Goal: Task Accomplishment & Management: Complete application form

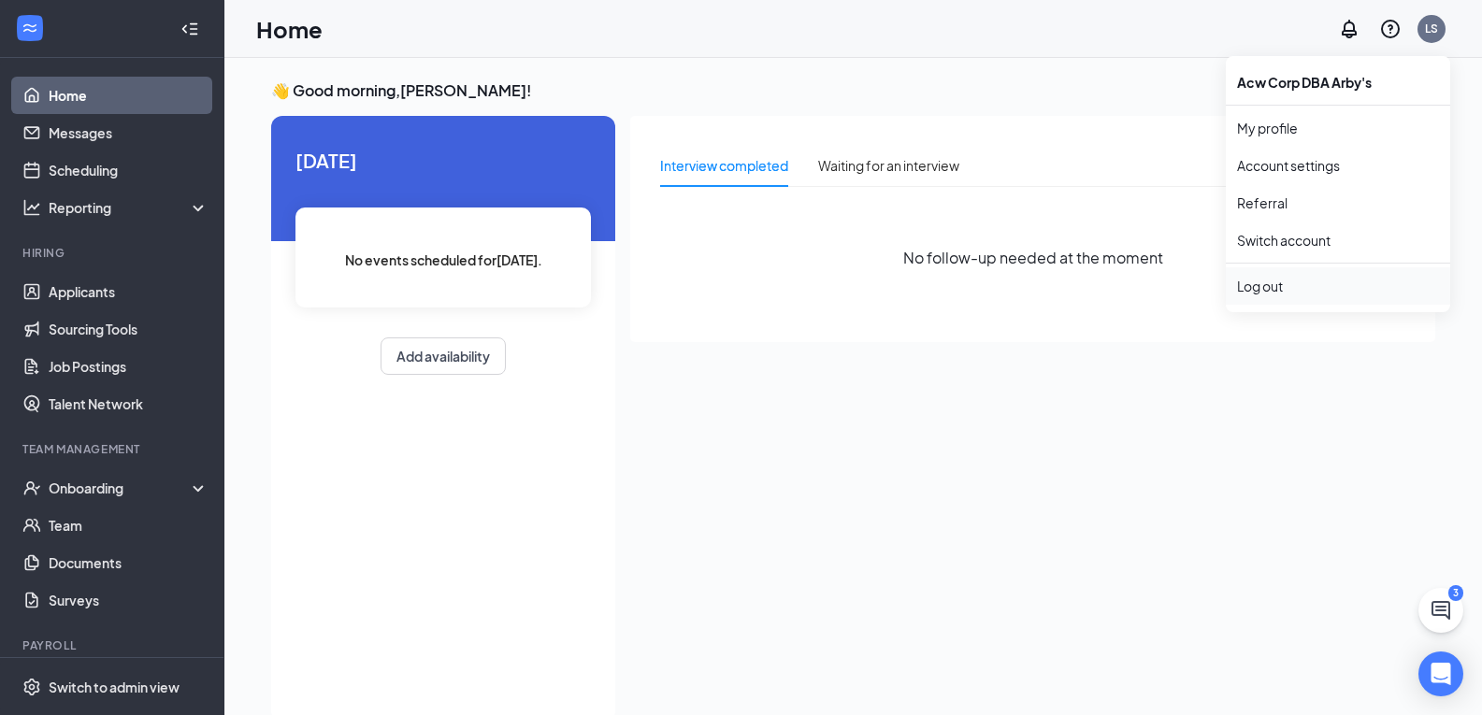
click at [1275, 283] on div "Log out" at bounding box center [1338, 286] width 202 height 19
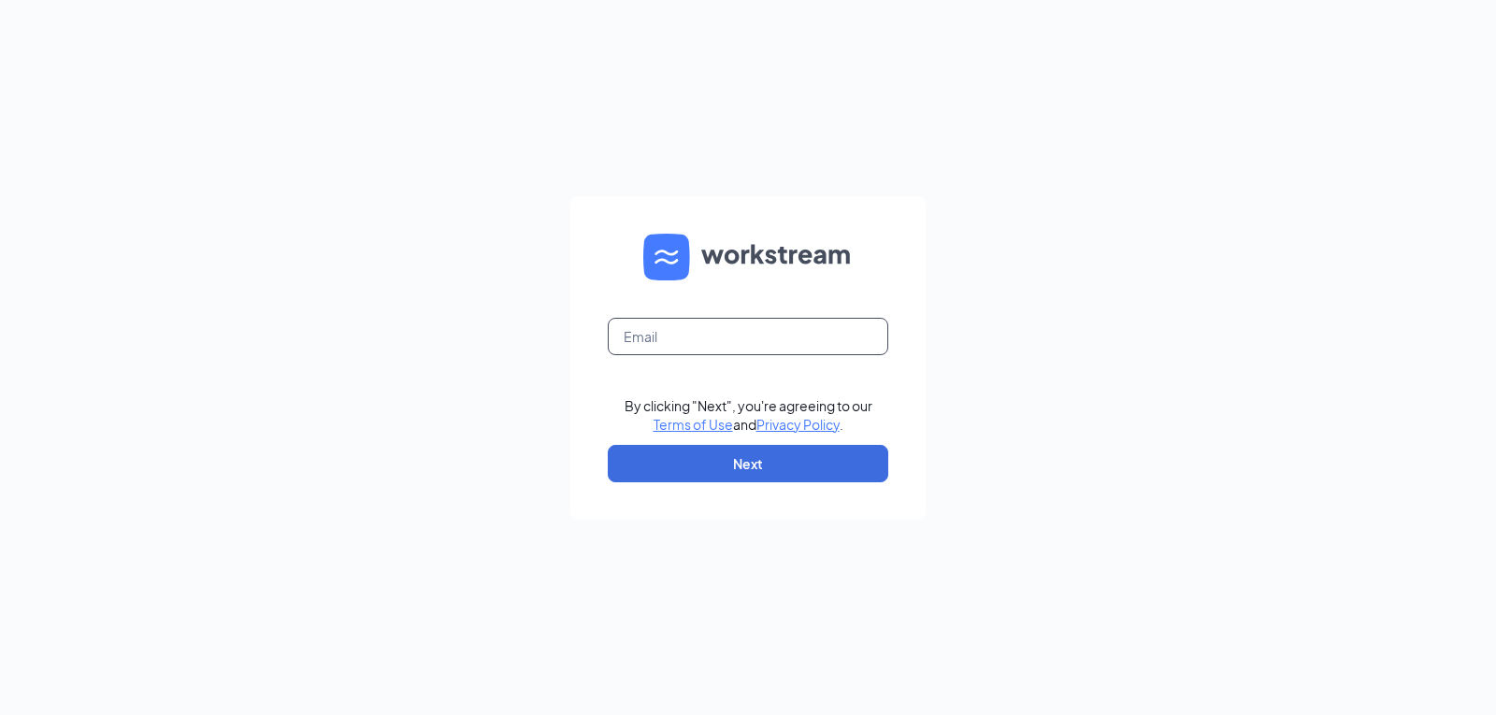
click at [699, 339] on input "text" at bounding box center [748, 336] width 280 height 37
type input "tphillips@acwcorp.com"
click at [736, 455] on button "Next" at bounding box center [748, 463] width 280 height 37
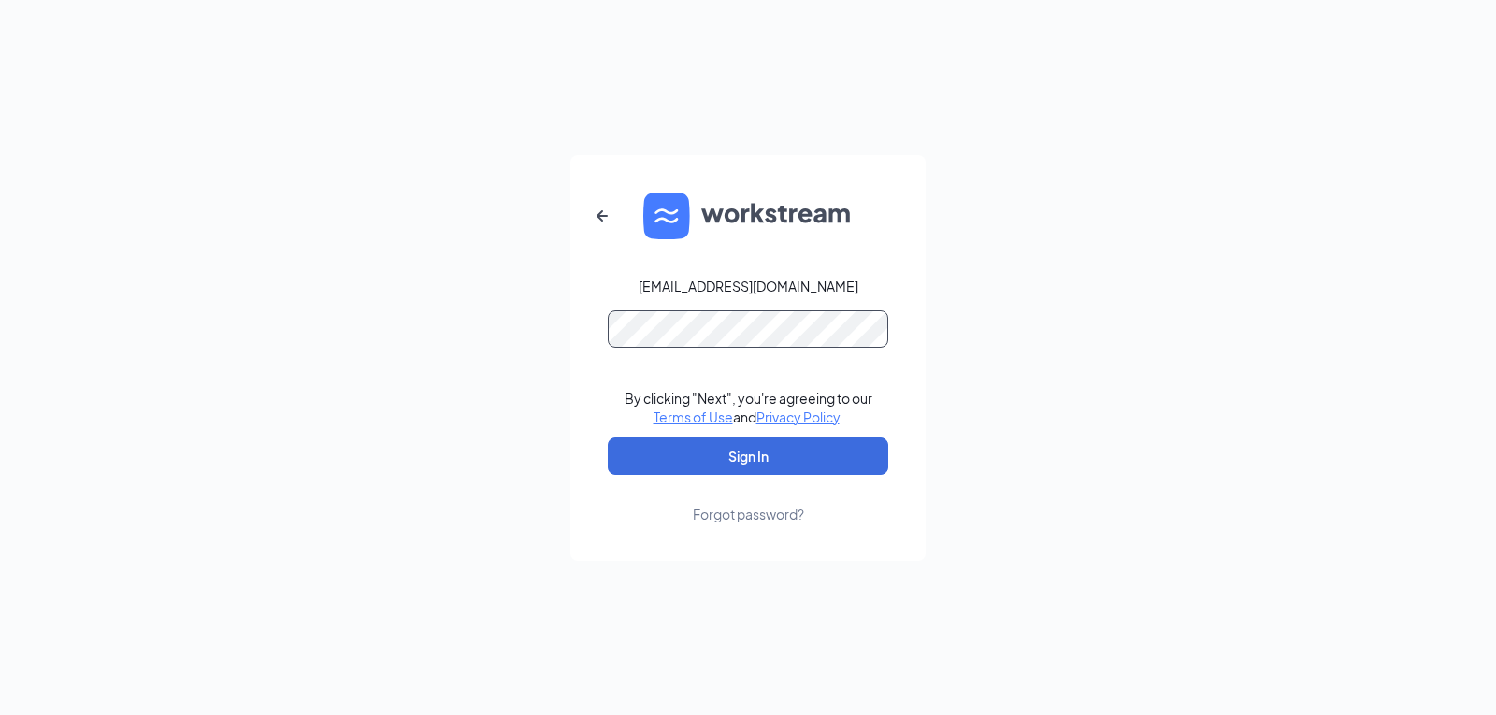
click at [608, 437] on button "Sign In" at bounding box center [748, 455] width 280 height 37
click at [496, 294] on div "tphillips@acwcorp.com By clicking "Next", you're agreeing to our Terms of Use a…" at bounding box center [748, 357] width 1496 height 715
click at [608, 437] on button "Sign In" at bounding box center [748, 455] width 280 height 37
click at [464, 338] on div "tphillips@acwcorp.com By clicking "Next", you're agreeing to our Terms of Use a…" at bounding box center [748, 357] width 1496 height 715
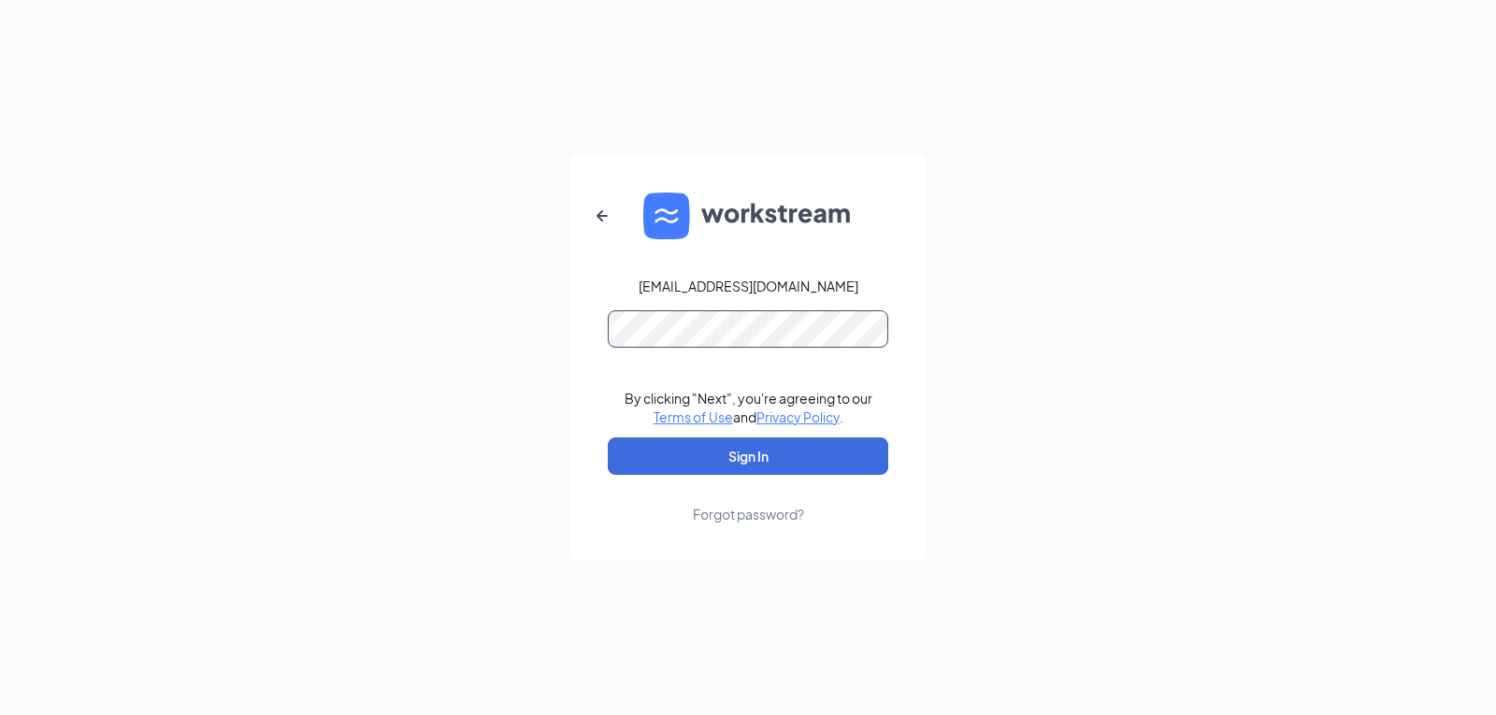
click at [608, 437] on button "Sign In" at bounding box center [748, 455] width 280 height 37
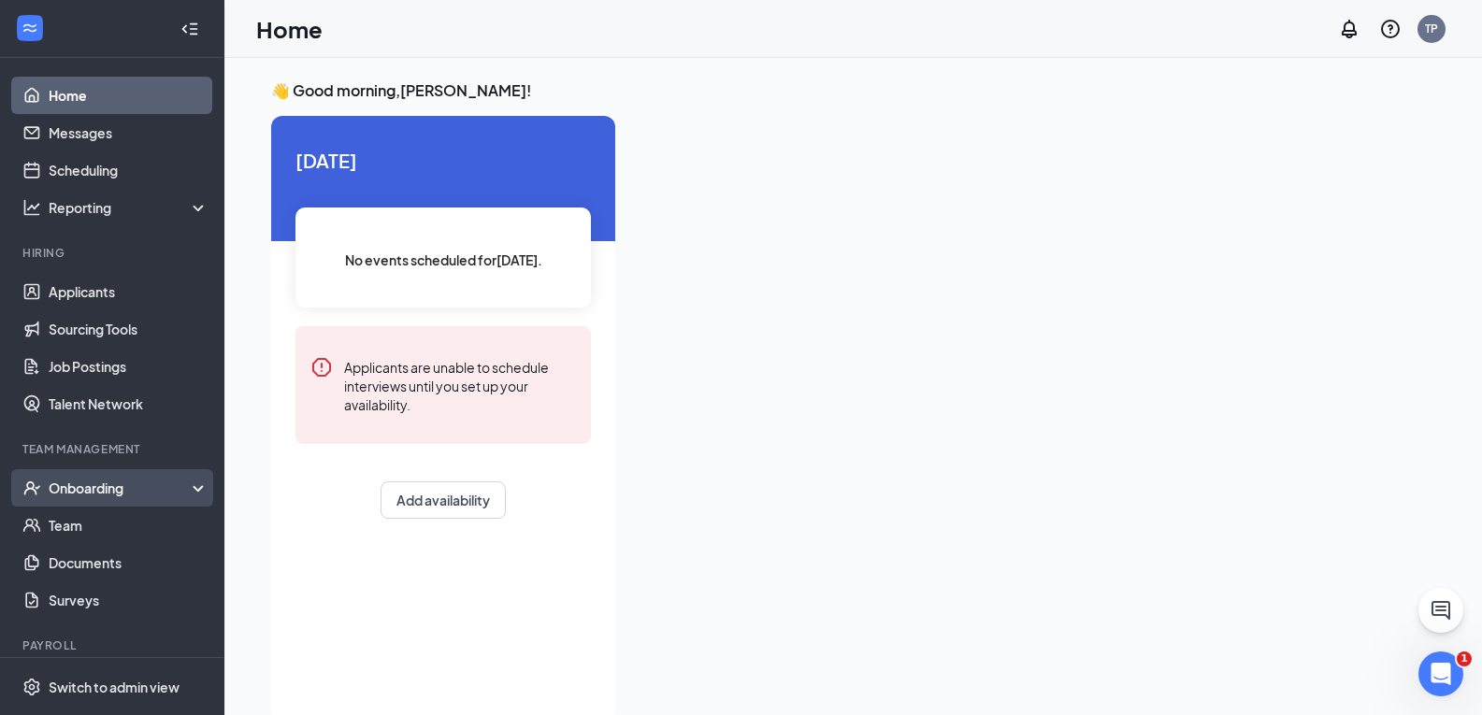
click at [80, 491] on div "Onboarding" at bounding box center [121, 488] width 144 height 19
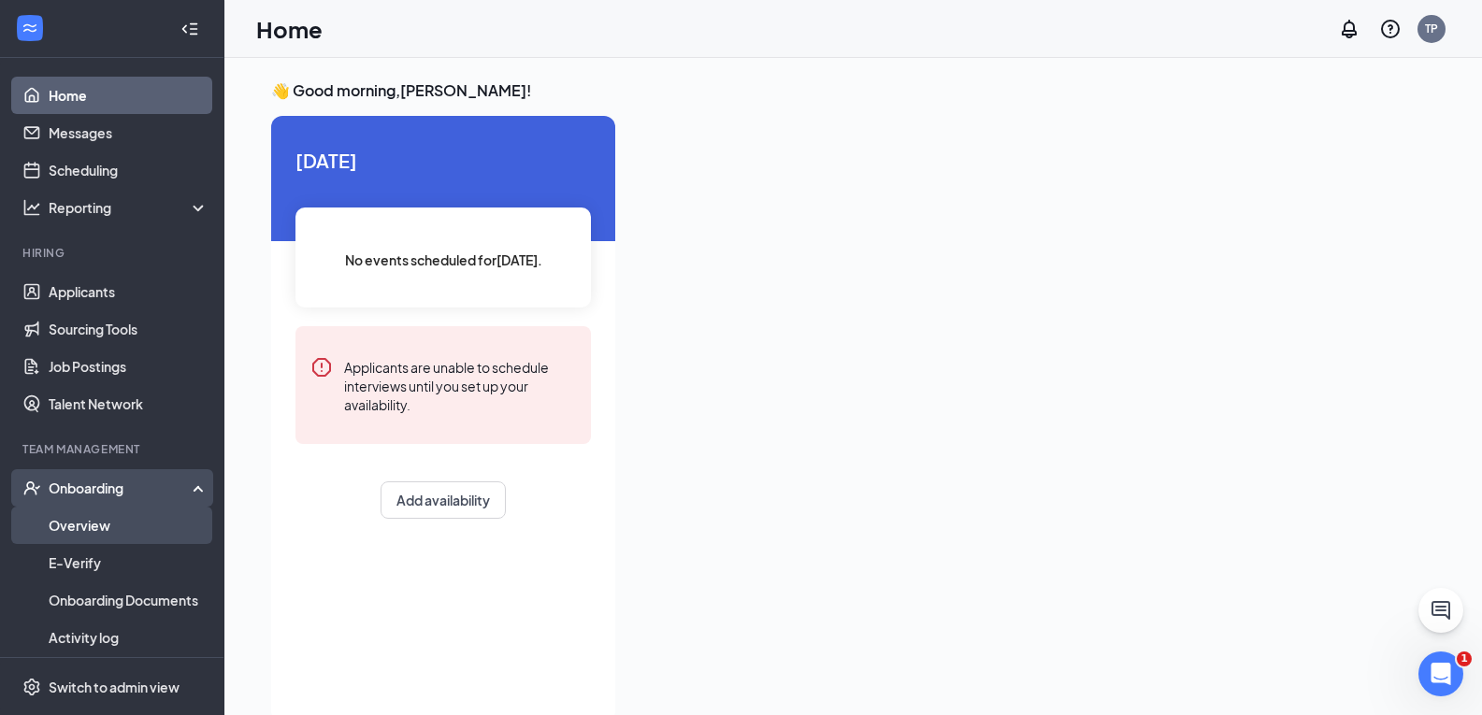
click at [93, 520] on link "Overview" at bounding box center [129, 525] width 160 height 37
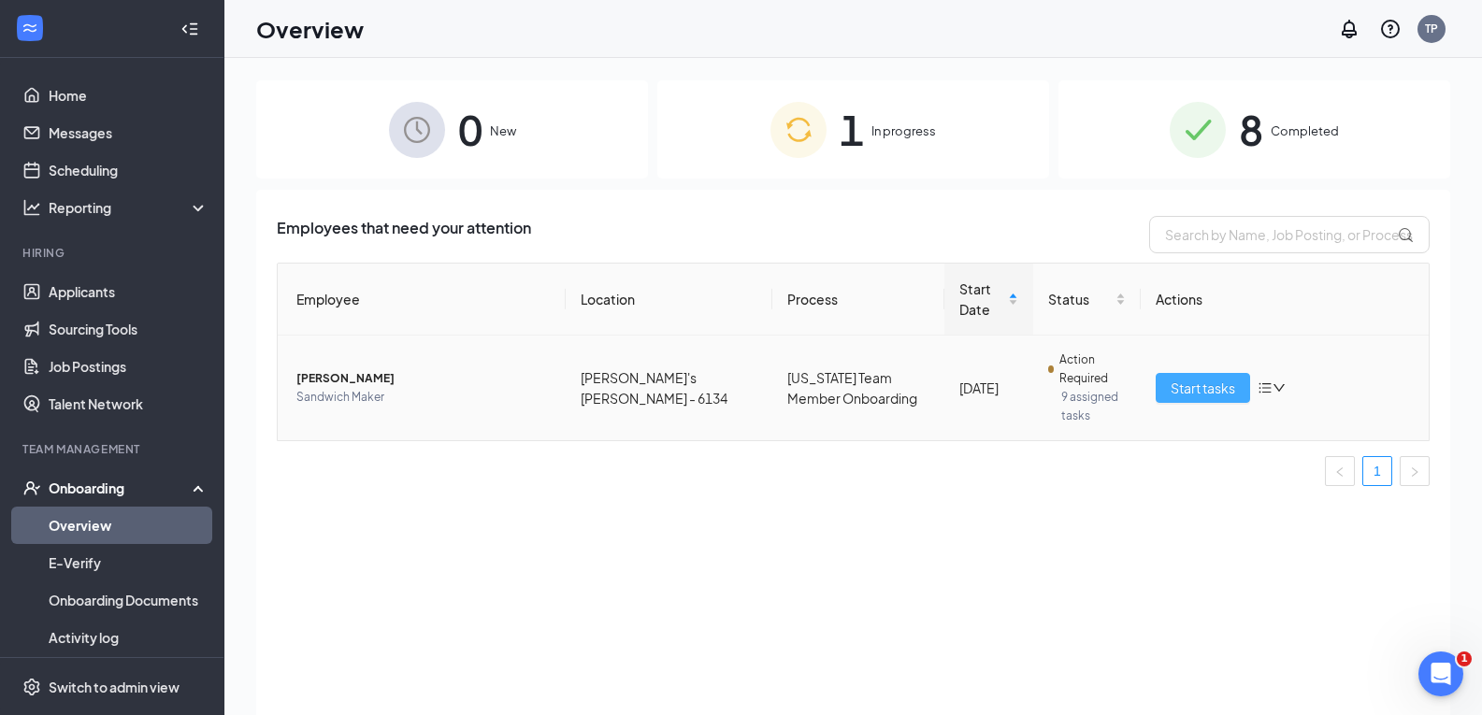
click at [1187, 390] on span "Start tasks" at bounding box center [1202, 388] width 64 height 21
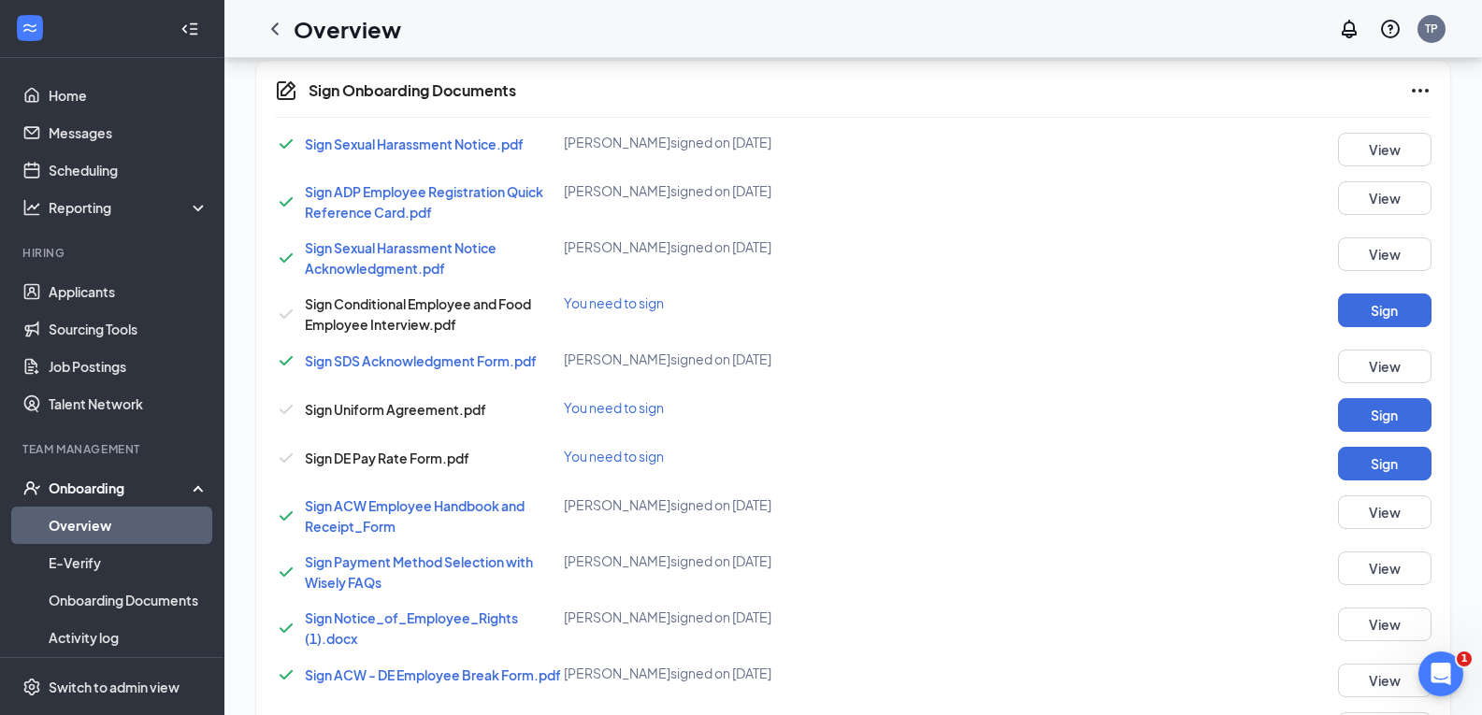
scroll to position [1963, 0]
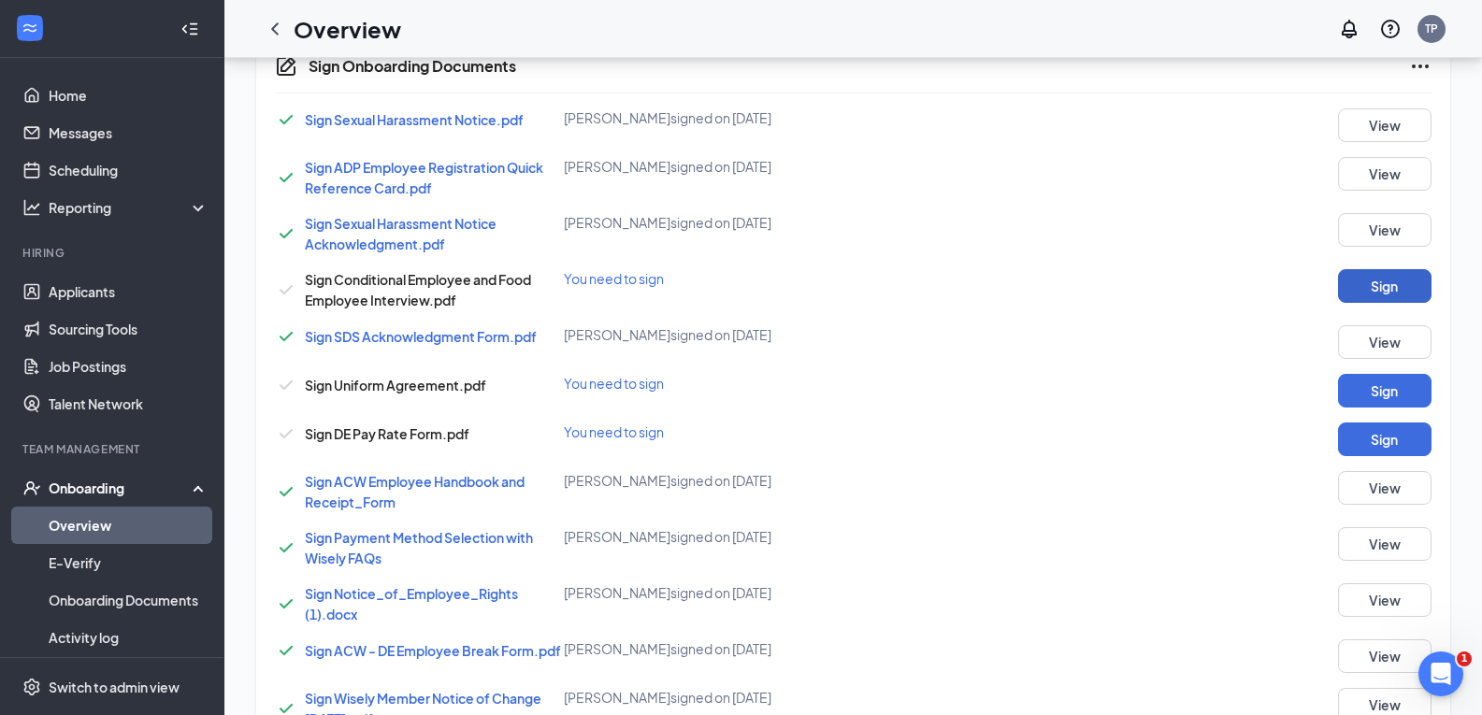
click at [1397, 294] on button "Sign" at bounding box center [1384, 286] width 93 height 34
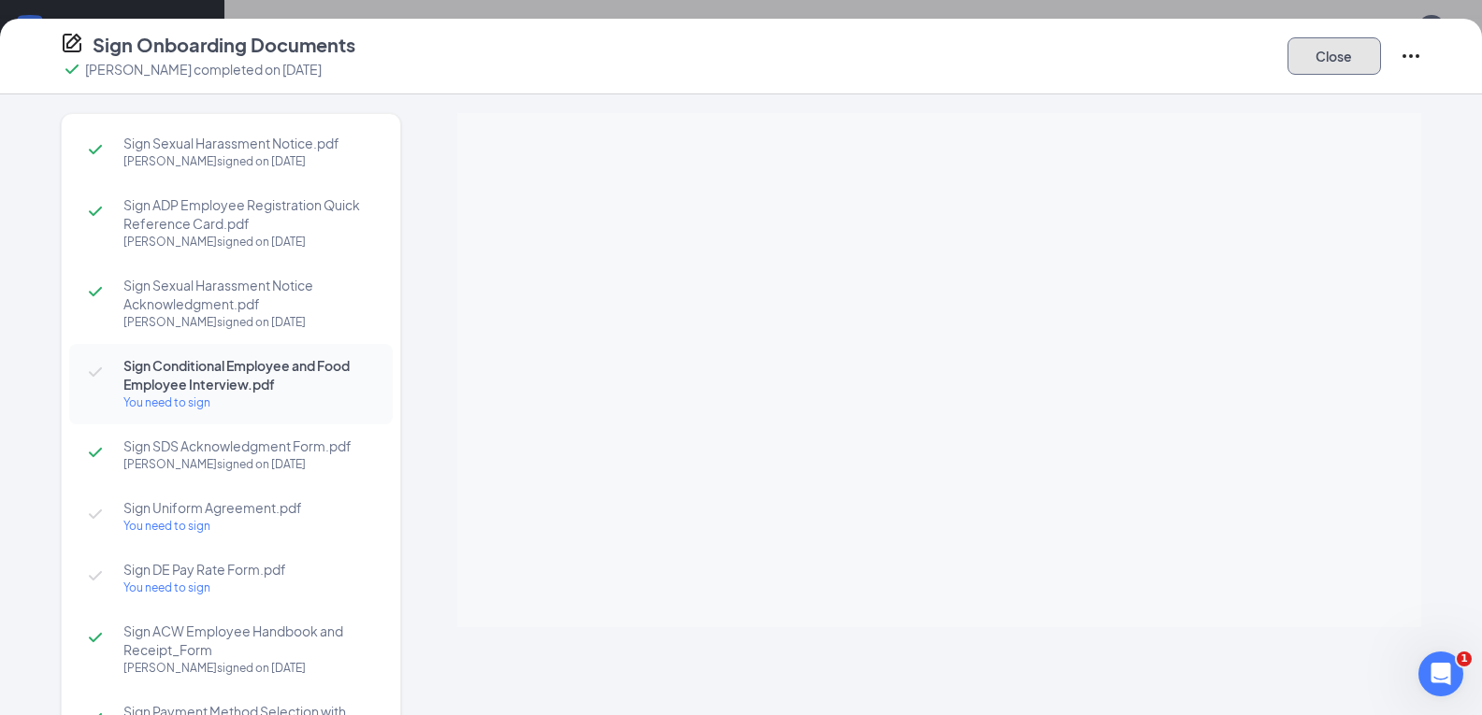
click at [1325, 56] on button "Close" at bounding box center [1333, 55] width 93 height 37
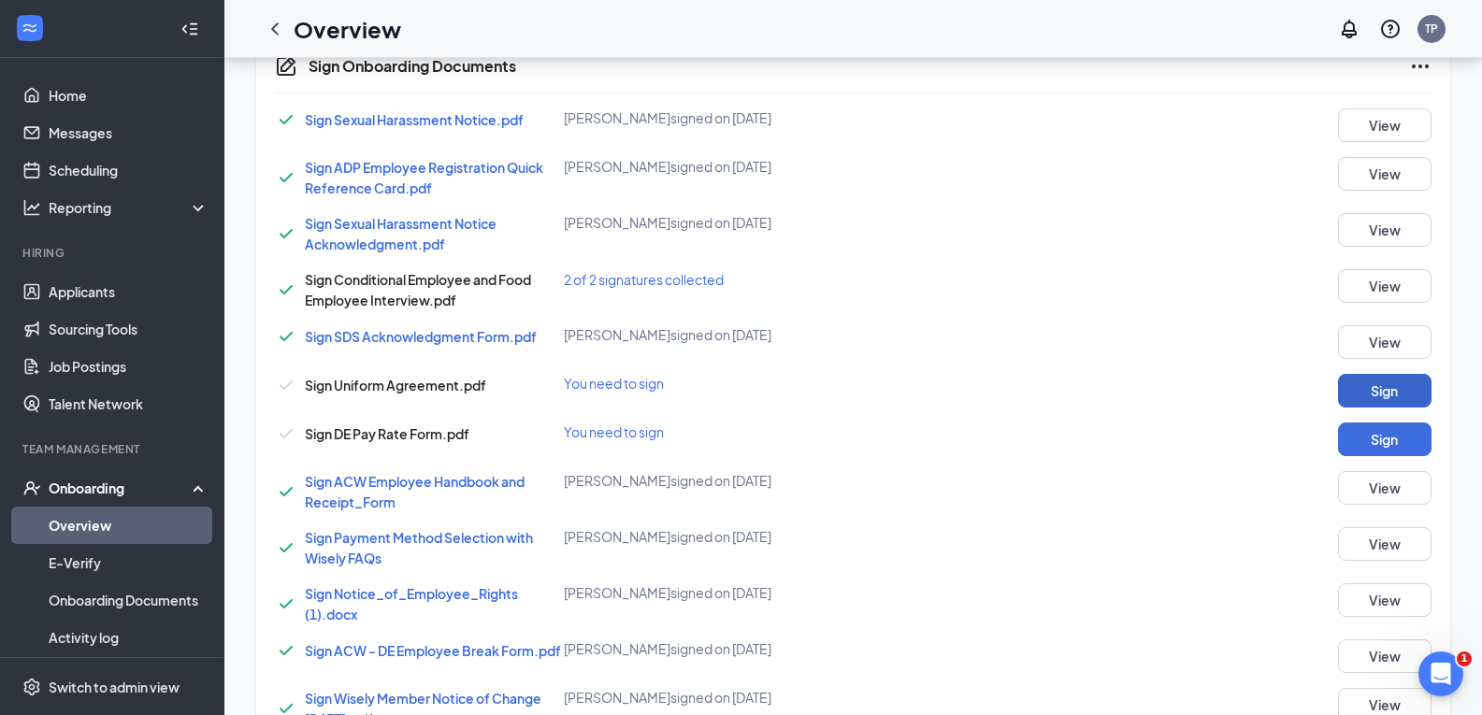
click at [1357, 387] on button "Sign" at bounding box center [1384, 391] width 93 height 34
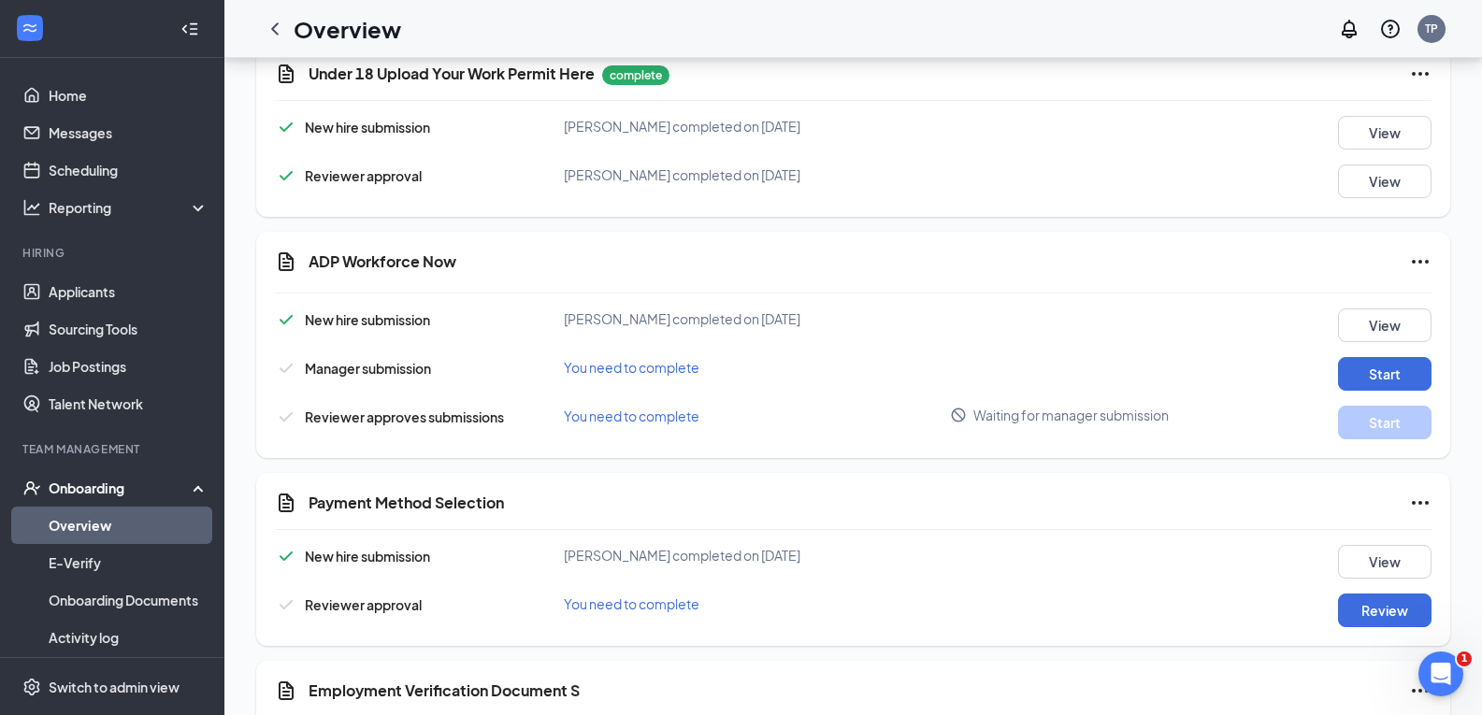
scroll to position [493, 0]
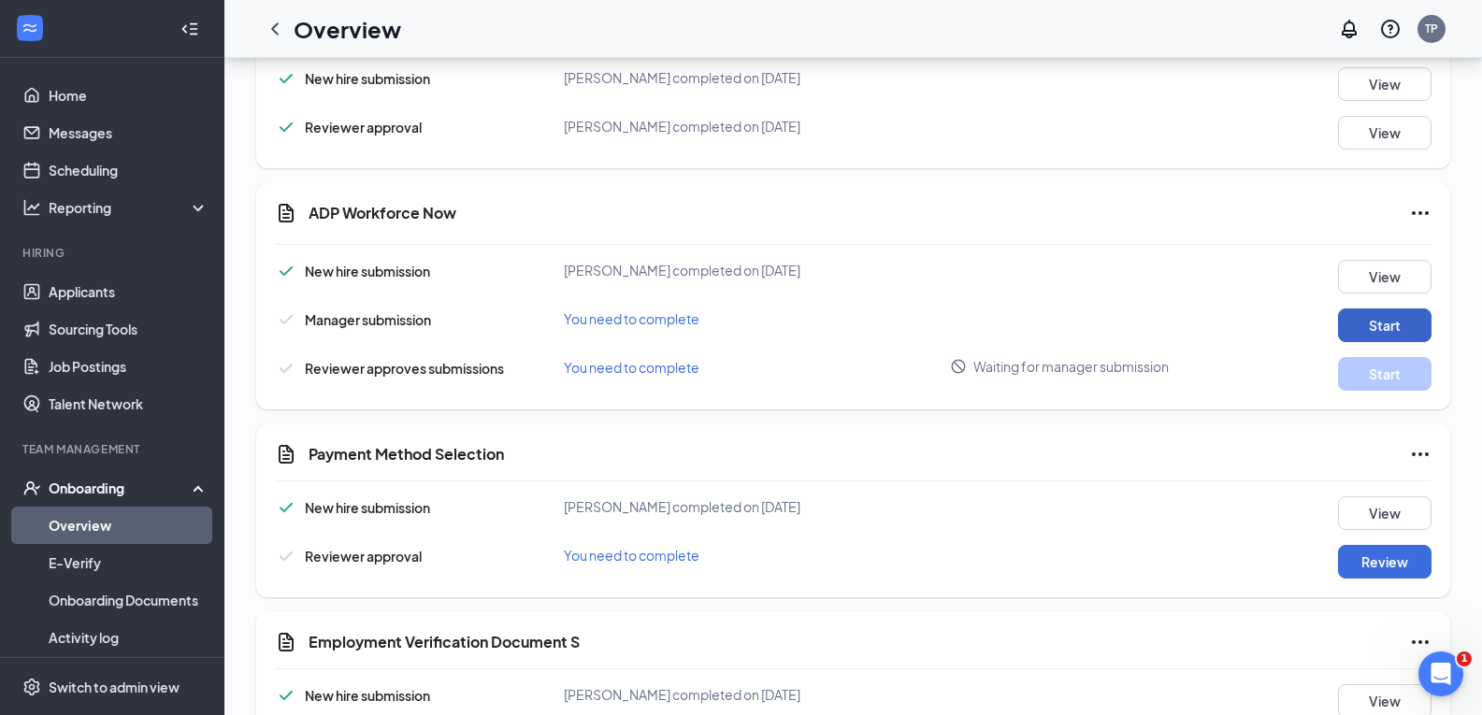
click at [1354, 322] on button "Start" at bounding box center [1384, 325] width 93 height 34
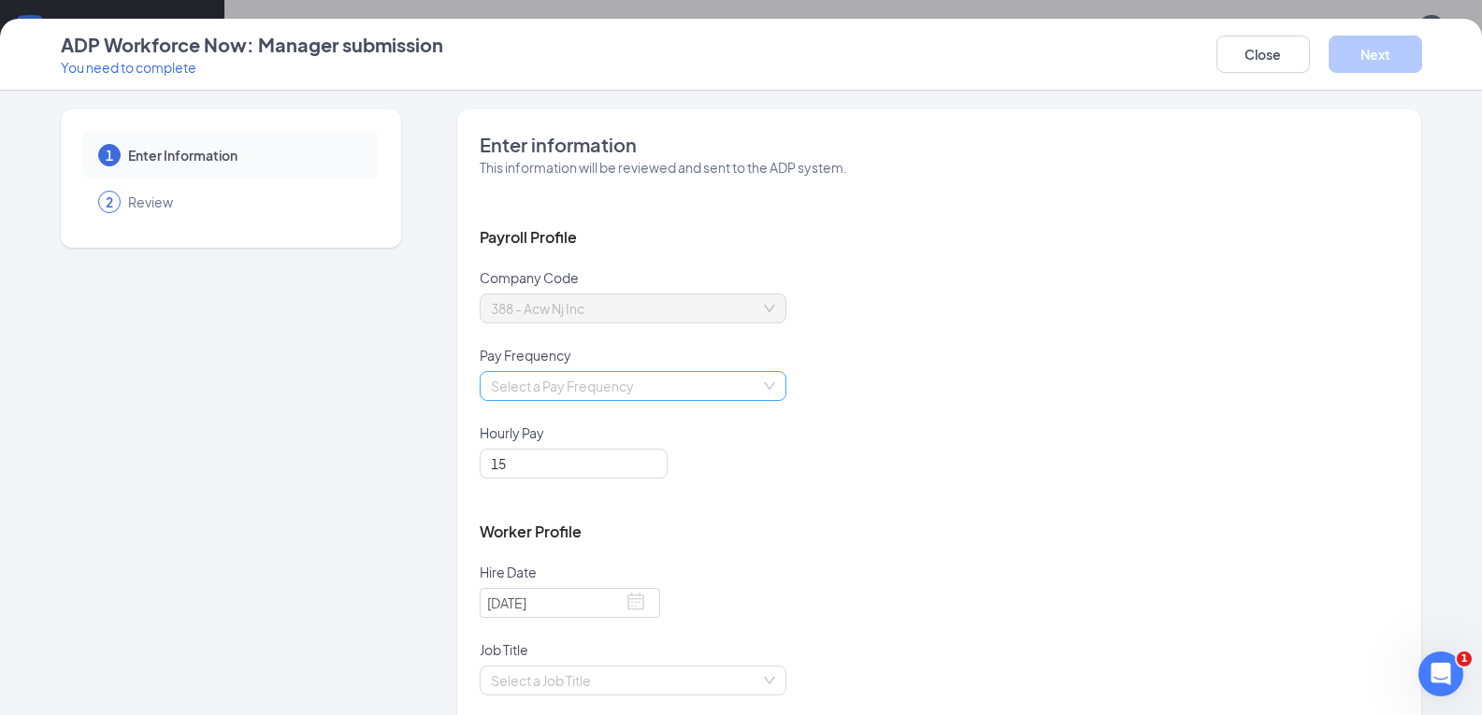
click at [709, 389] on input "search" at bounding box center [626, 386] width 271 height 28
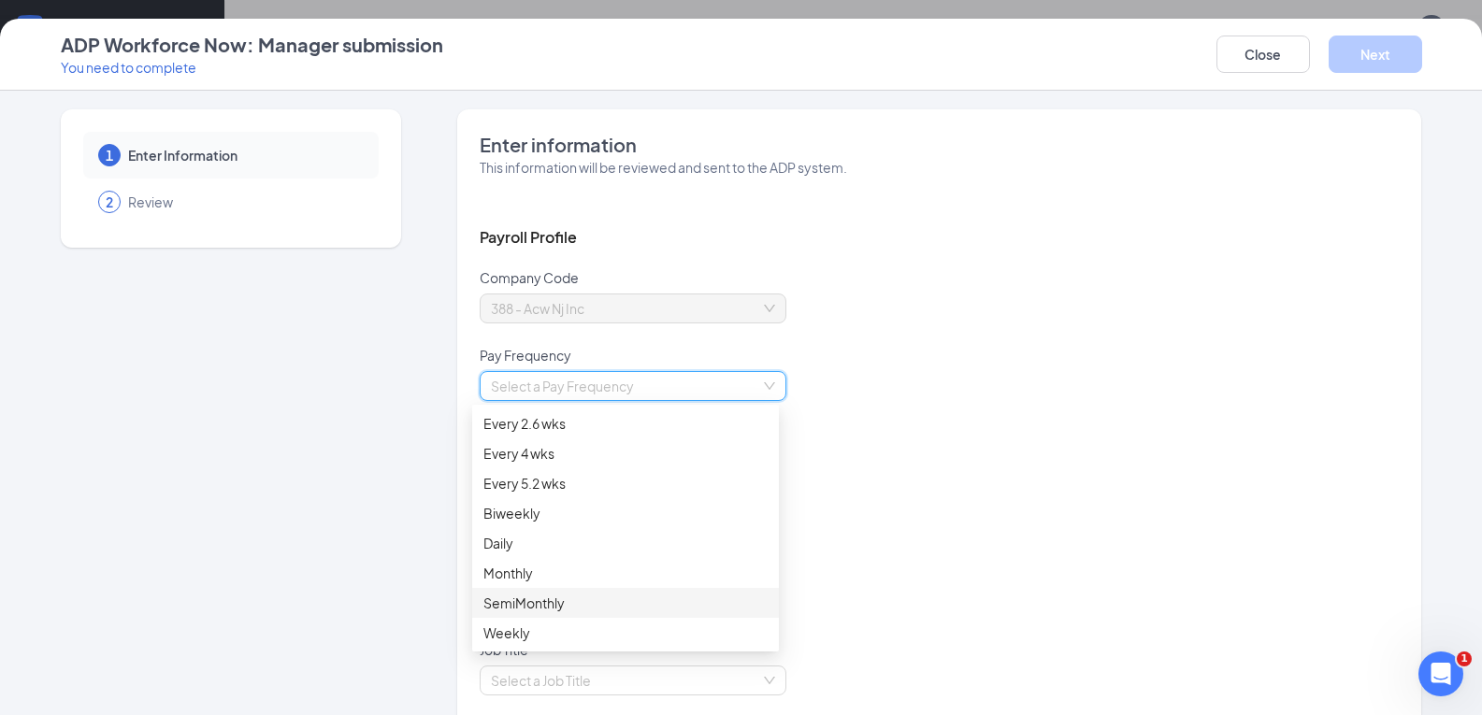
scroll to position [586, 0]
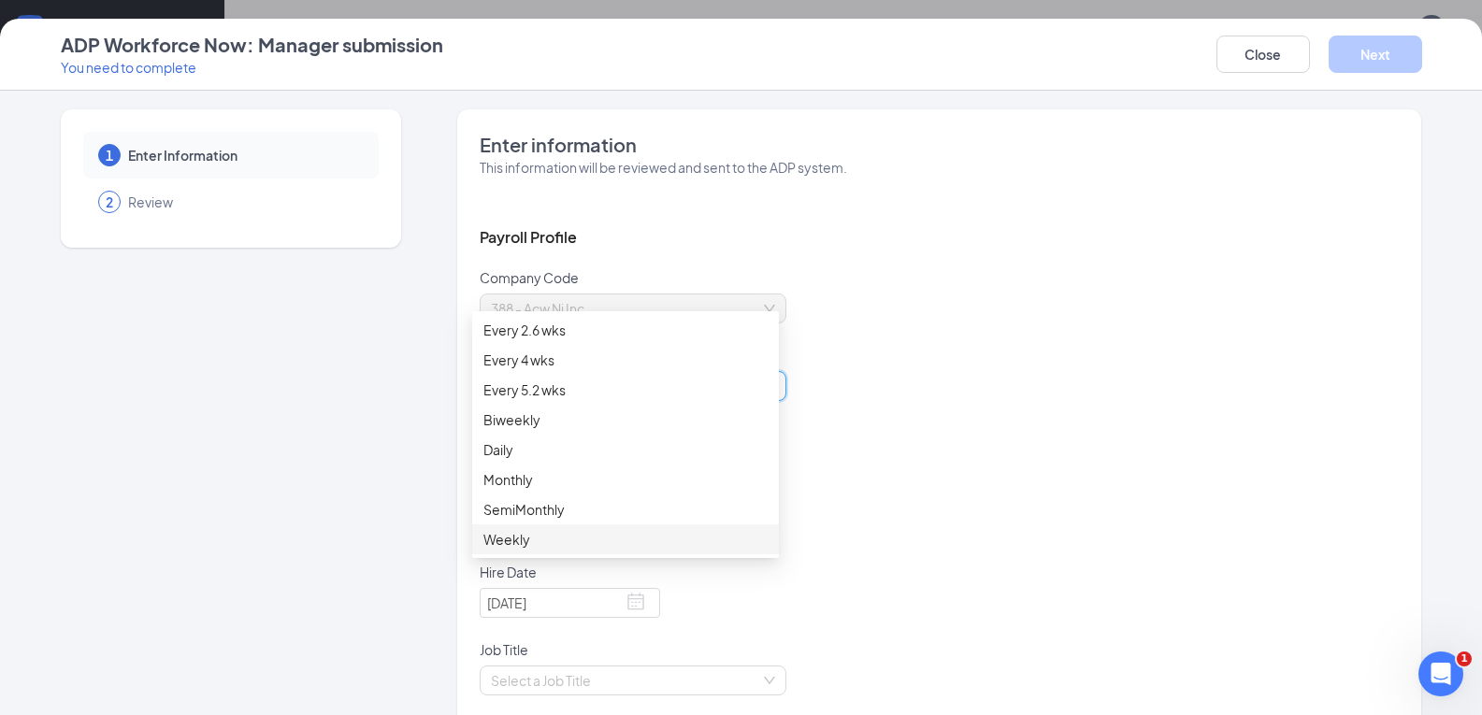
click at [516, 537] on div "Weekly" at bounding box center [625, 539] width 284 height 21
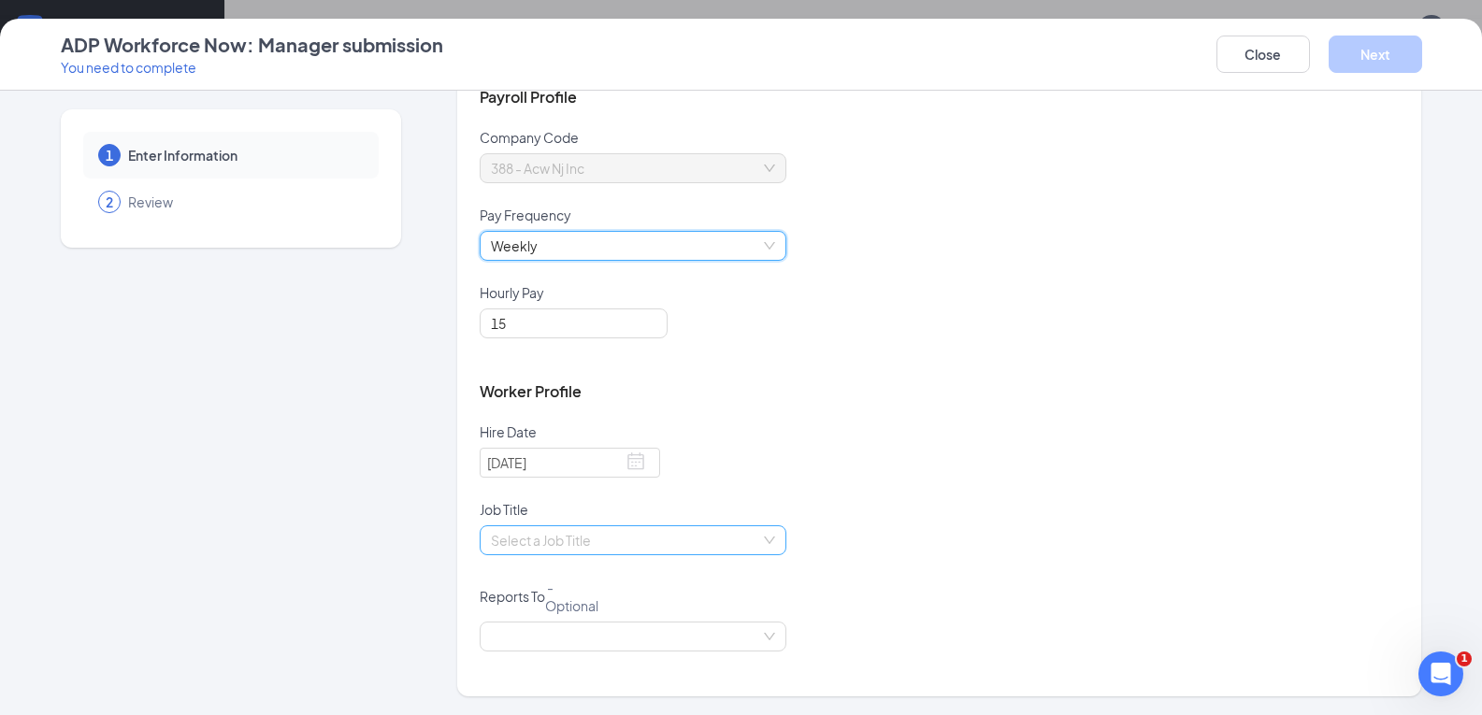
scroll to position [680, 0]
click at [627, 476] on input "[DATE]" at bounding box center [570, 463] width 180 height 30
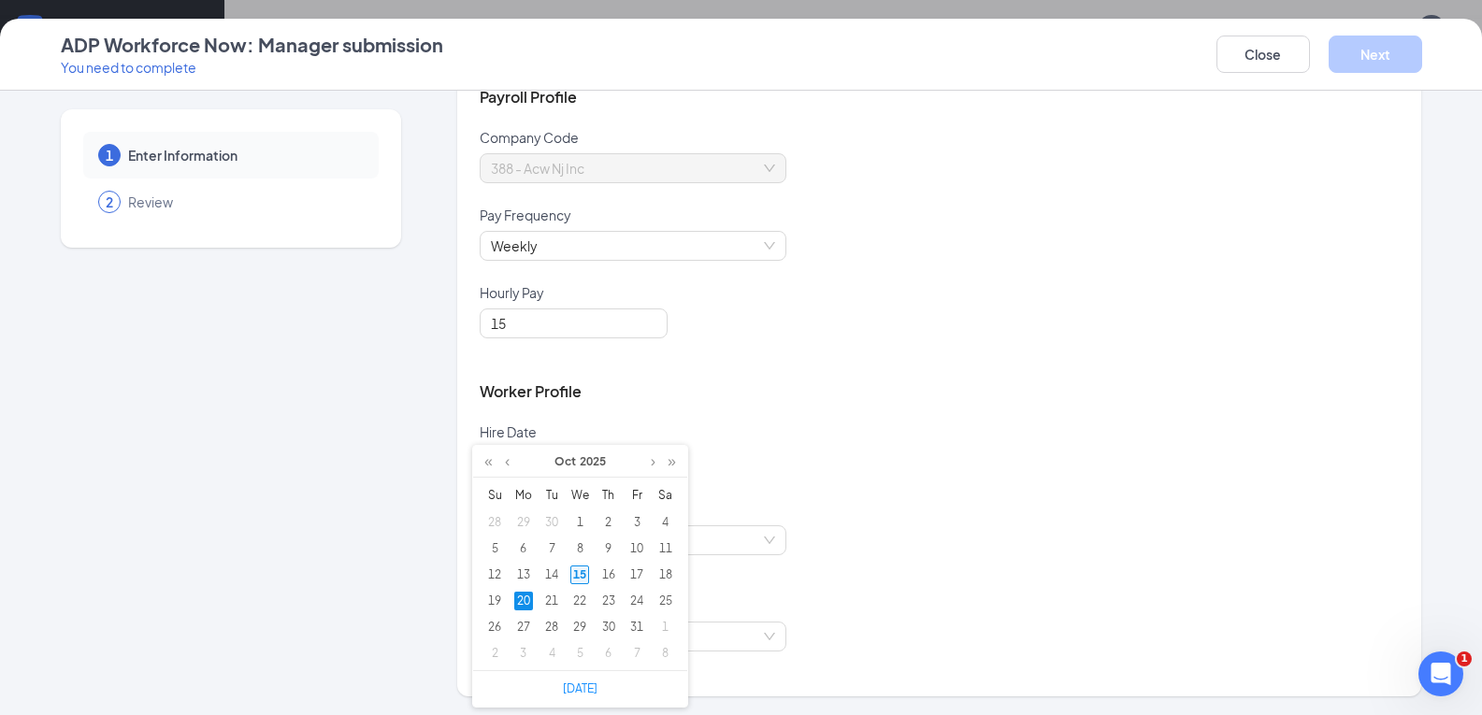
click at [578, 573] on div "15" at bounding box center [579, 575] width 19 height 19
type input "[DATE]"
click at [563, 537] on input "search" at bounding box center [626, 540] width 271 height 28
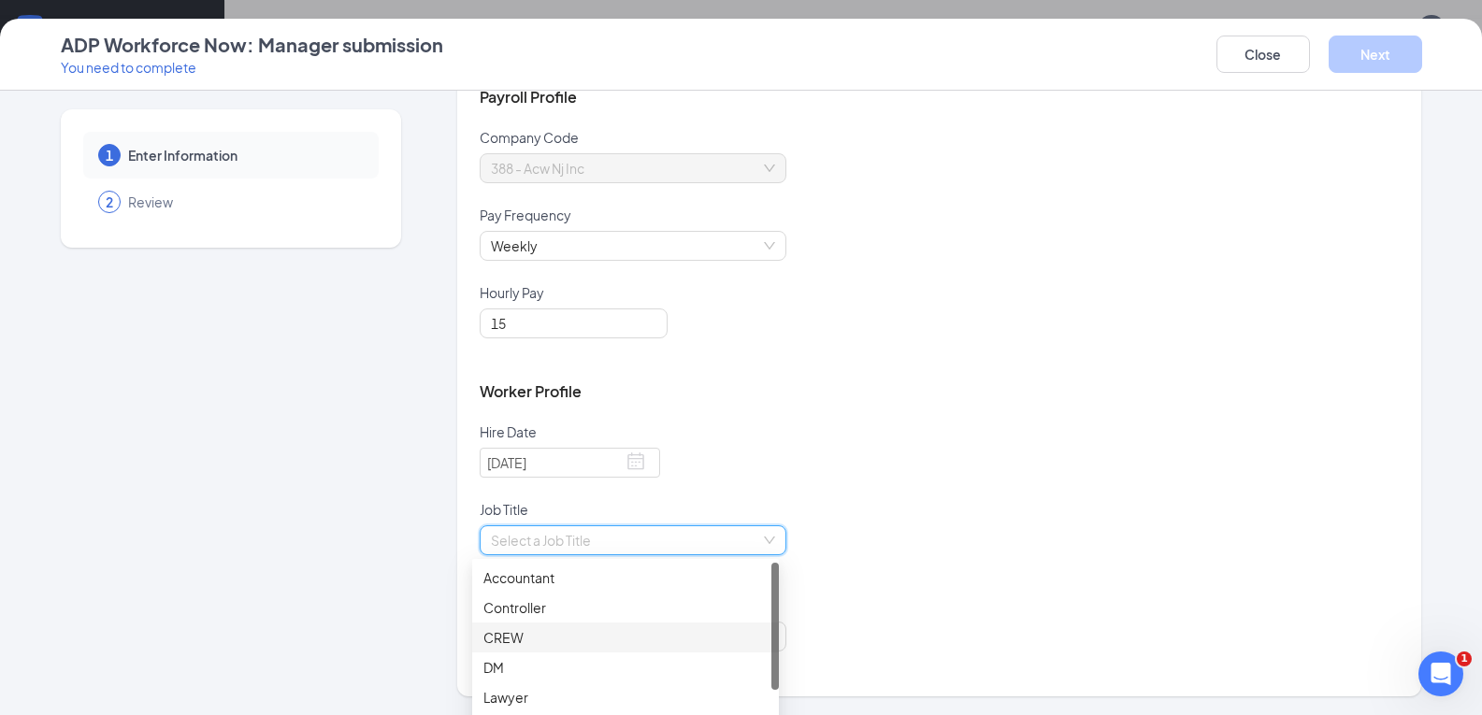
click at [524, 638] on div "CREW" at bounding box center [625, 637] width 284 height 21
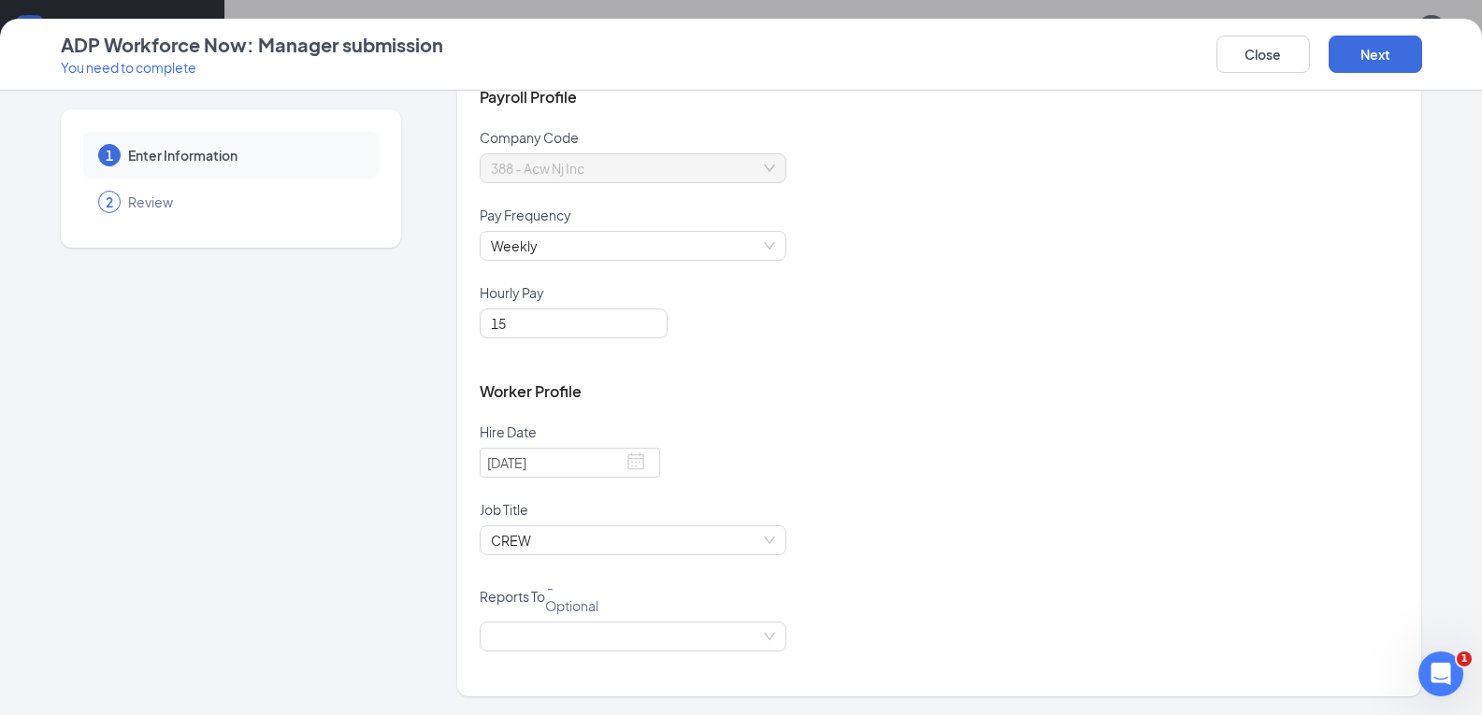
click at [749, 373] on div "Worker Profile" at bounding box center [939, 392] width 919 height 62
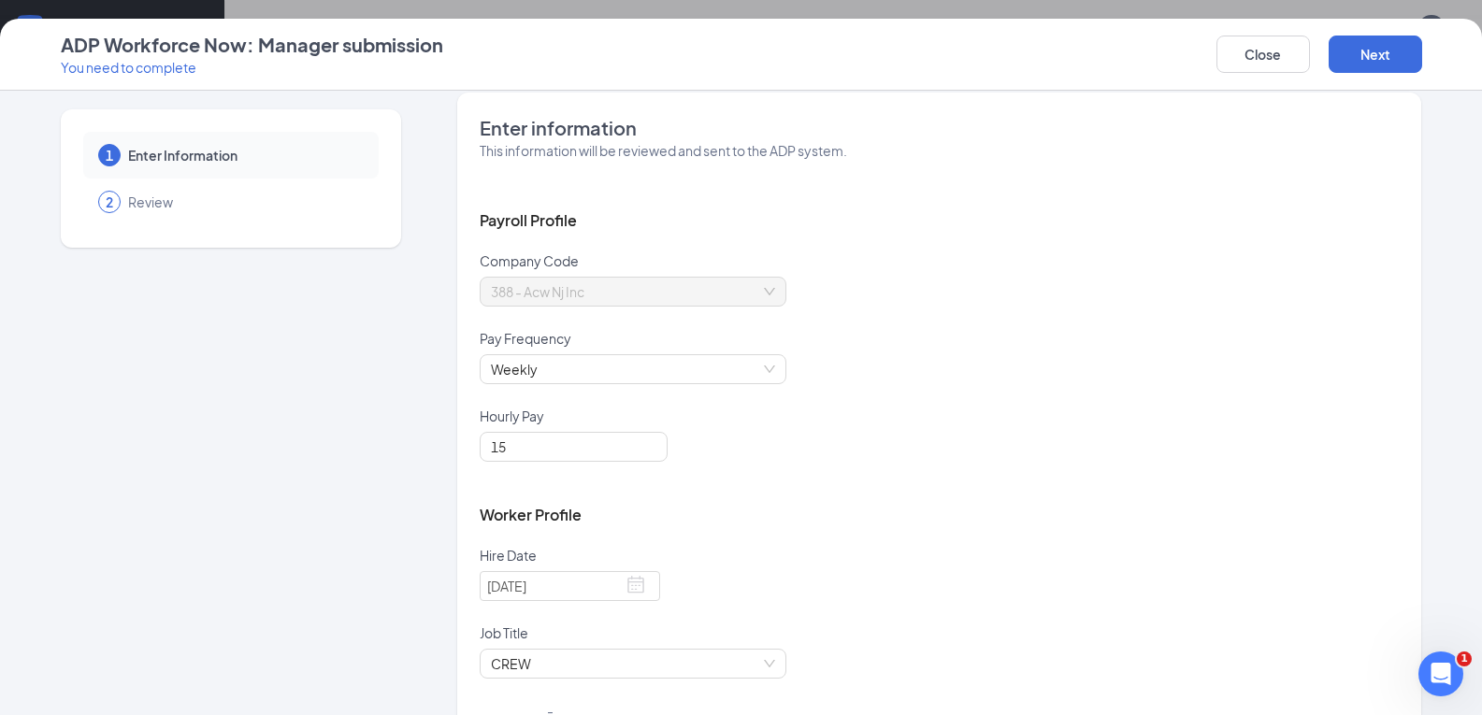
scroll to position [0, 0]
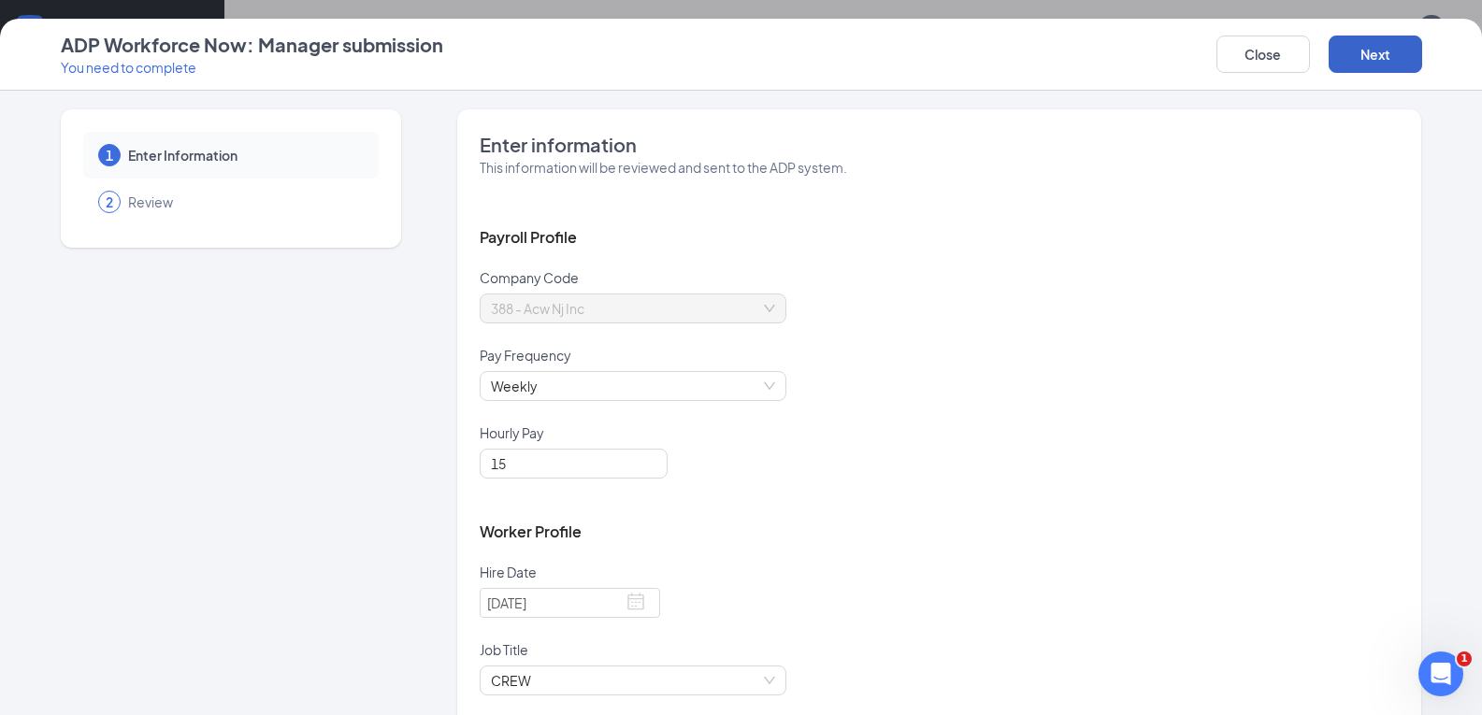
click at [1387, 55] on button "Next" at bounding box center [1374, 54] width 93 height 37
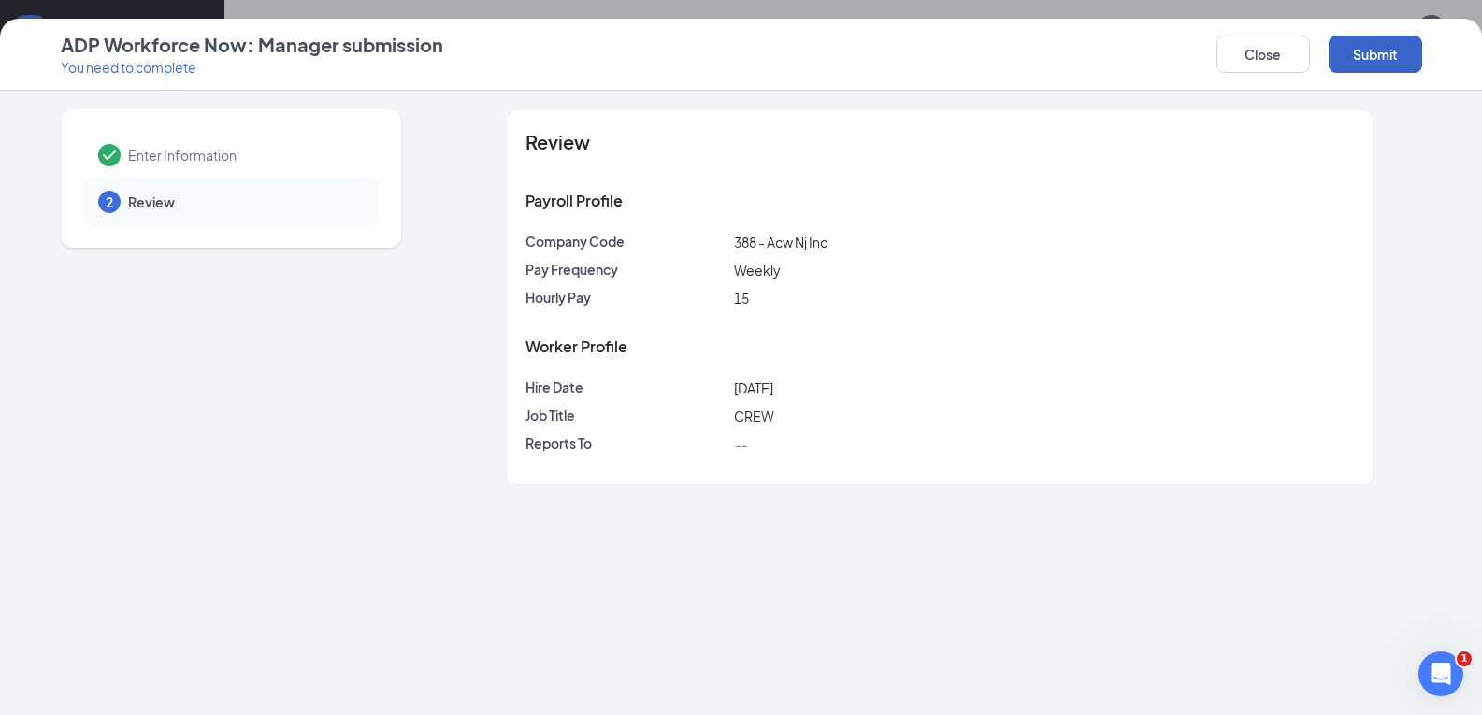
click at [1362, 55] on button "Submit" at bounding box center [1374, 54] width 93 height 37
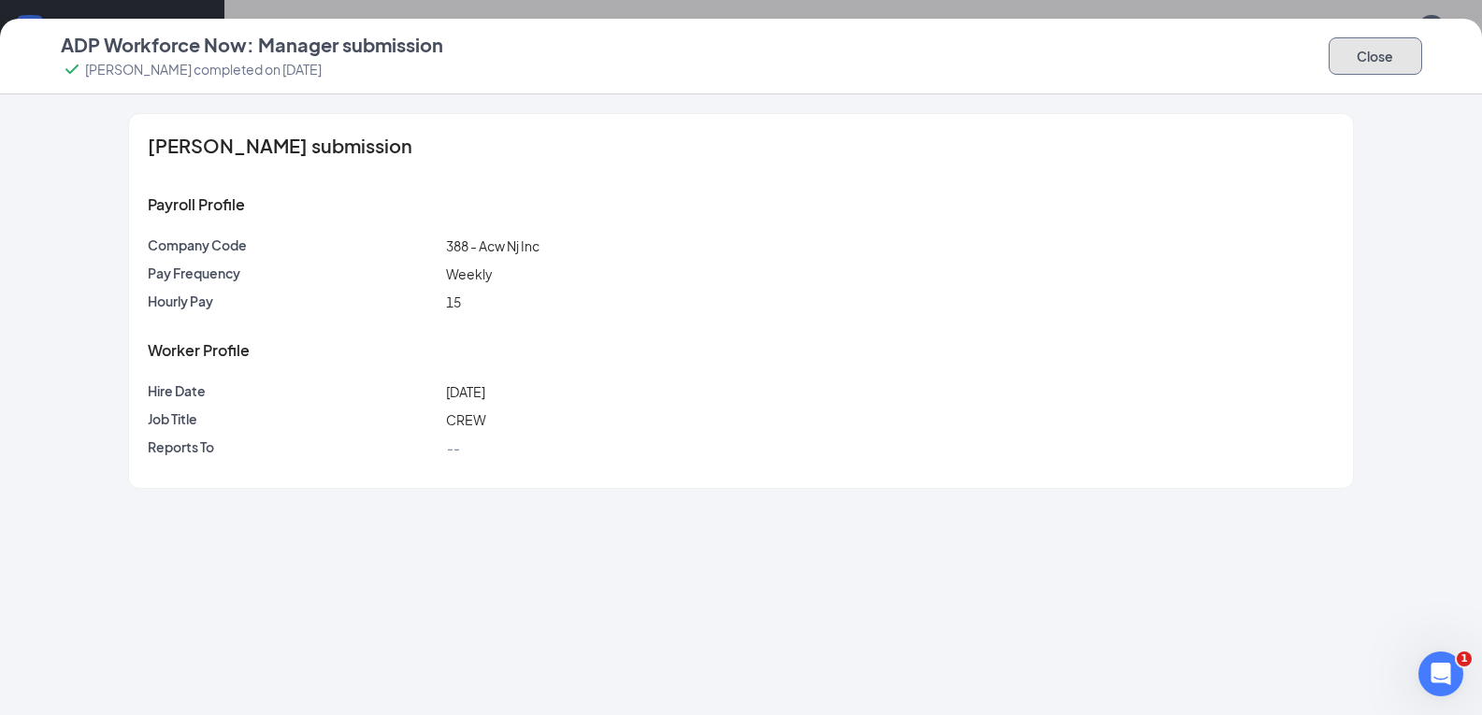
click at [1391, 62] on button "Close" at bounding box center [1374, 55] width 93 height 37
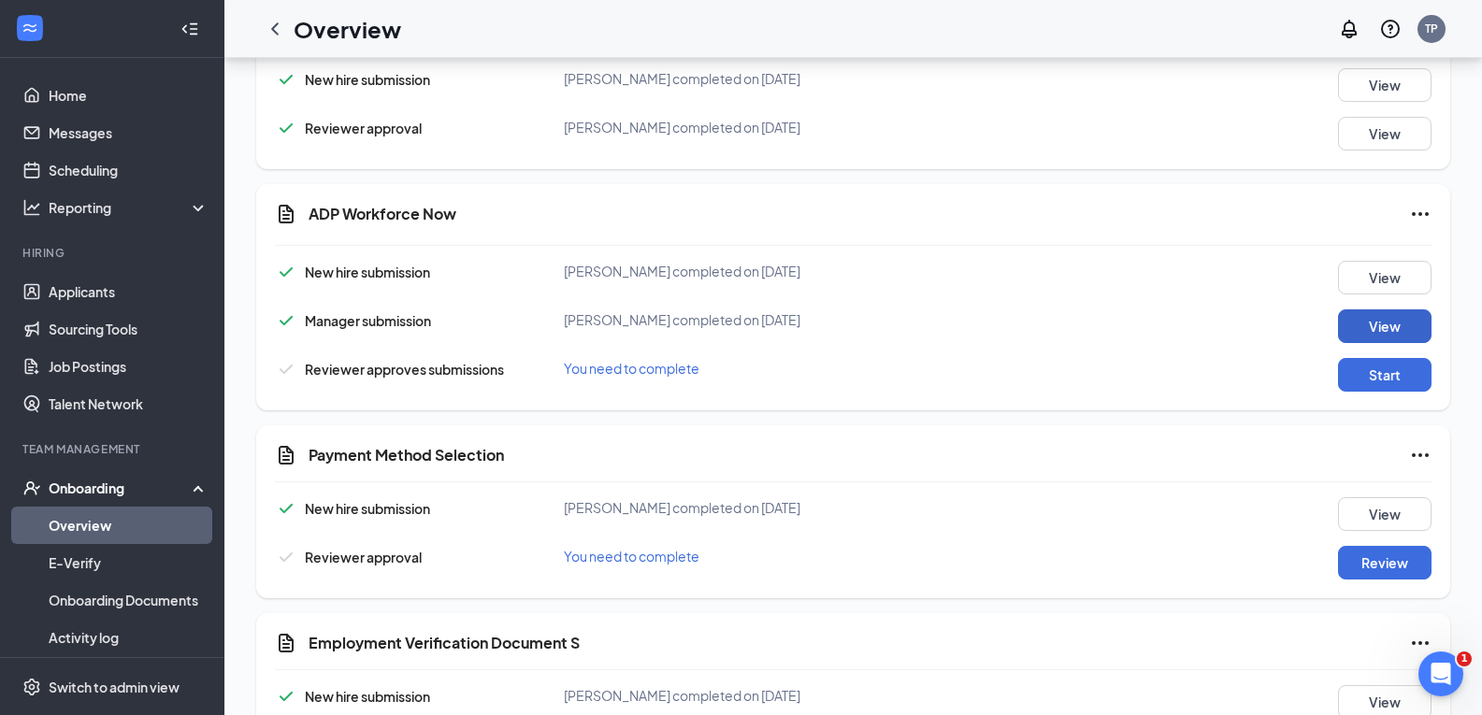
scroll to position [493, 0]
click at [1366, 375] on button "Start" at bounding box center [1384, 374] width 93 height 34
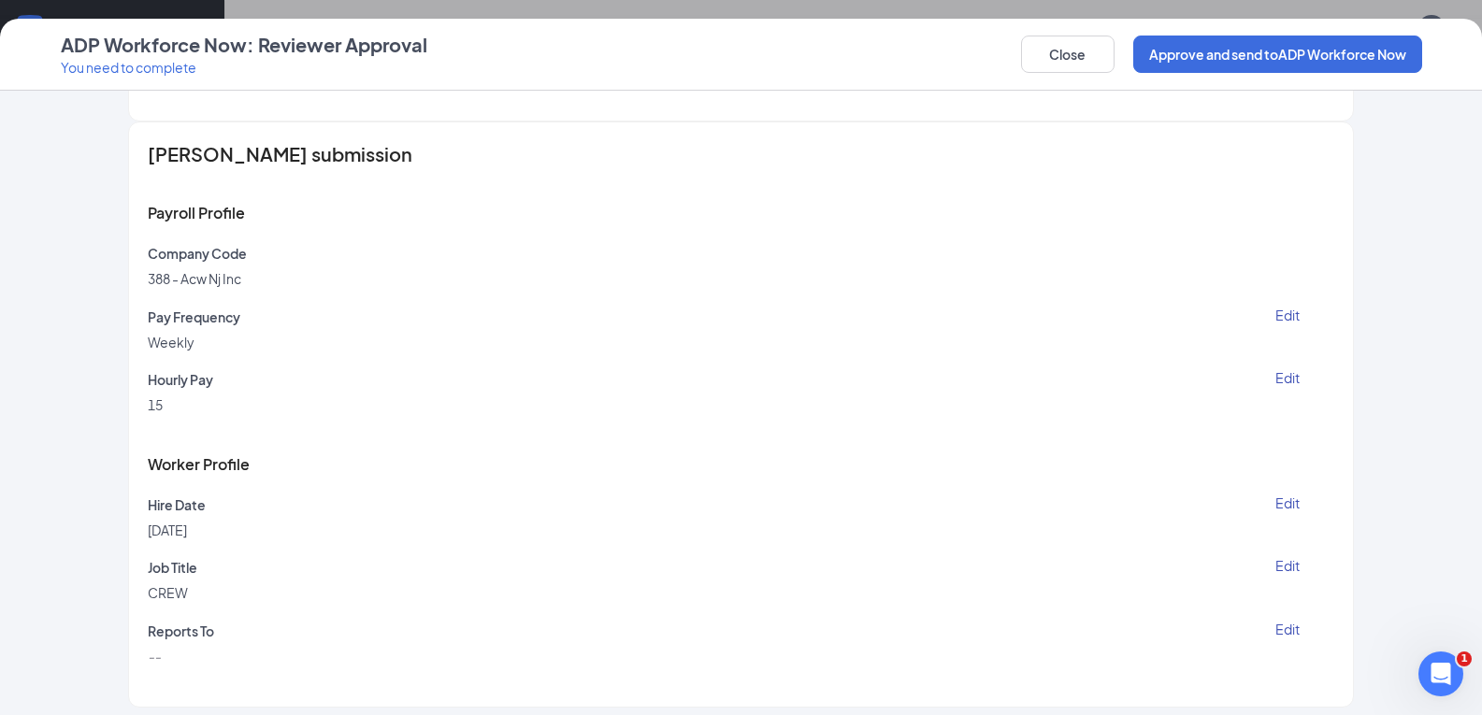
scroll to position [1638, 0]
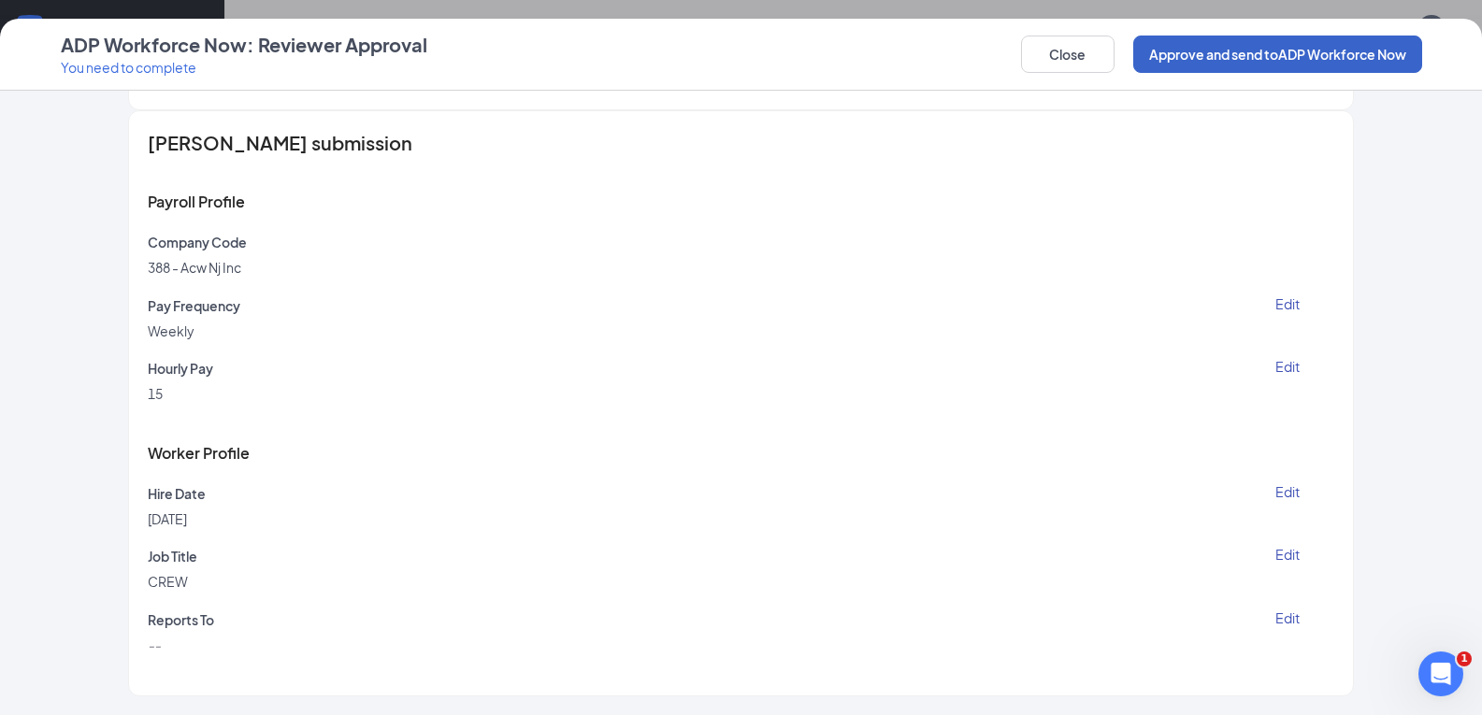
click at [1254, 47] on button "Approve and send to ADP Workforce Now" at bounding box center [1277, 54] width 289 height 37
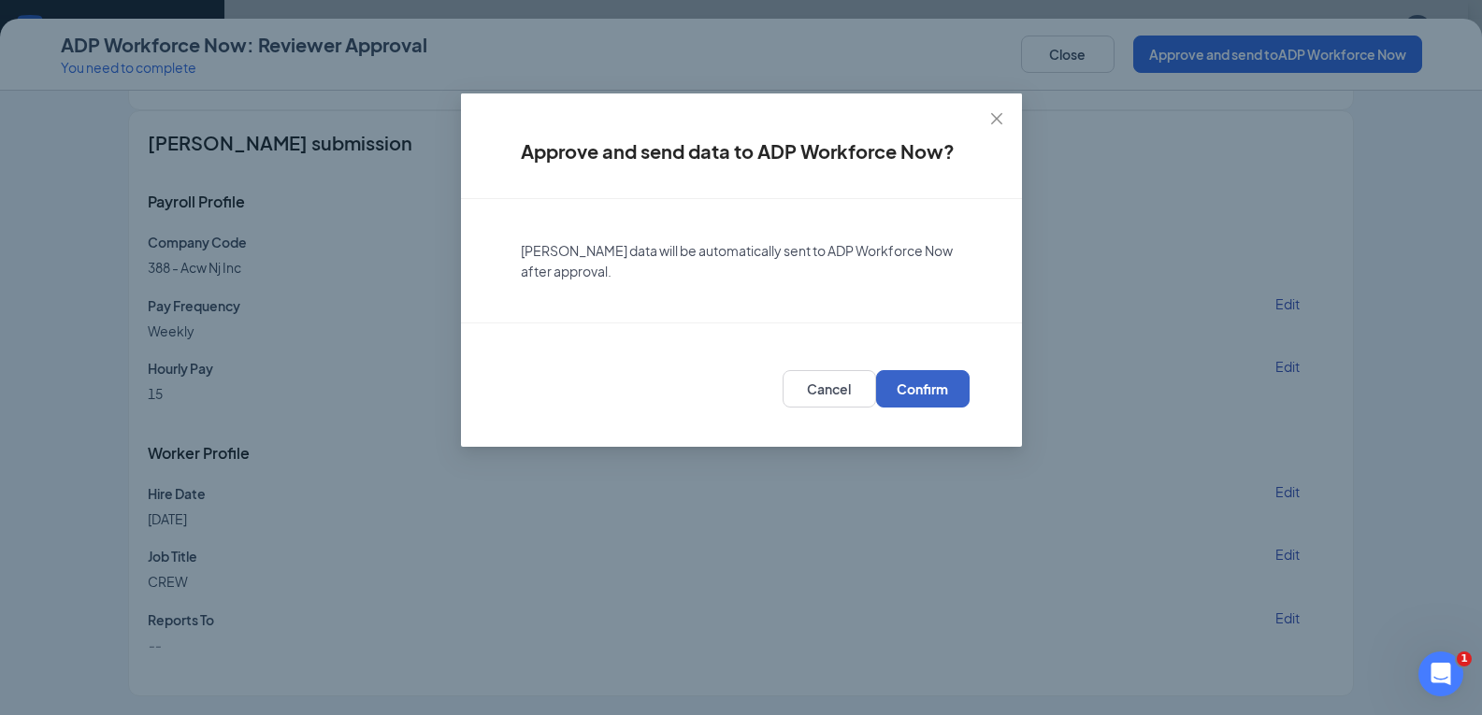
click at [948, 386] on span "Confirm" at bounding box center [921, 389] width 51 height 19
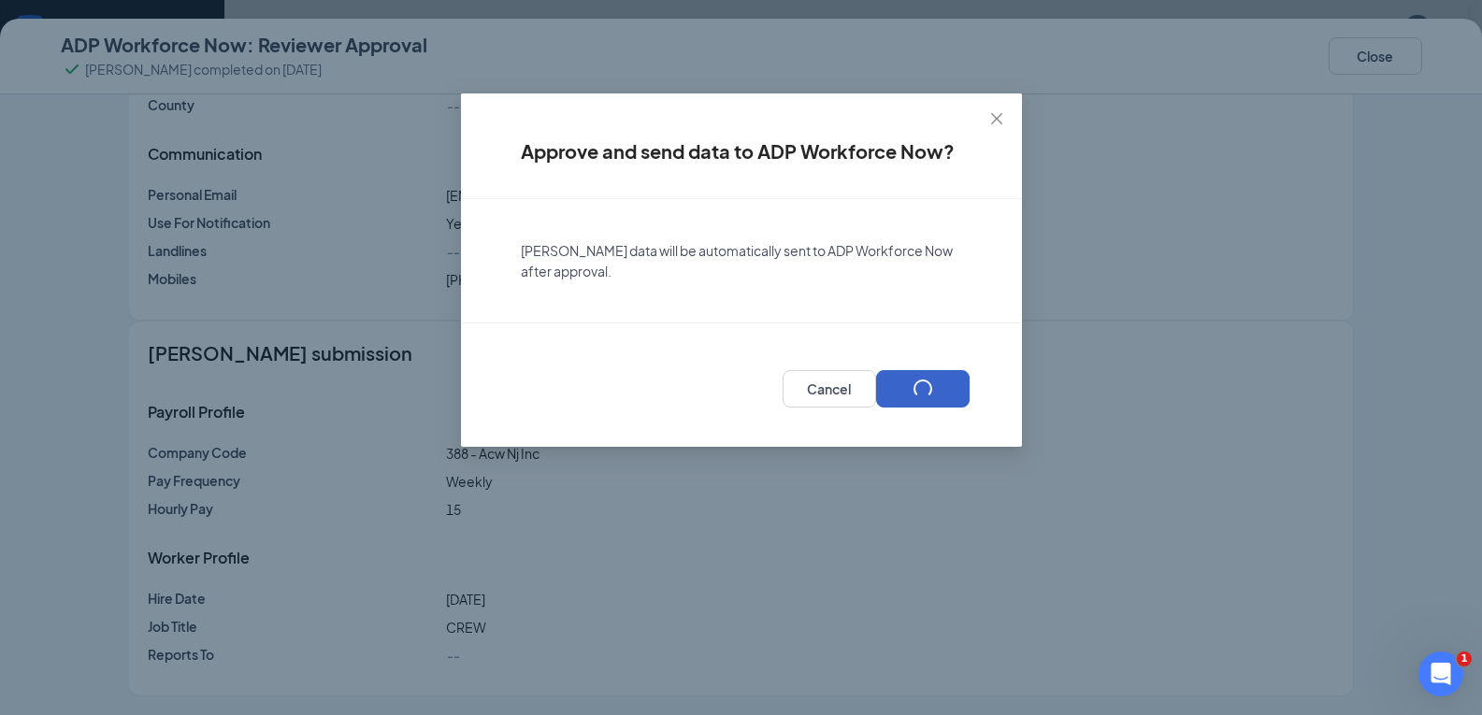
scroll to position [679, 0]
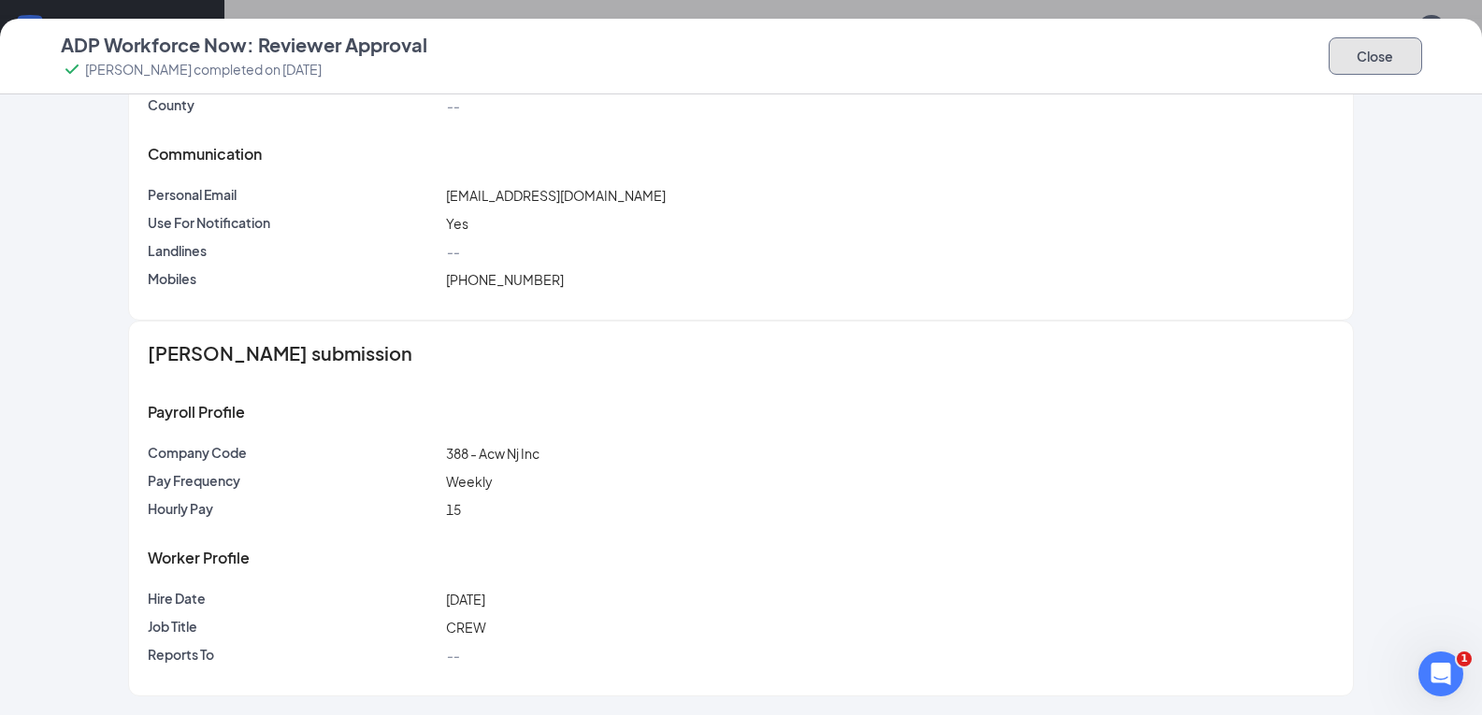
click at [1369, 59] on button "Close" at bounding box center [1374, 55] width 93 height 37
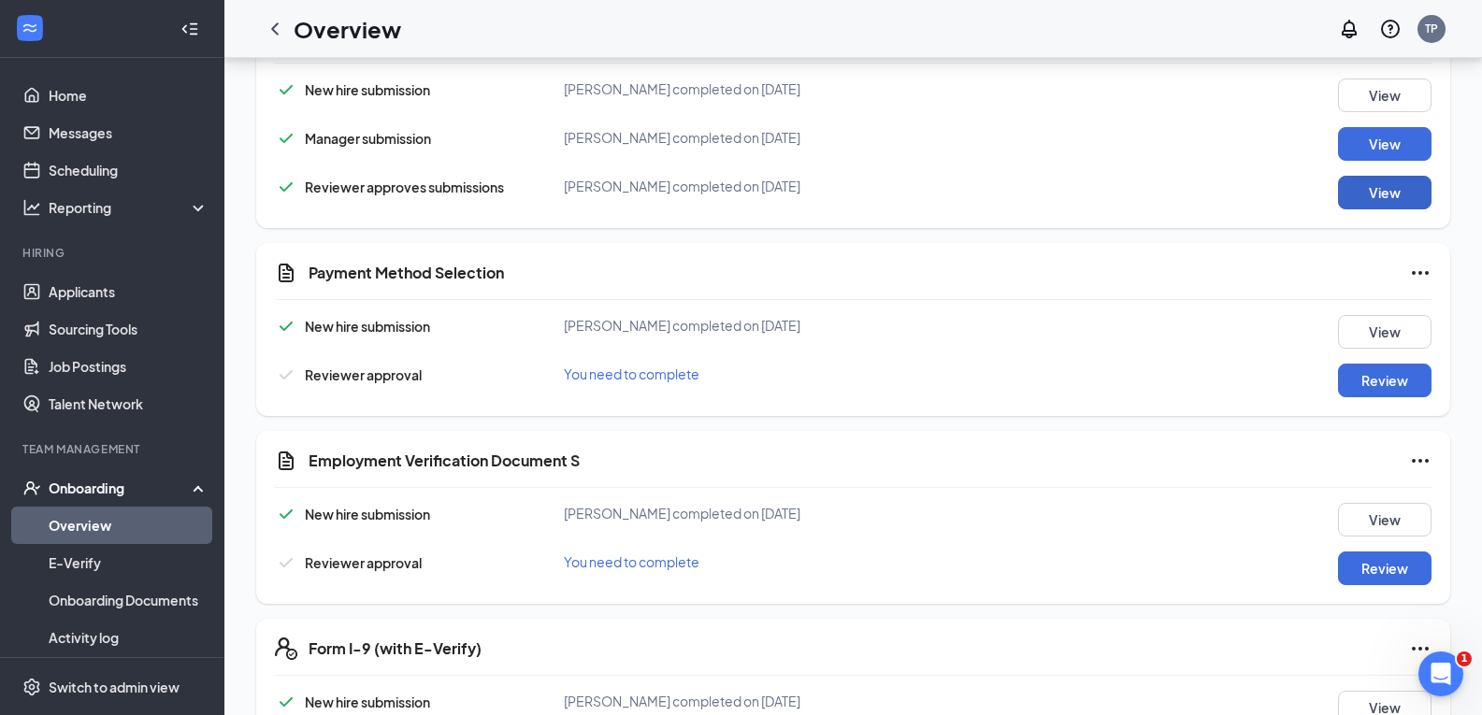
scroll to position [680, 0]
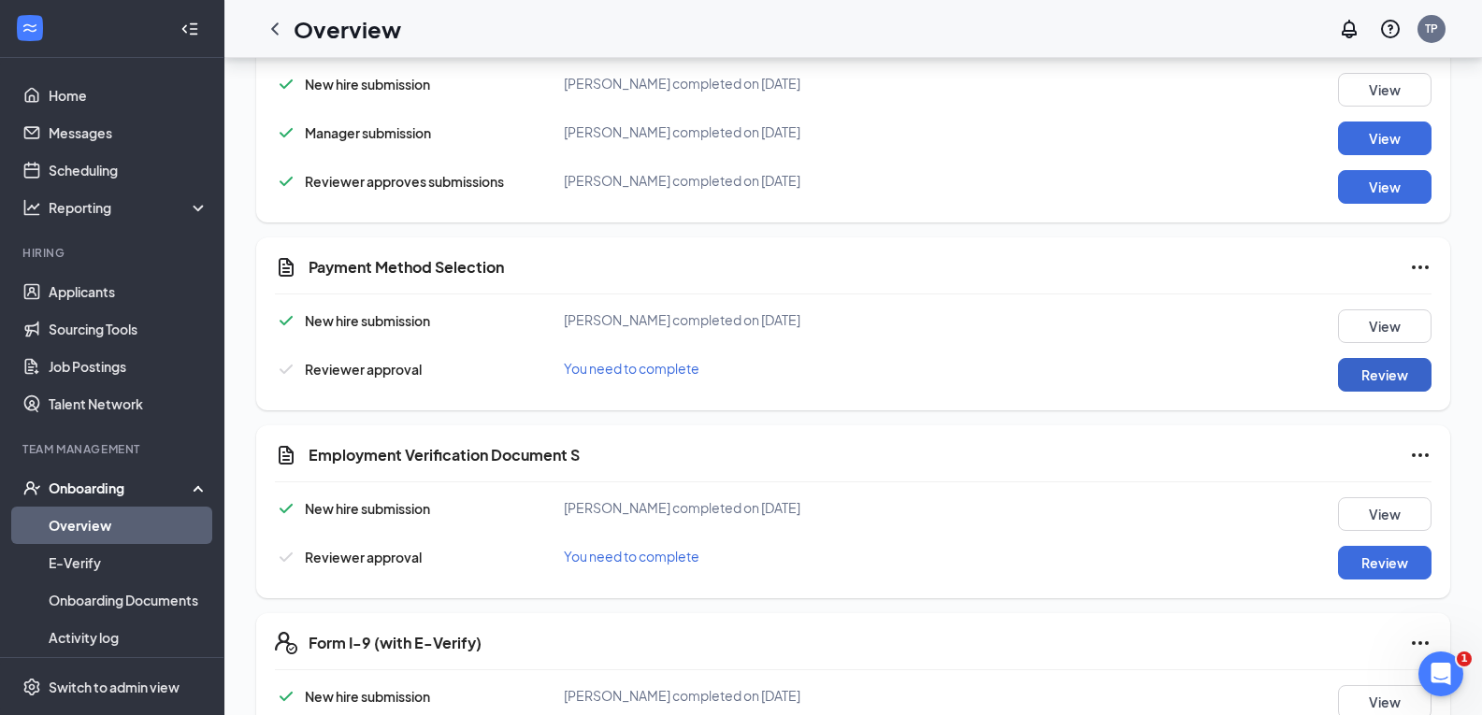
click at [1385, 372] on button "Review" at bounding box center [1384, 375] width 93 height 34
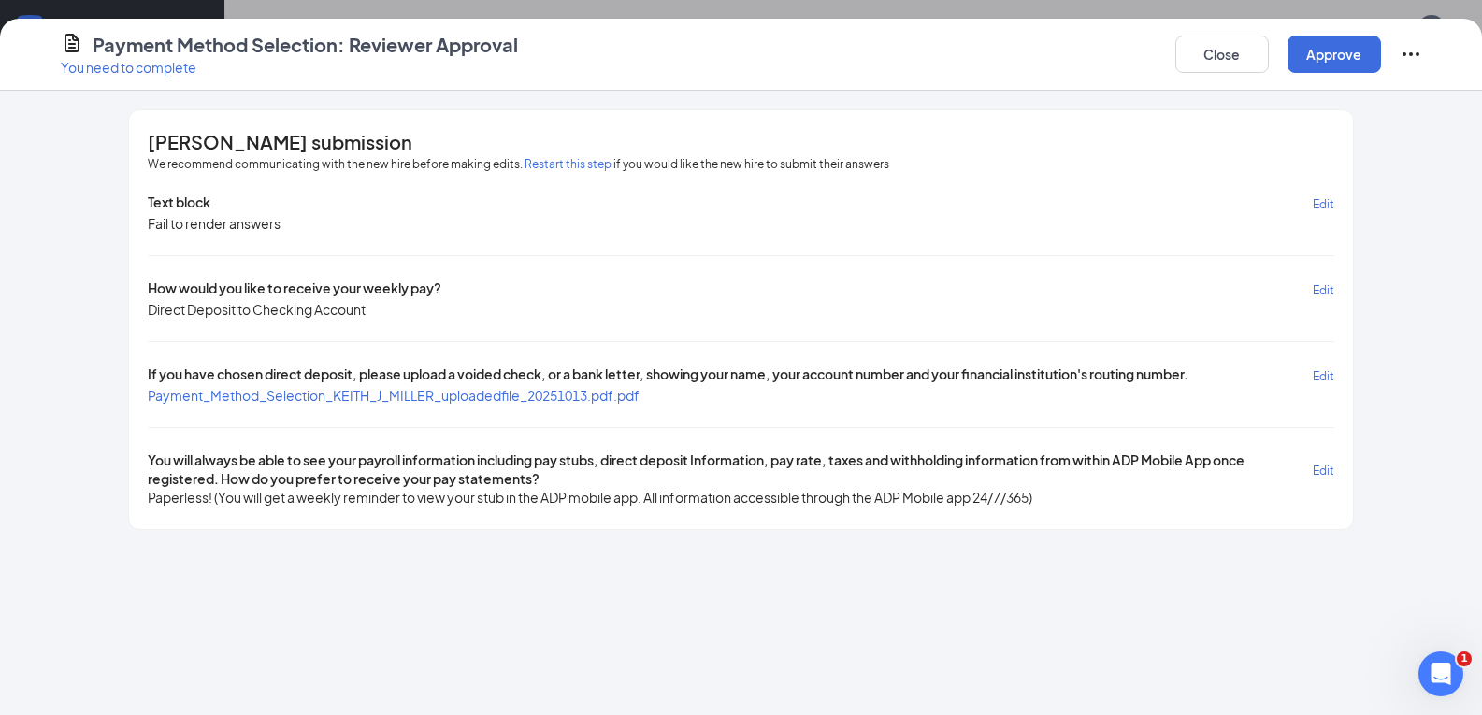
click at [308, 399] on span "Payment_Method_Selection_KEITH_J_MILLER_uploadedfile_20251013.pdf.pdf" at bounding box center [394, 395] width 492 height 17
click at [1356, 59] on button "Approve" at bounding box center [1333, 54] width 93 height 37
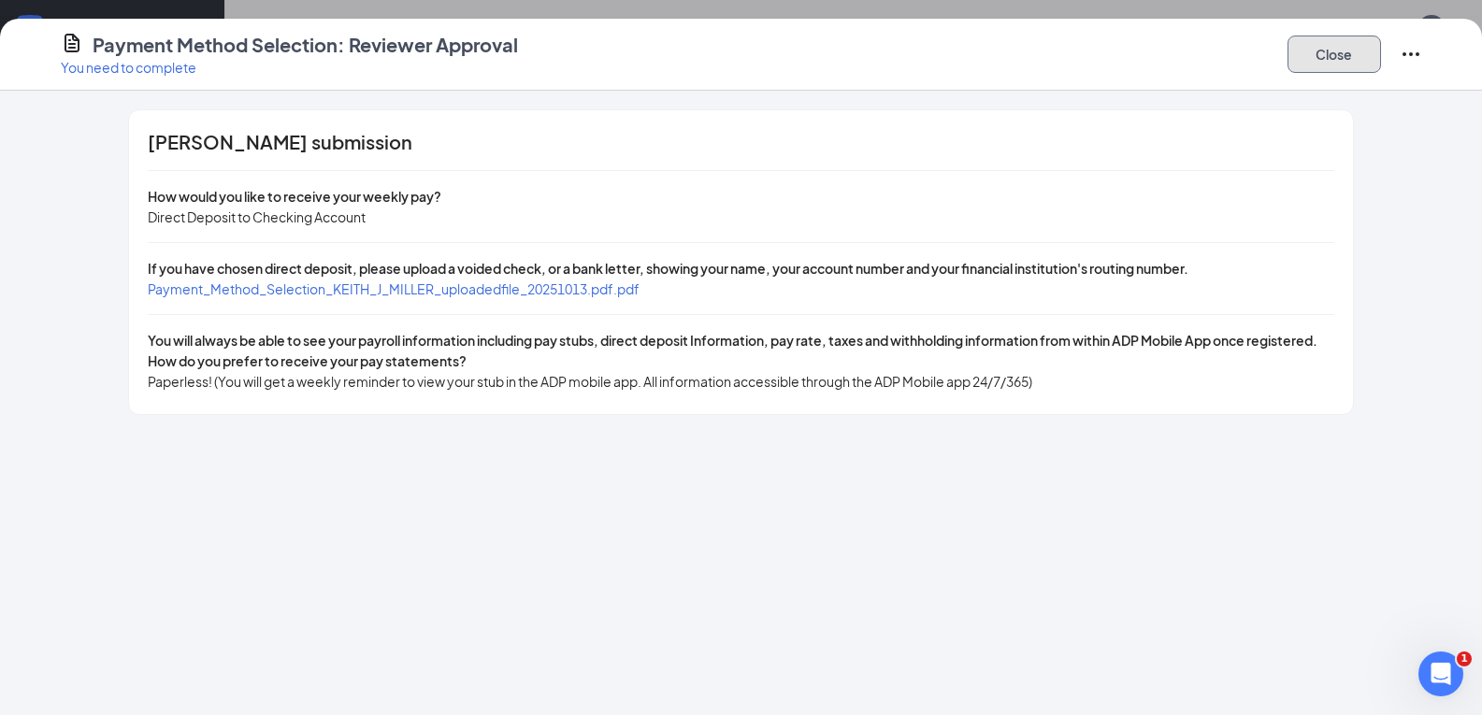
click at [1330, 51] on button "Close" at bounding box center [1333, 54] width 93 height 37
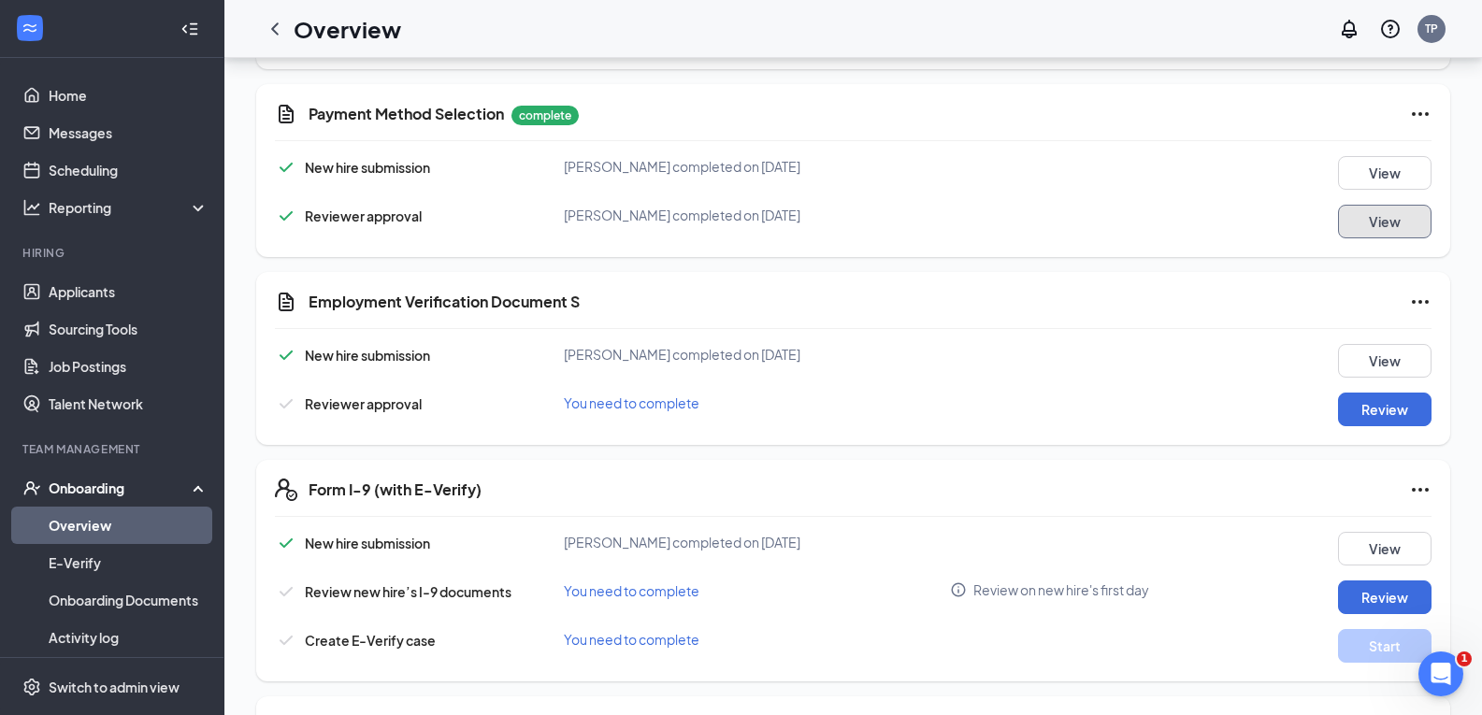
scroll to position [867, 0]
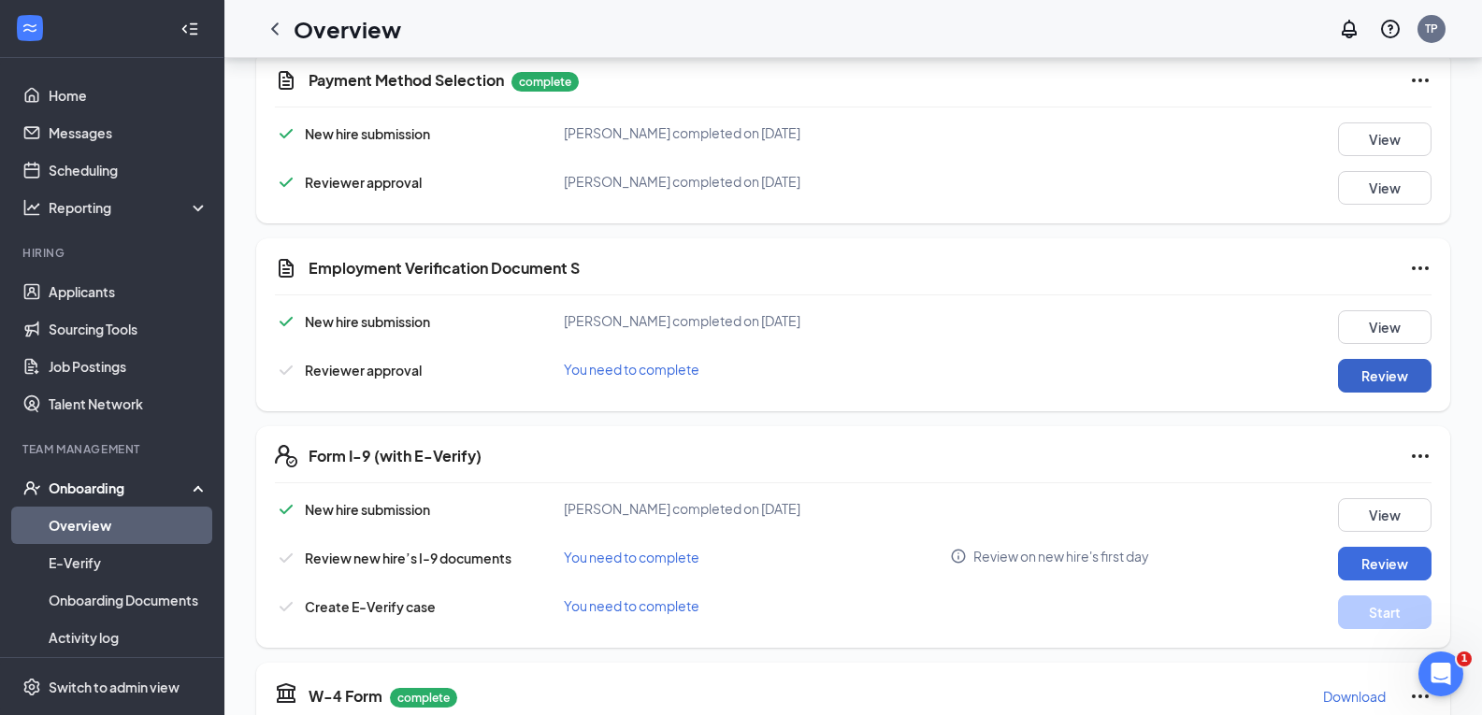
click at [1377, 371] on button "Review" at bounding box center [1384, 376] width 93 height 34
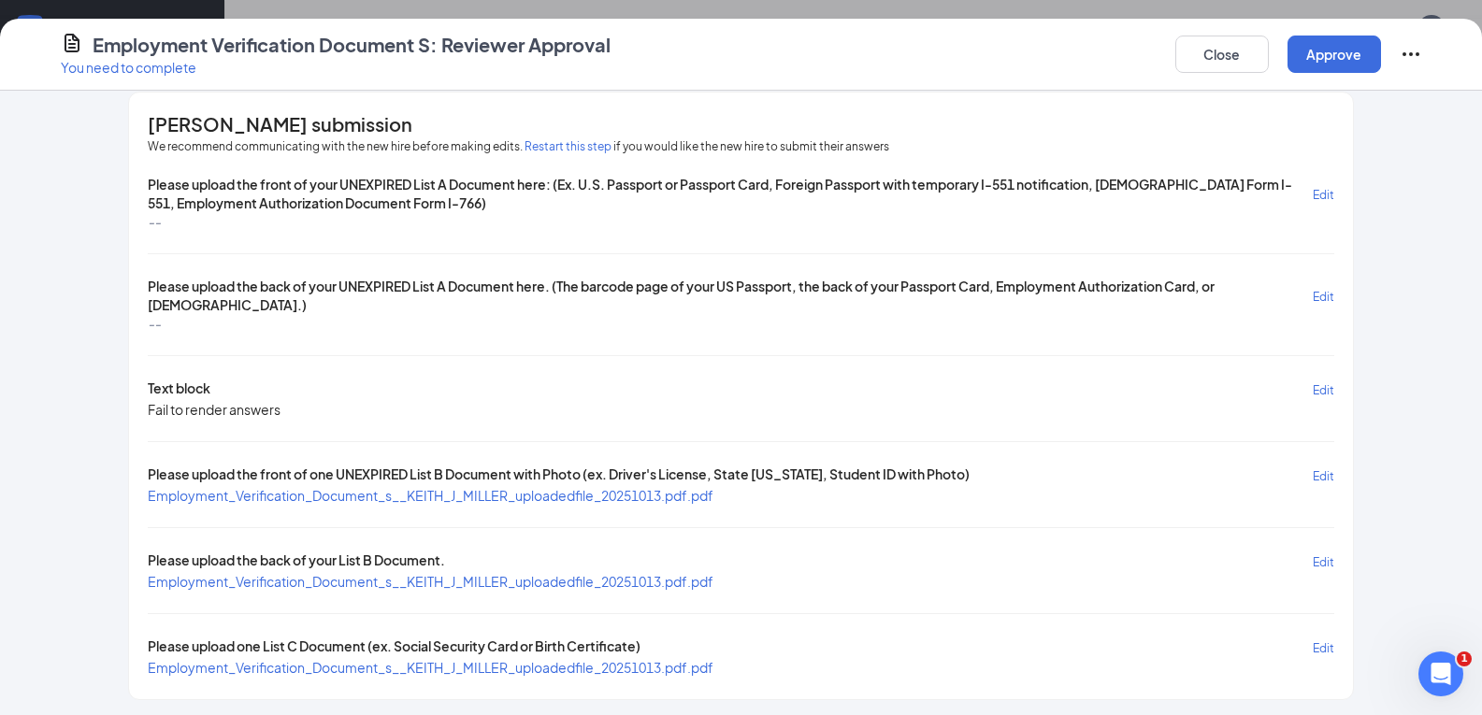
scroll to position [21, 0]
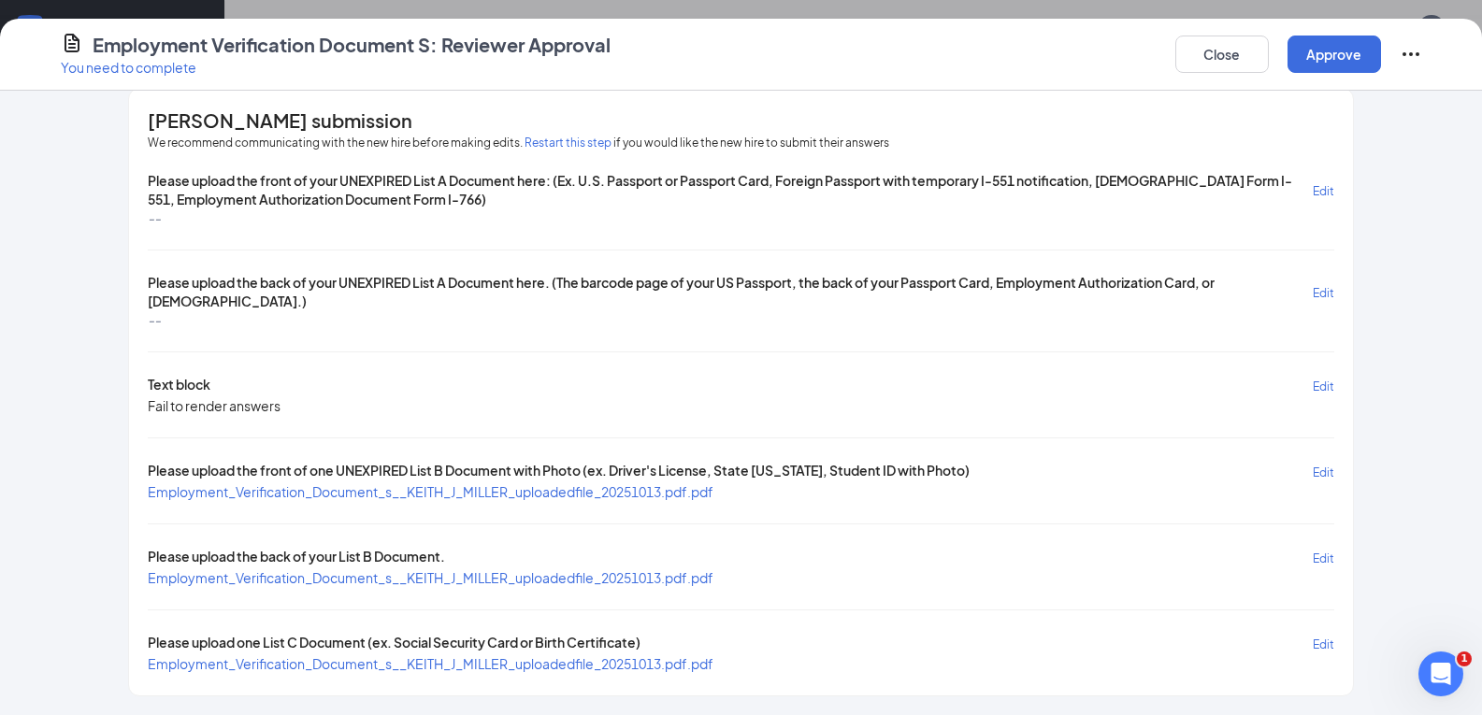
click at [565, 487] on span "Employment_Verification_Document_s__KEITH_J_MILLER_uploadedfile_20251013.pdf.pdf" at bounding box center [431, 491] width 566 height 17
click at [548, 580] on span "Employment_Verification_Document_s__KEITH_J_MILLER_uploadedfile_20251013.pdf.pdf" at bounding box center [431, 577] width 566 height 17
click at [608, 668] on span "Employment_Verification_Document_s__KEITH_J_MILLER_uploadedfile_20251013.pdf.pdf" at bounding box center [431, 663] width 566 height 17
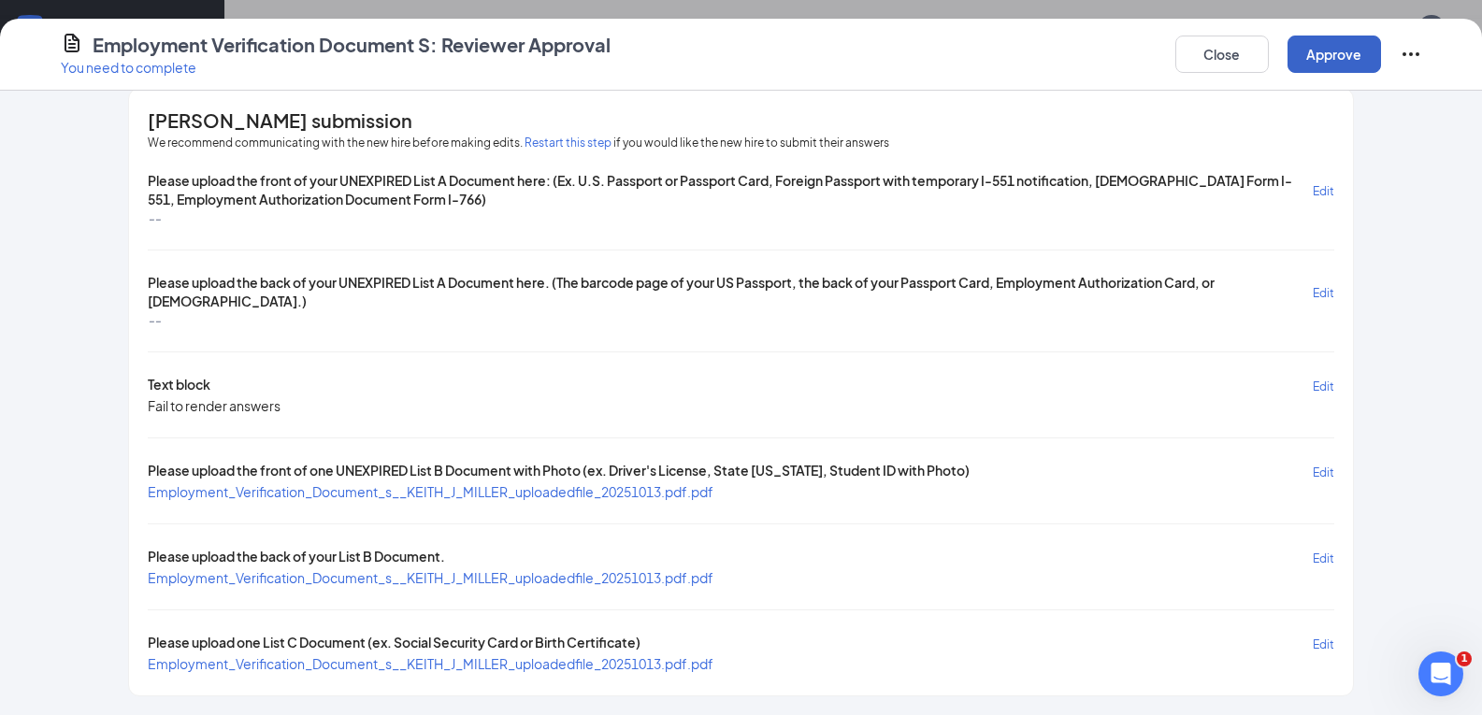
click at [1343, 50] on button "Approve" at bounding box center [1333, 54] width 93 height 37
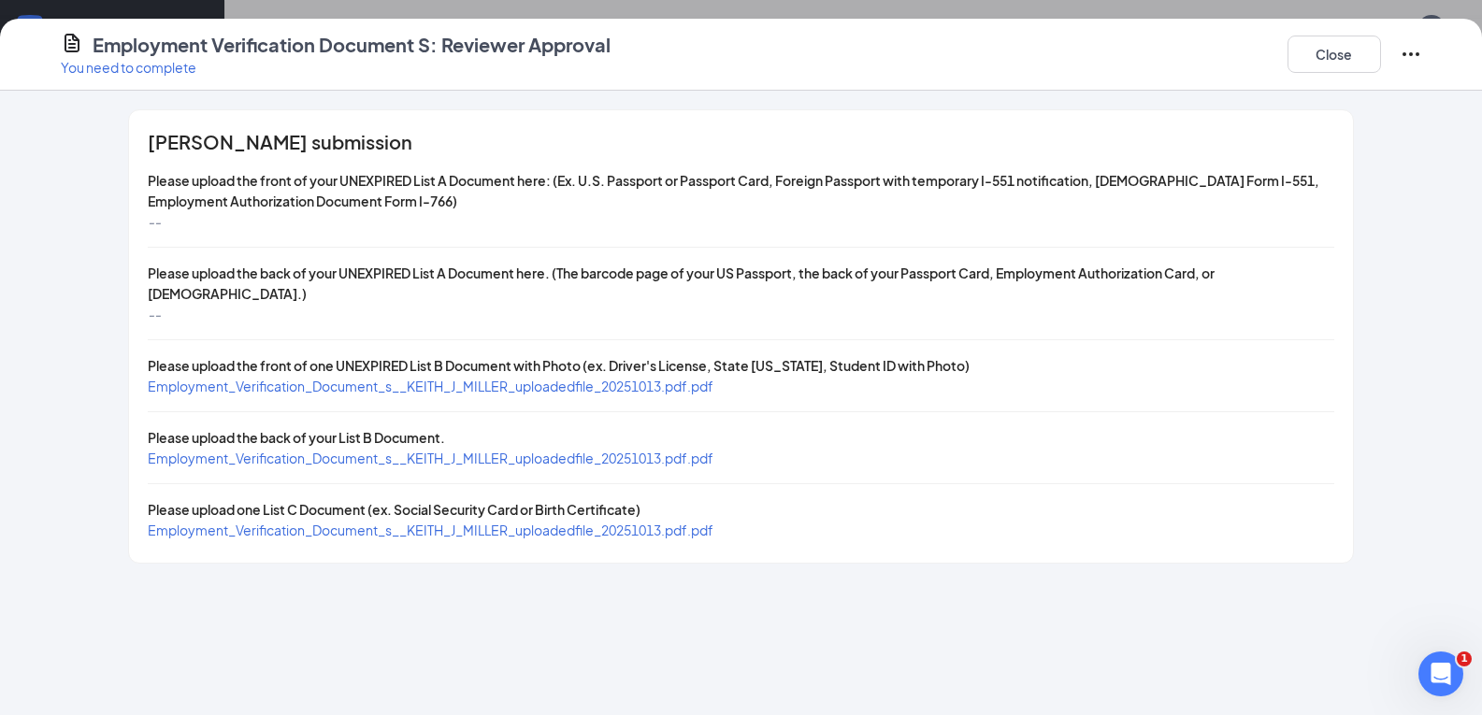
scroll to position [0, 0]
click at [1326, 52] on button "Close" at bounding box center [1333, 54] width 93 height 37
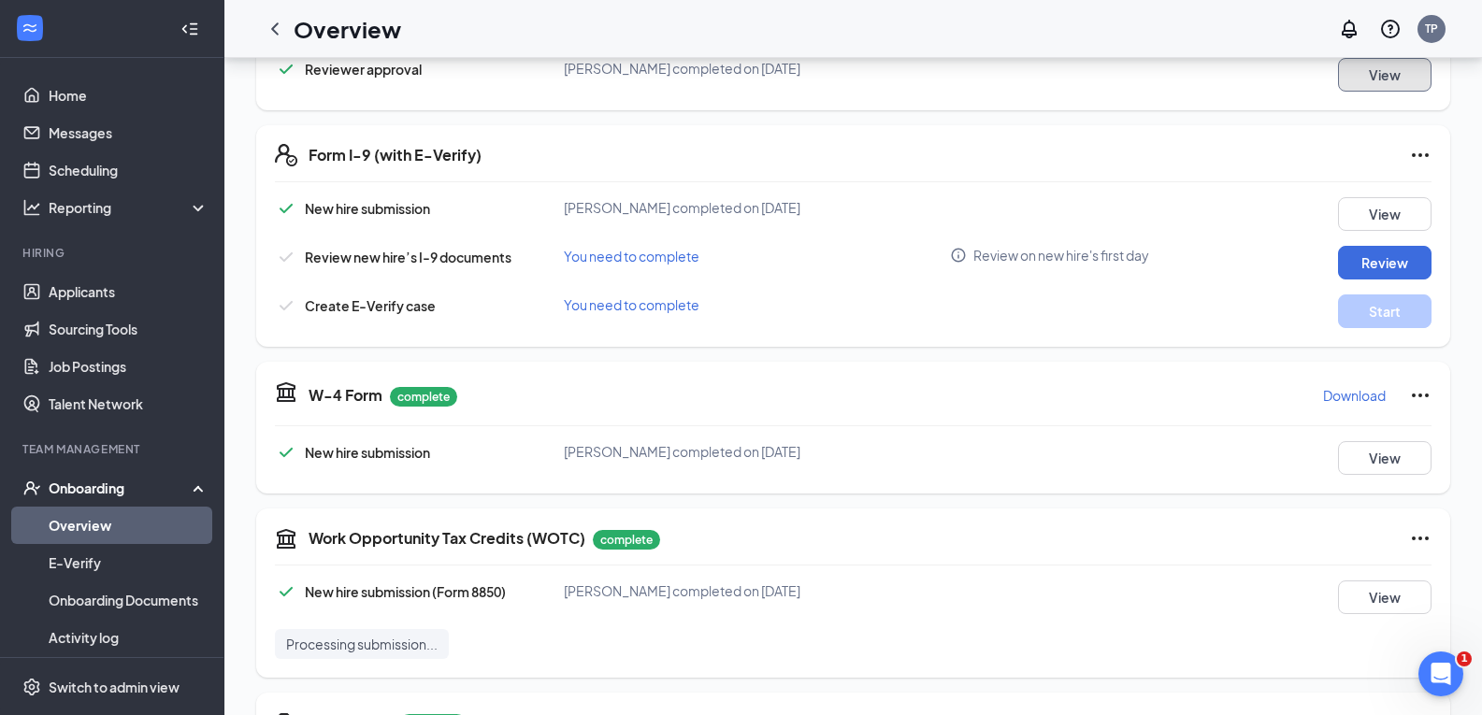
scroll to position [1166, 0]
click at [1392, 258] on button "Review" at bounding box center [1384, 265] width 93 height 34
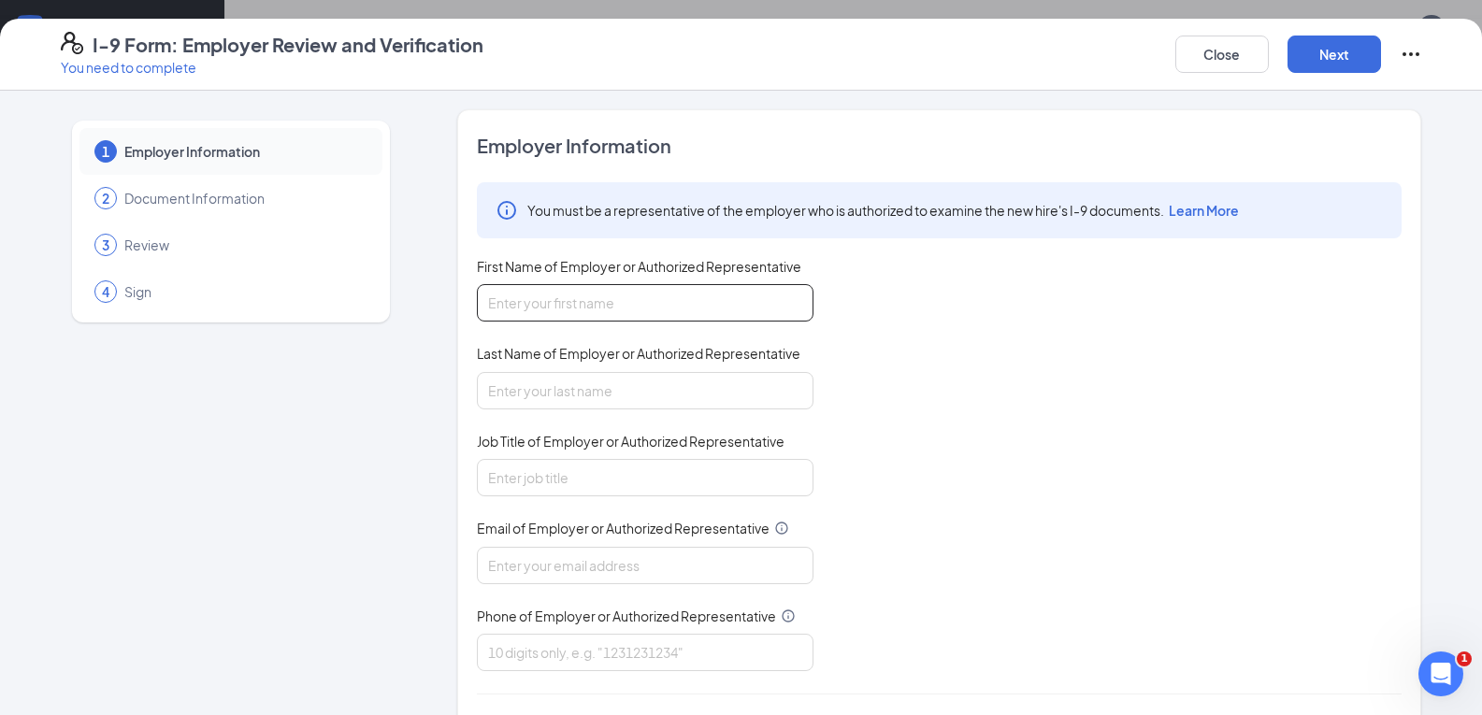
click at [625, 296] on input "First Name of Employer or Authorized Representative" at bounding box center [645, 302] width 337 height 37
type input "[PERSON_NAME]"
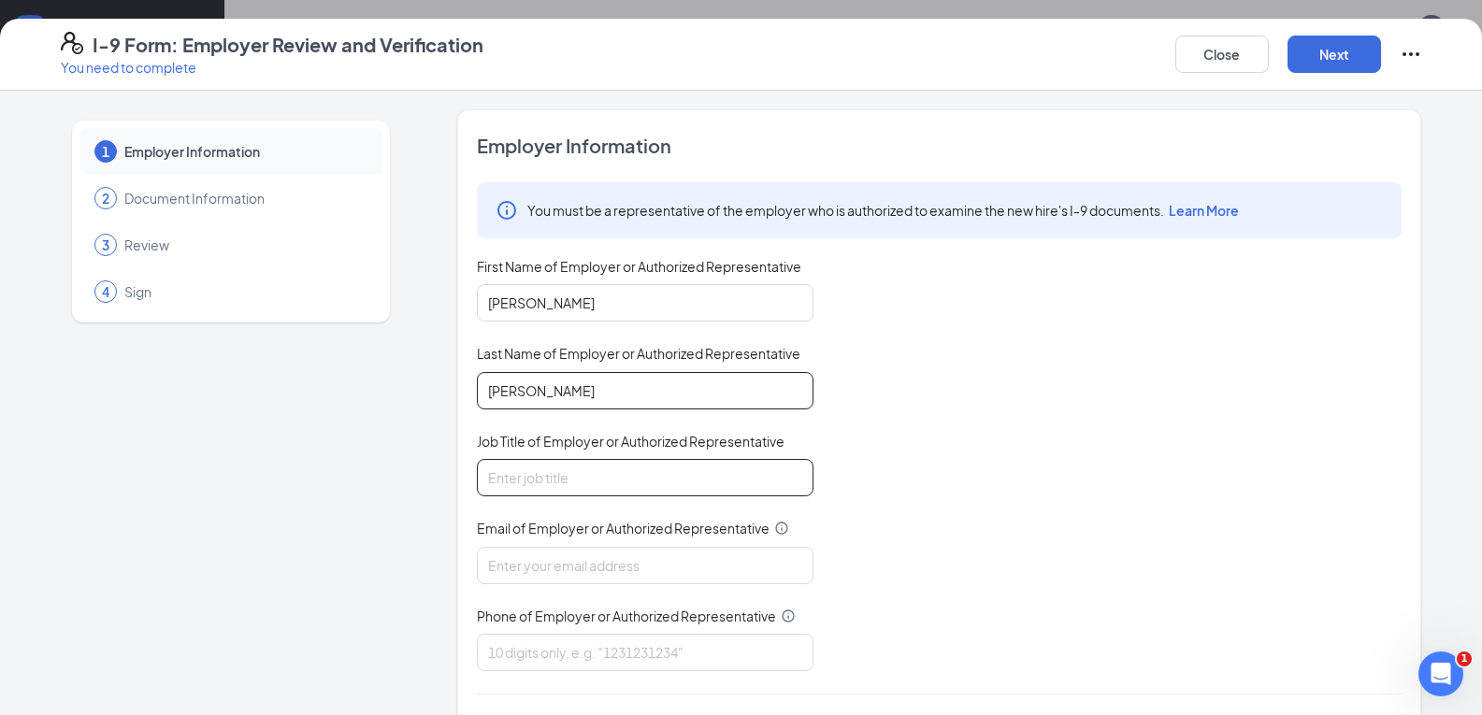
type input "[PERSON_NAME]"
click at [580, 476] on input "Job Title of Employer or Authorized Representative" at bounding box center [645, 477] width 337 height 37
type input "Assistant Manager"
drag, startPoint x: 697, startPoint y: 581, endPoint x: 796, endPoint y: 519, distance: 117.2
click at [697, 581] on input "Email of Employer or Authorized Representative" at bounding box center [645, 565] width 337 height 37
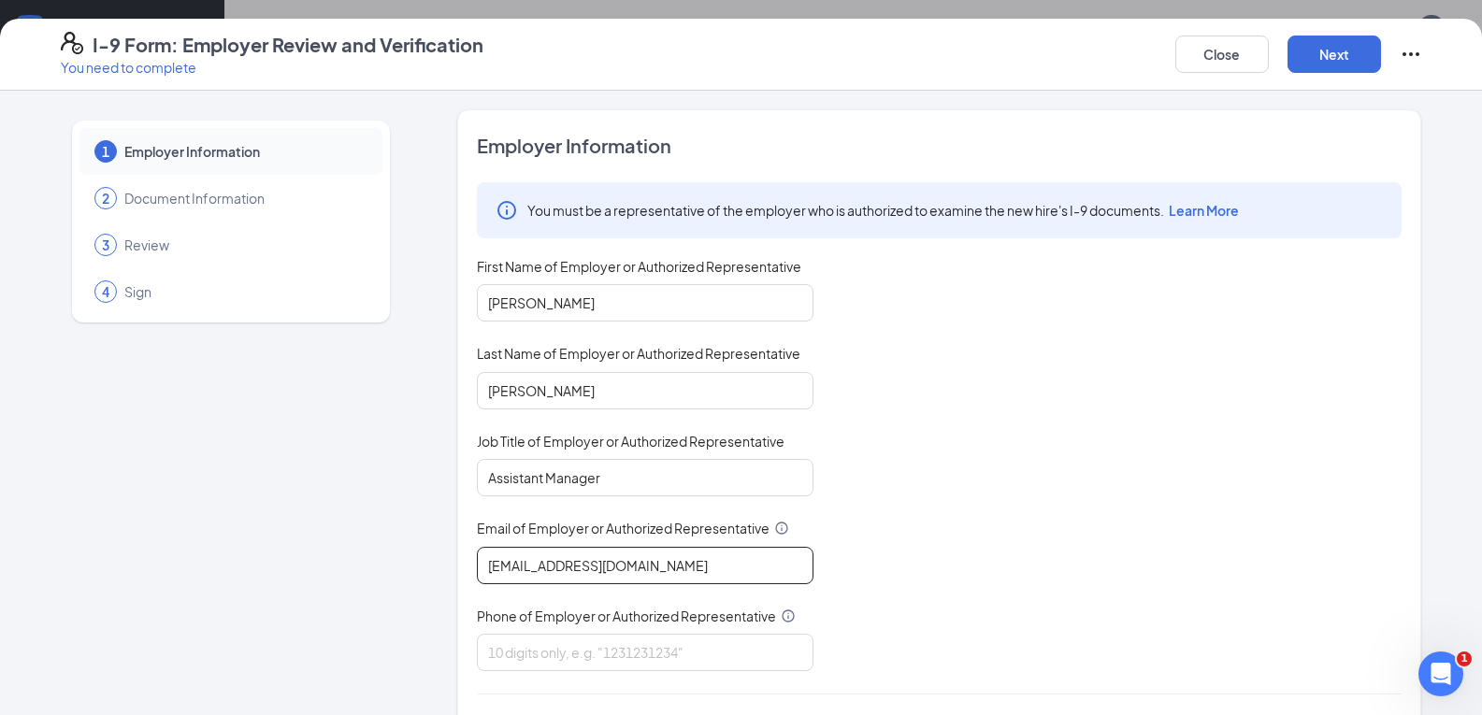
type input "[EMAIL_ADDRESS][DOMAIN_NAME]"
click at [438, 362] on div "1 Employer Information 2 Document Information 3 Review 4 Sign Employer Informat…" at bounding box center [741, 477] width 1361 height 736
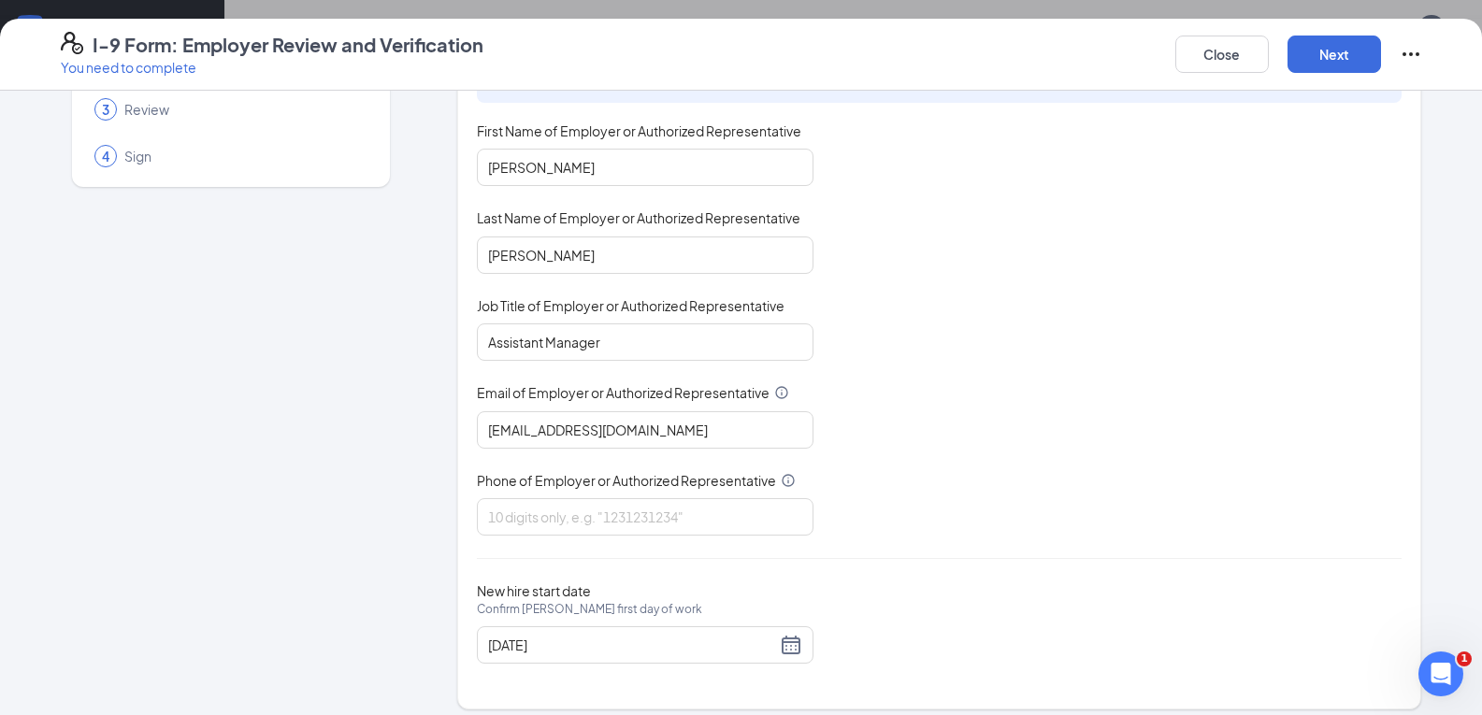
scroll to position [149, 0]
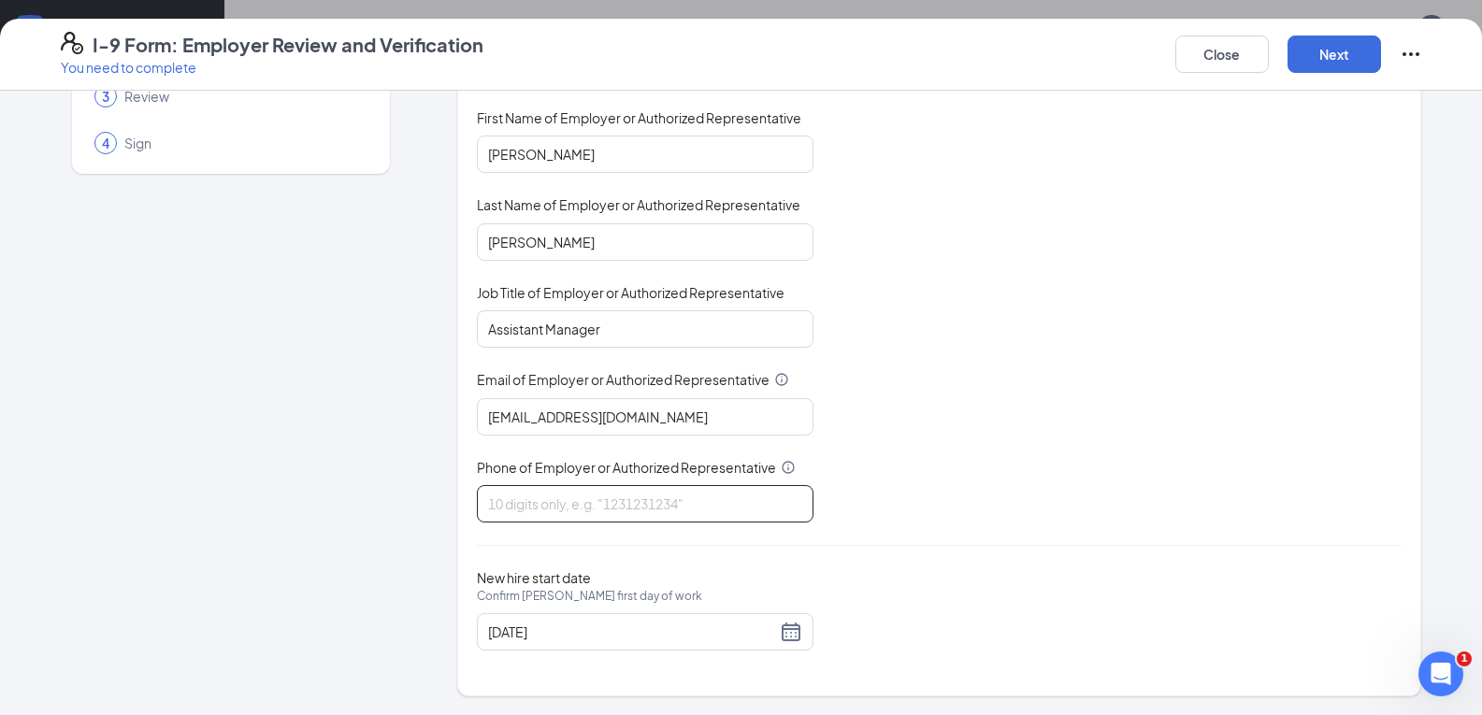
click at [543, 498] on input "Phone of Employer or Authorized Representative" at bounding box center [645, 503] width 337 height 37
type input "3023988722"
click at [257, 466] on div "1 Employer Information 2 Document Information 3 Review 4 Sign" at bounding box center [231, 329] width 340 height 736
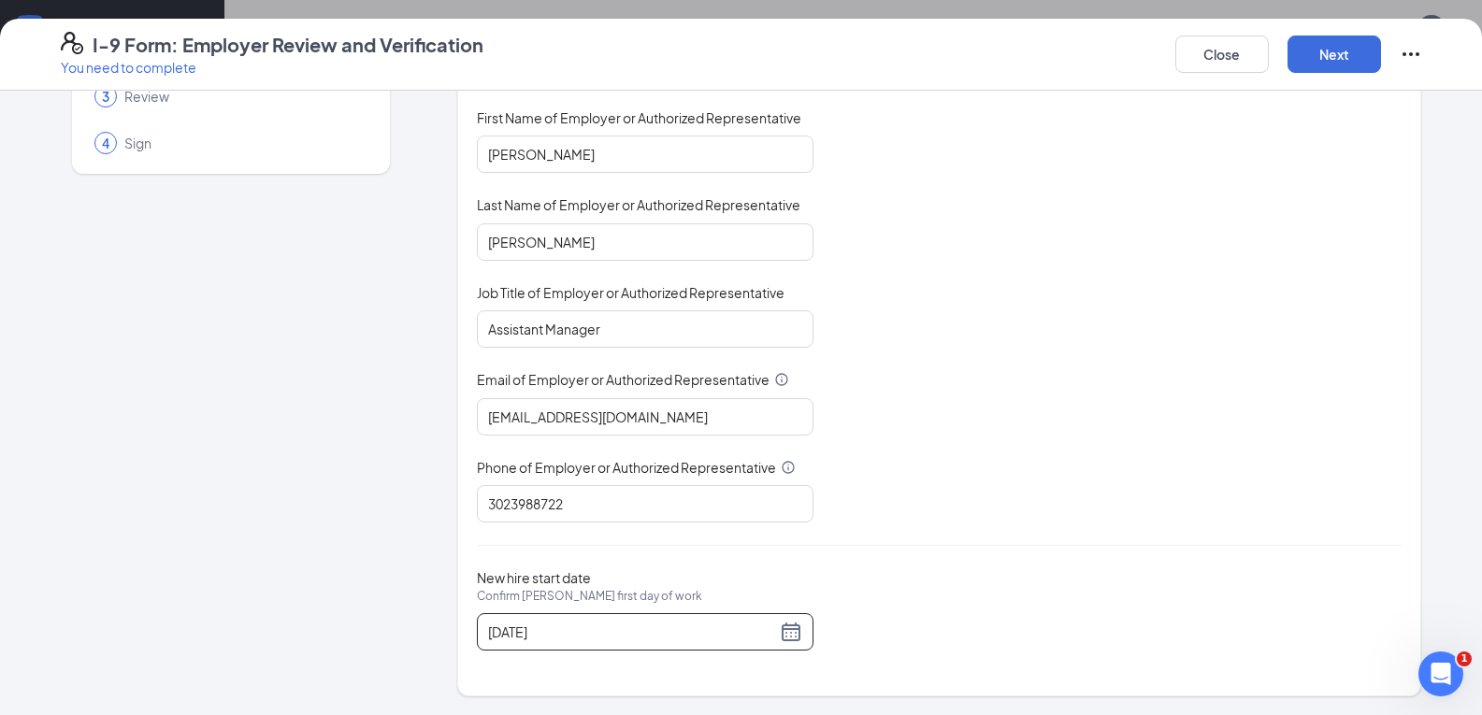
click at [796, 637] on div "[DATE]" at bounding box center [645, 631] width 337 height 37
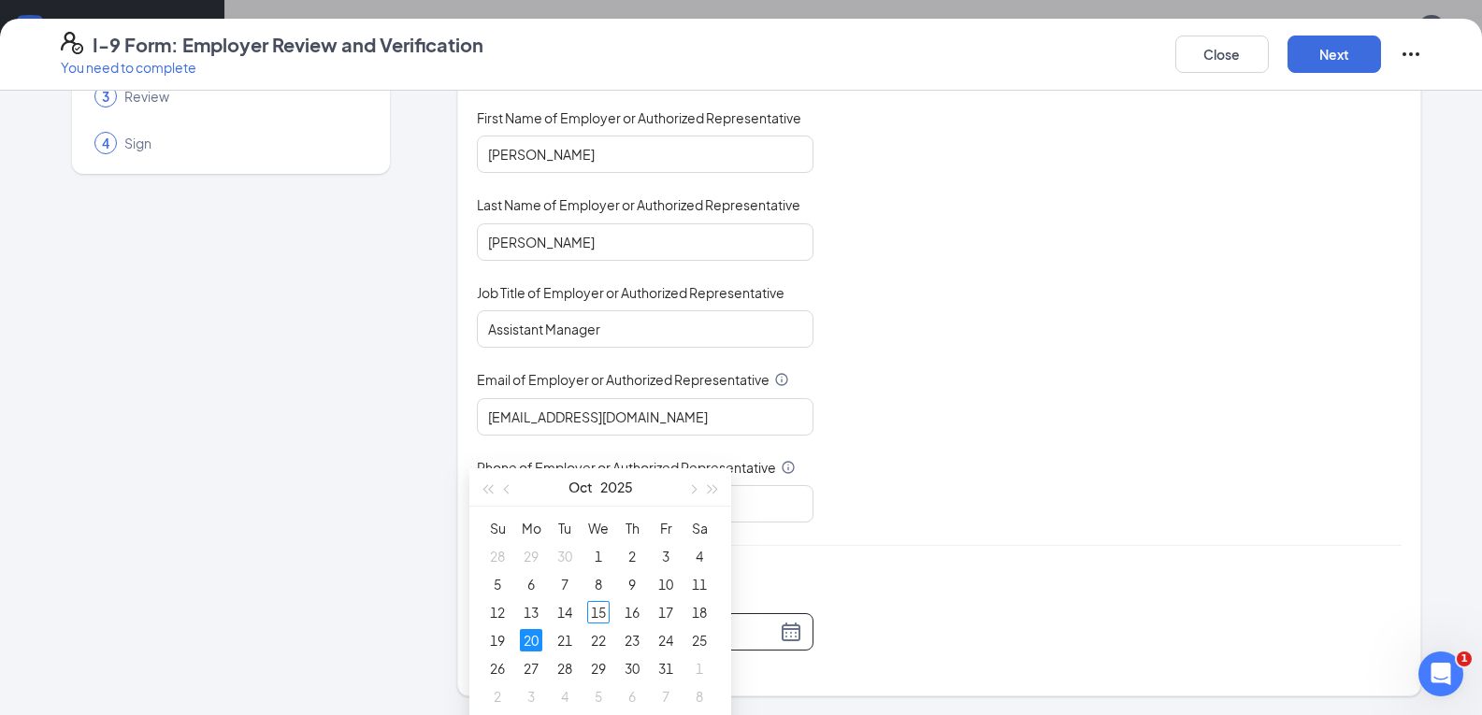
scroll to position [1820, 0]
type input "[DATE]"
click at [595, 613] on div "15" at bounding box center [598, 611] width 22 height 22
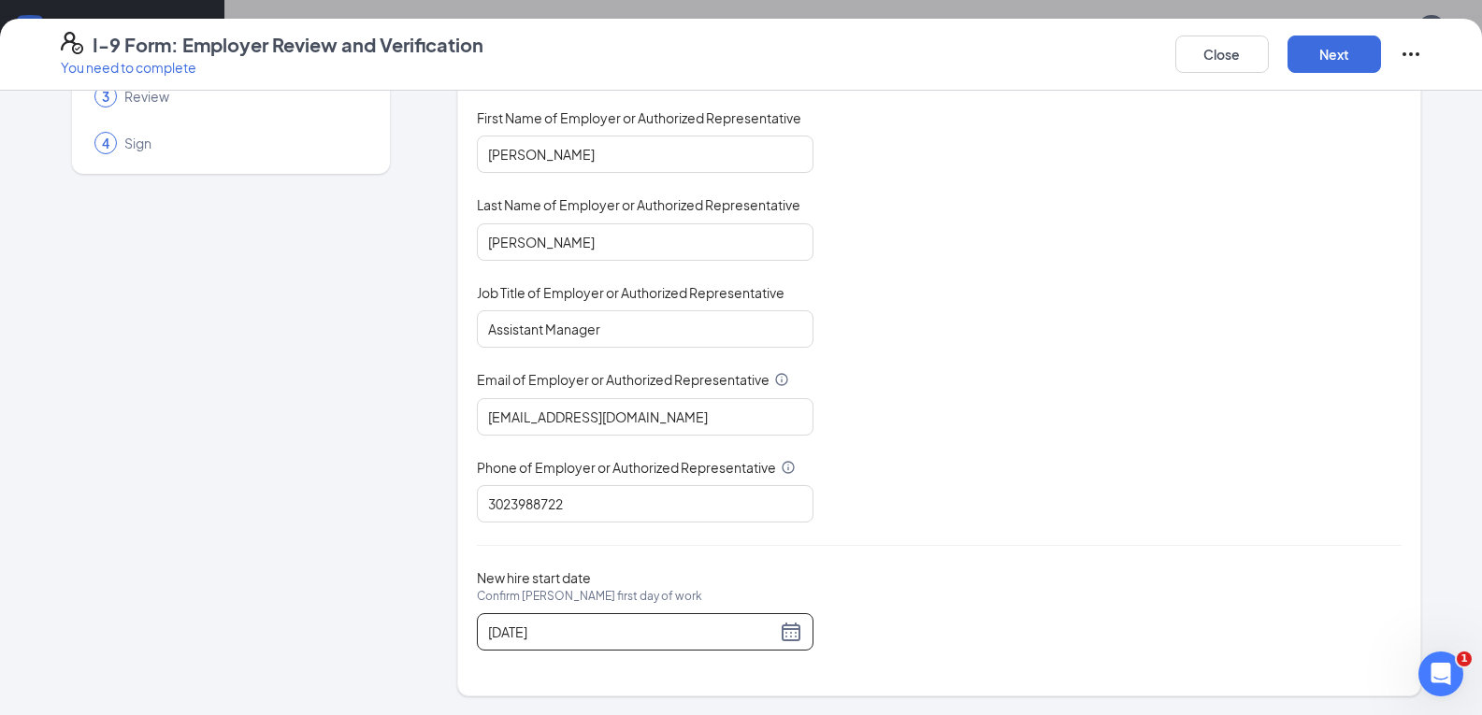
scroll to position [2082, 0]
click at [1331, 63] on button "Next" at bounding box center [1333, 54] width 93 height 37
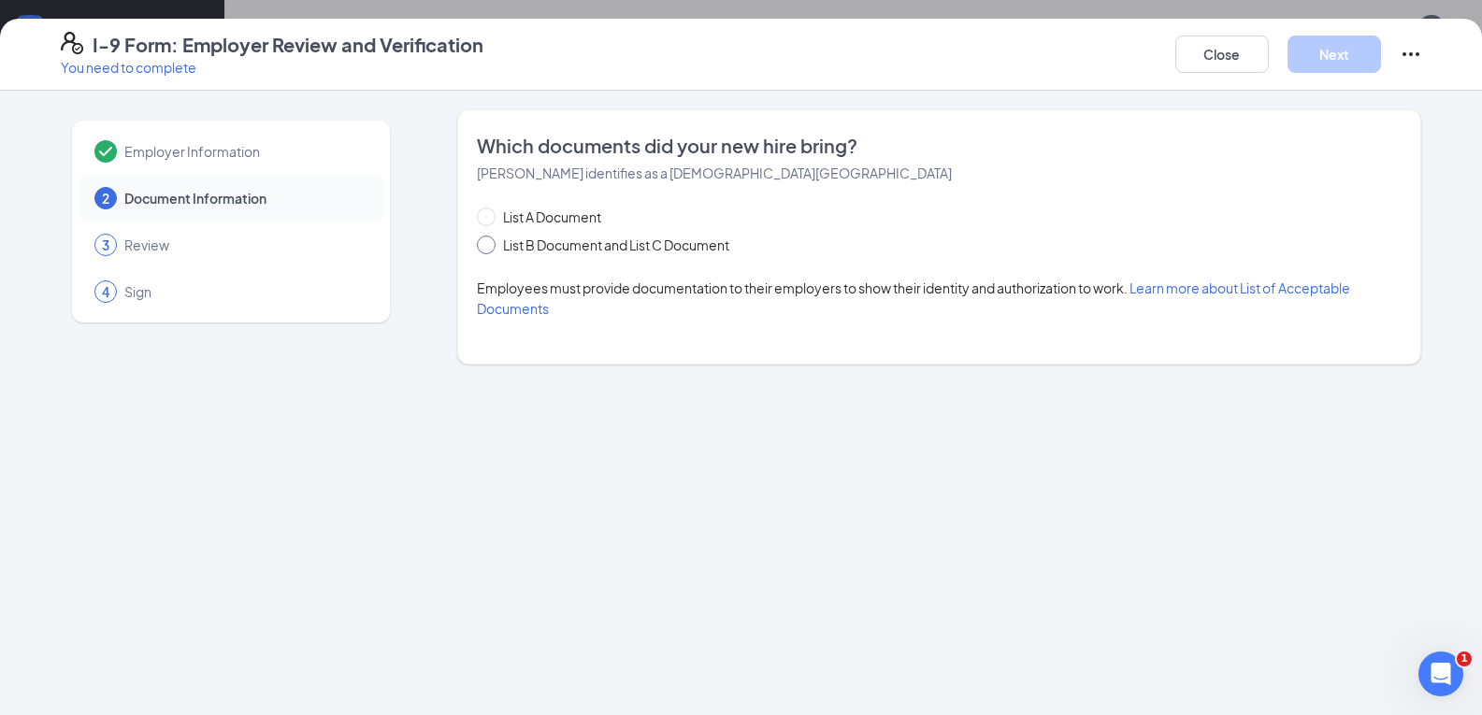
click at [549, 242] on span "List B Document and List C Document" at bounding box center [615, 245] width 241 height 21
click at [490, 242] on input "List B Document and List C Document" at bounding box center [483, 242] width 13 height 13
radio input "true"
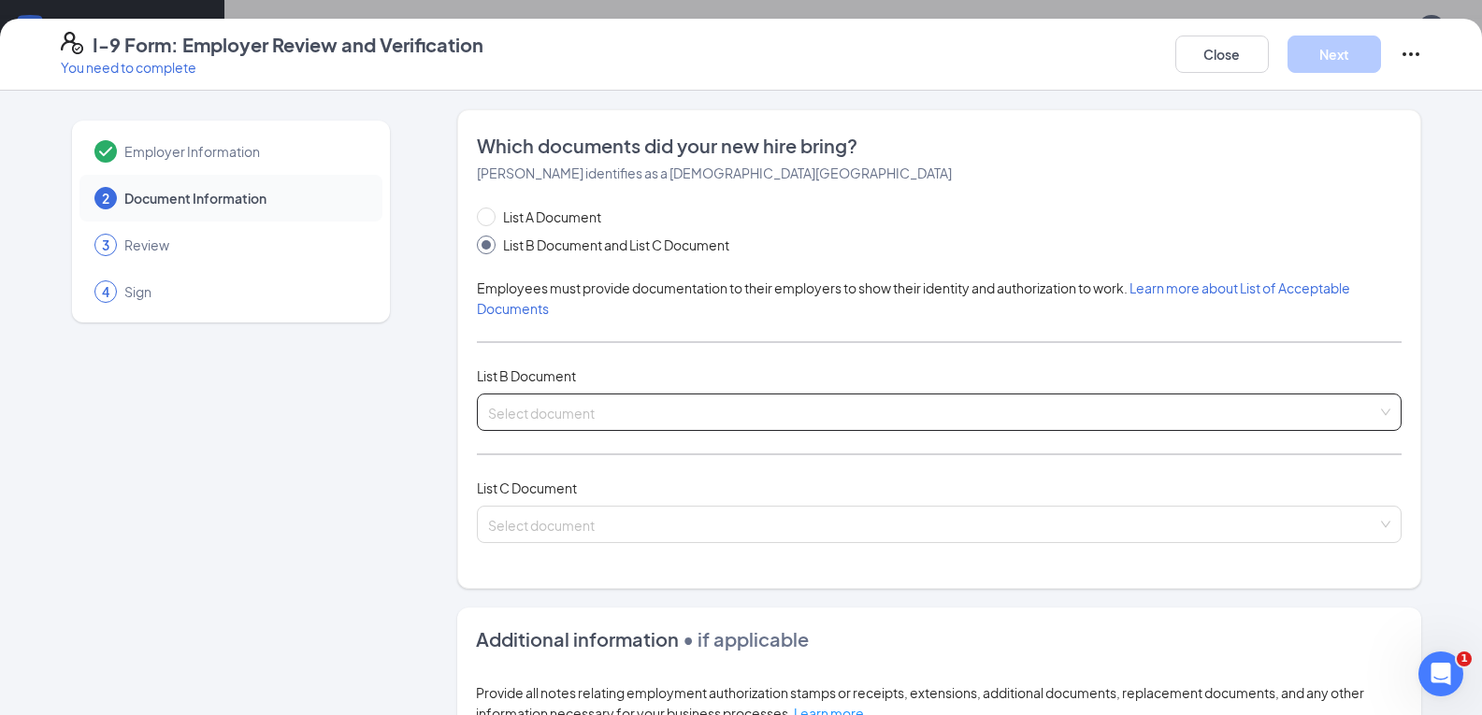
click at [521, 419] on input "search" at bounding box center [932, 408] width 889 height 28
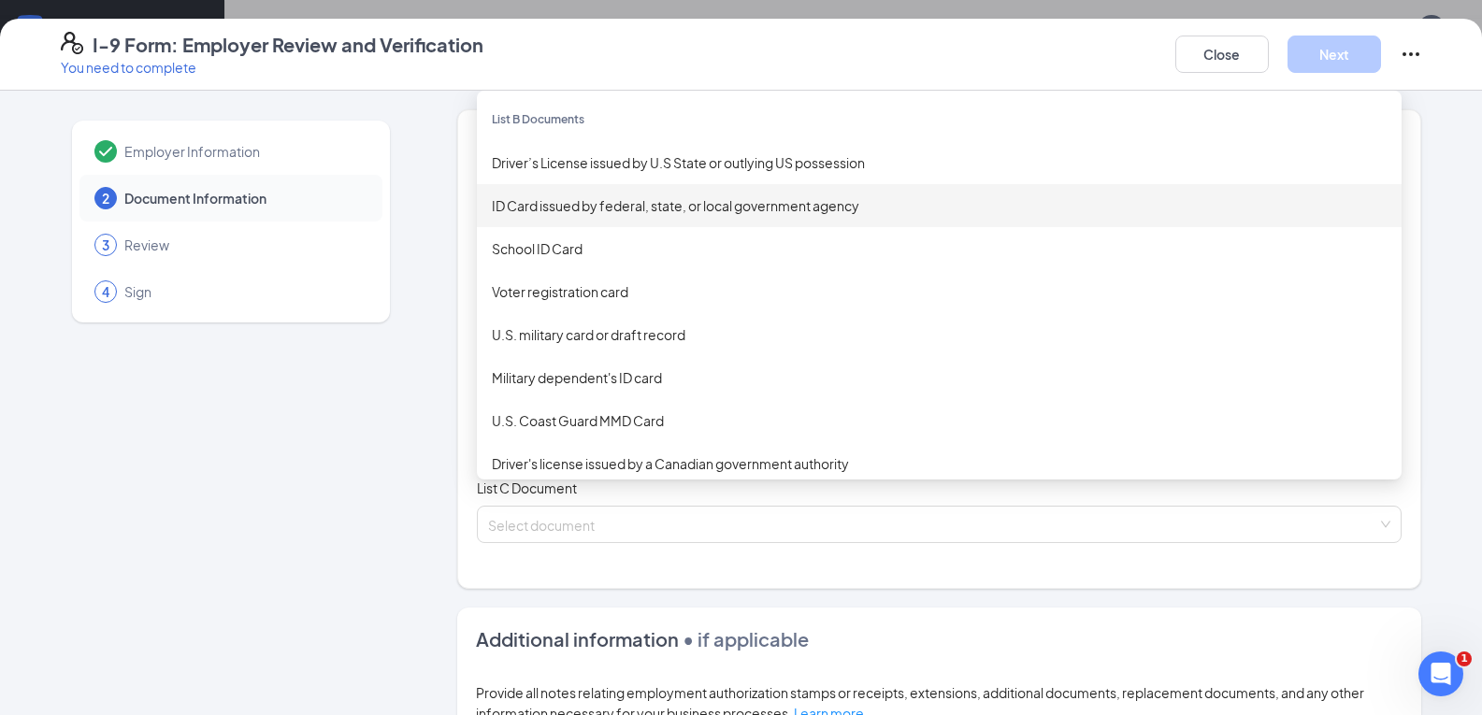
click at [529, 209] on div "ID Card issued by federal, state, or local government agency" at bounding box center [939, 205] width 895 height 21
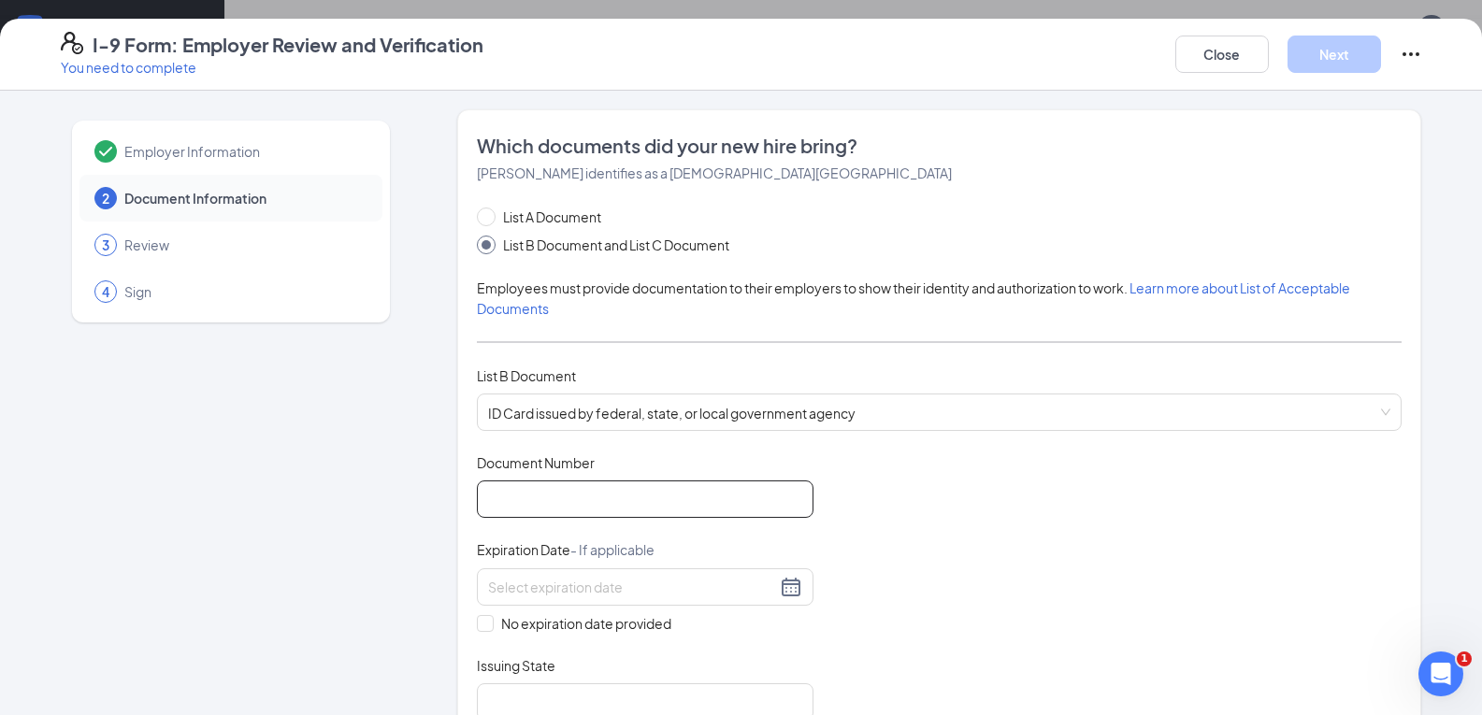
click at [533, 492] on input "Document Number" at bounding box center [645, 498] width 337 height 37
type input "9620561"
click at [653, 580] on input at bounding box center [632, 587] width 288 height 21
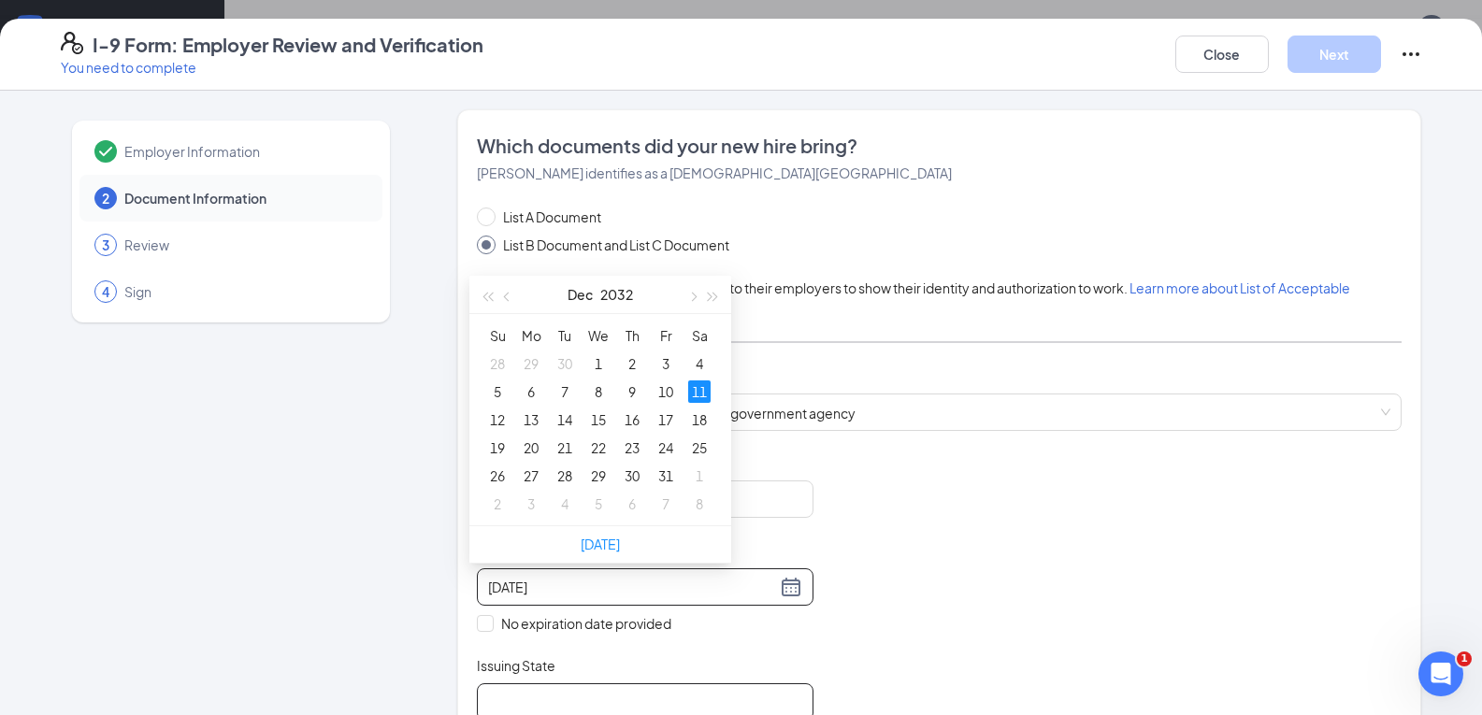
type input "[DATE]"
click at [541, 690] on input "Issuing State" at bounding box center [645, 701] width 337 height 37
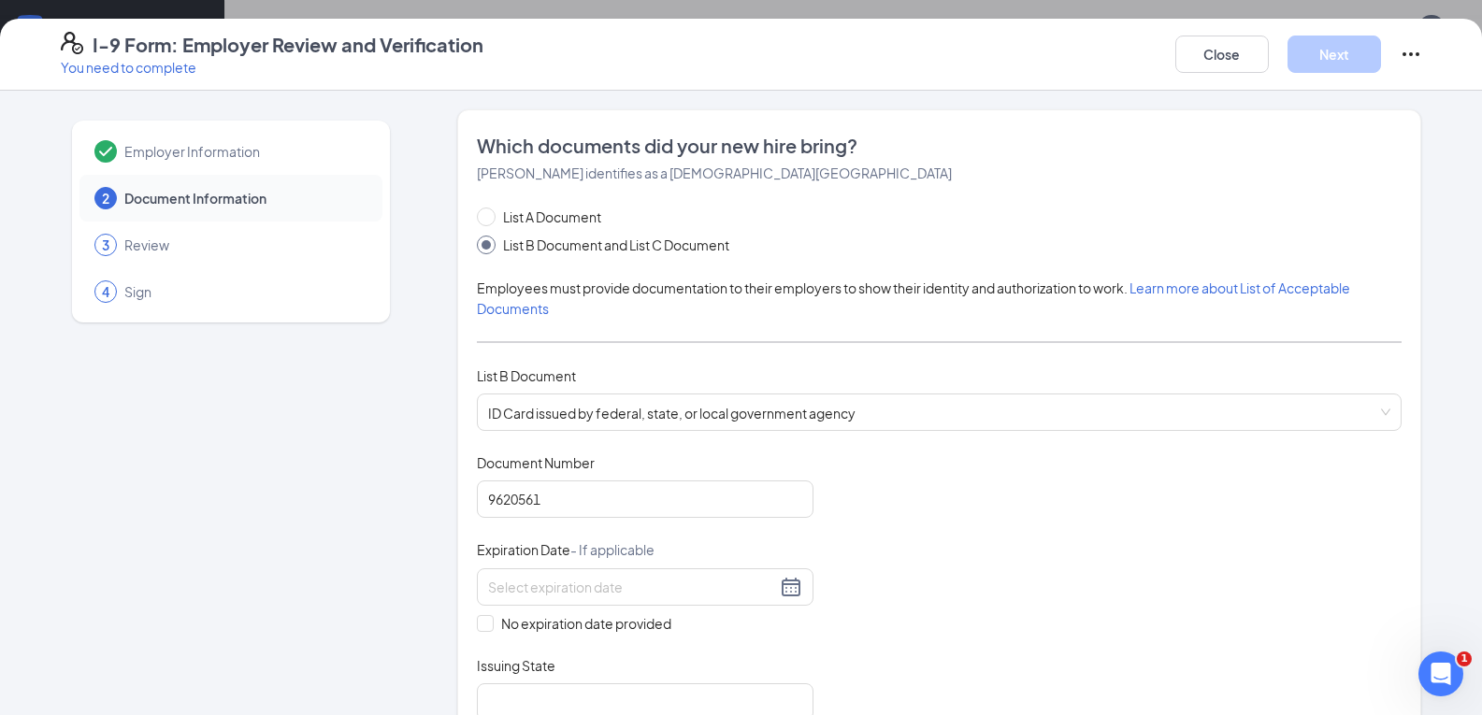
drag, startPoint x: 147, startPoint y: 454, endPoint x: 179, endPoint y: 459, distance: 32.1
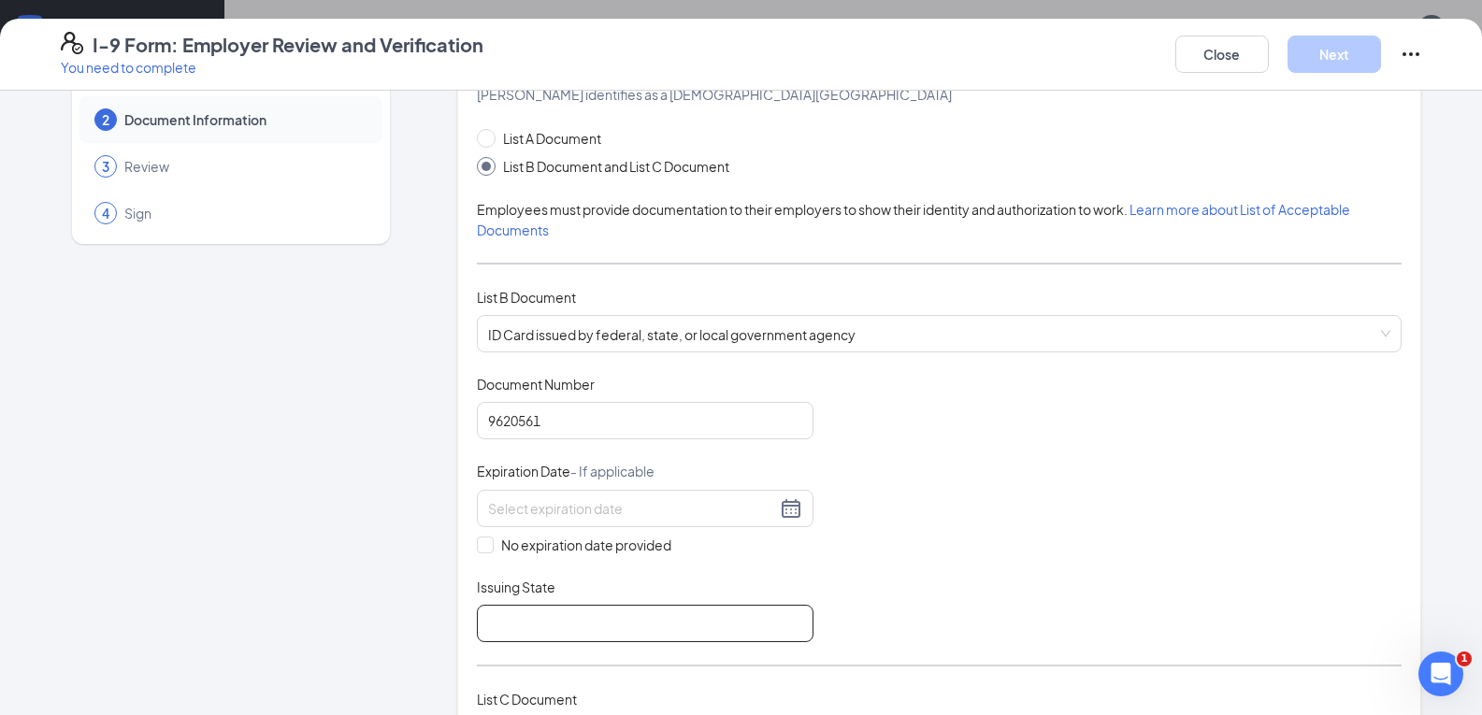
scroll to position [187, 0]
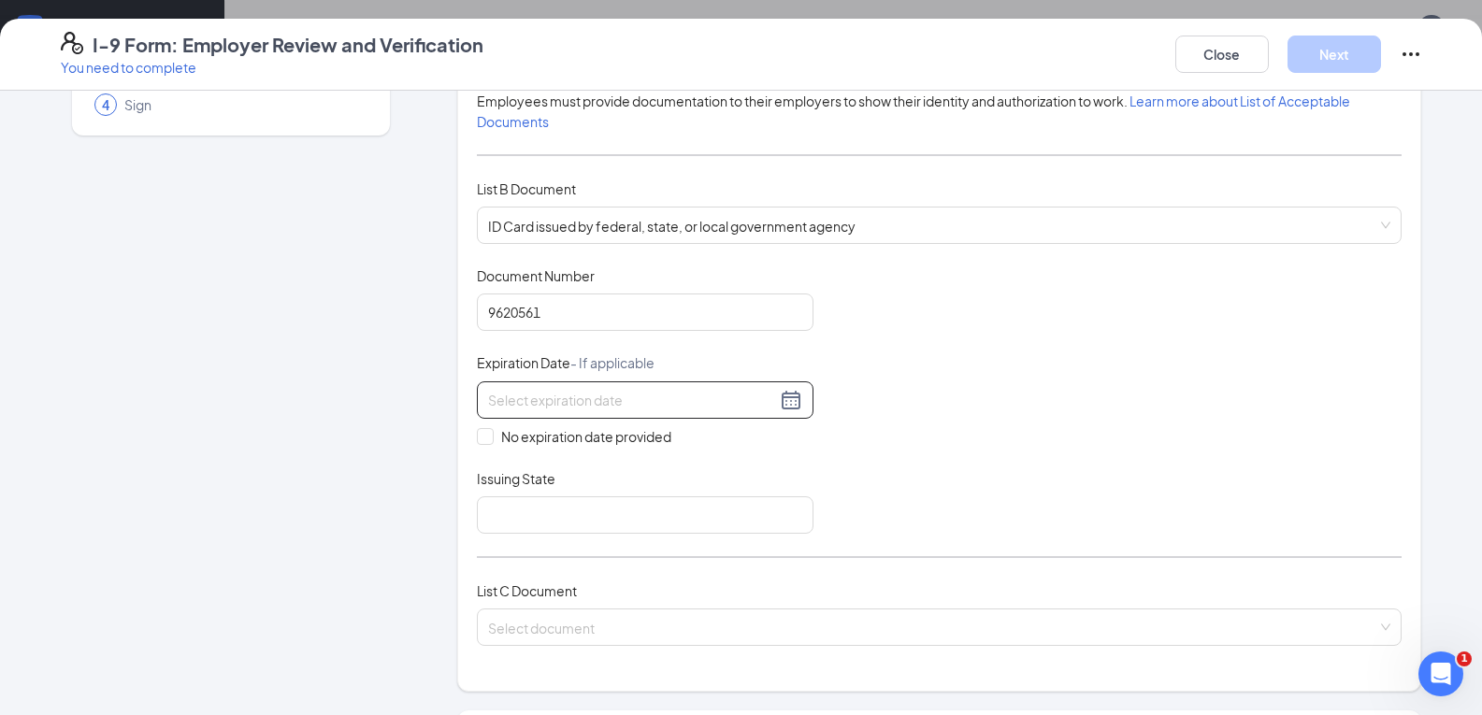
click at [786, 395] on div at bounding box center [645, 400] width 314 height 22
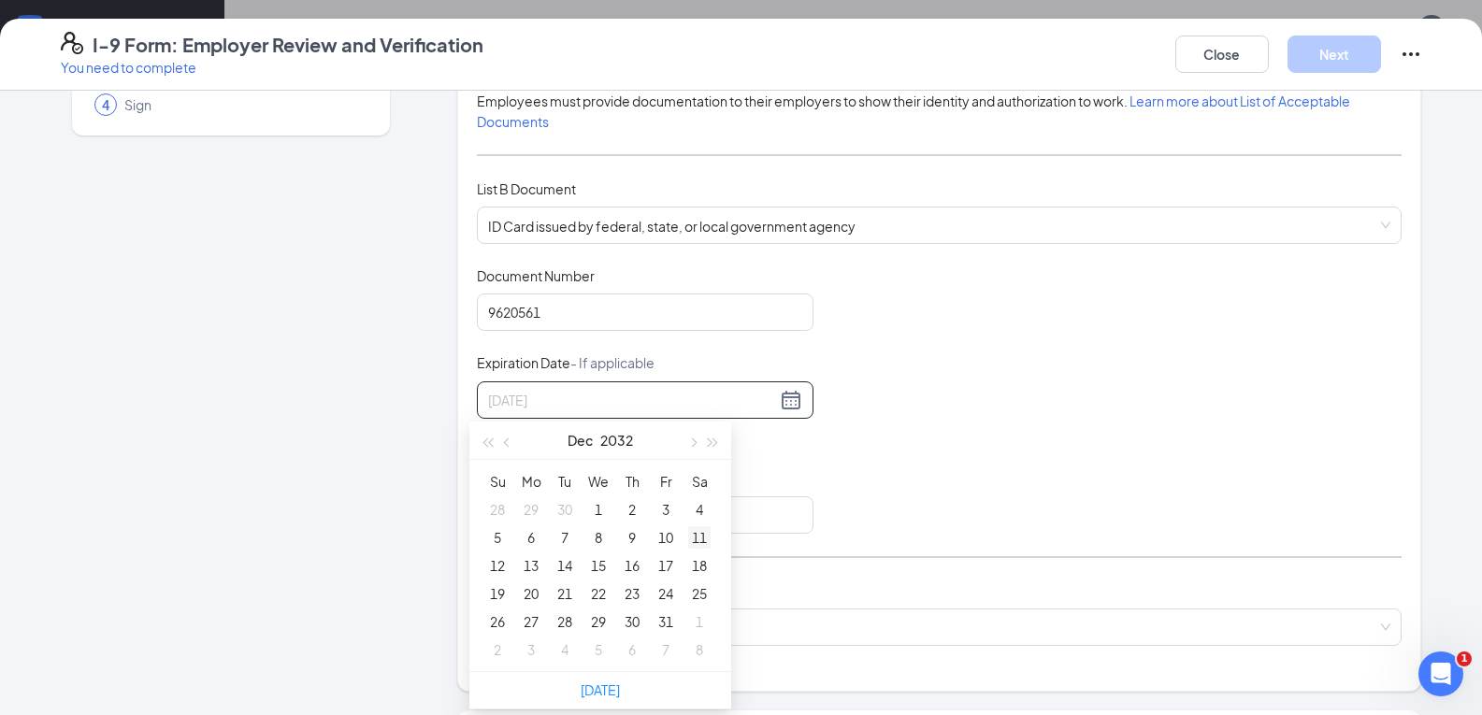
type input "[DATE]"
click at [695, 537] on div "11" at bounding box center [699, 537] width 22 height 22
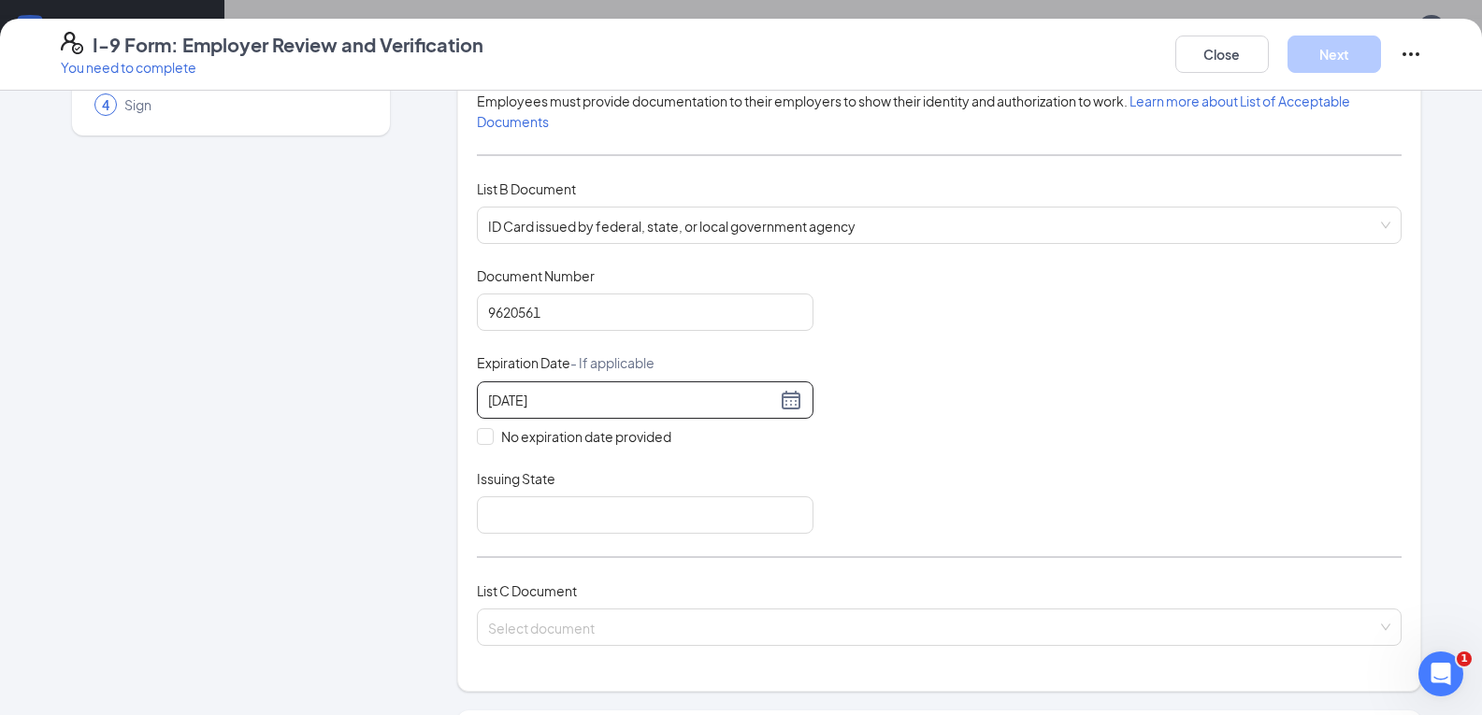
click at [322, 441] on div "Employer Information 2 Document Information 3 Review 4 Sign" at bounding box center [231, 544] width 340 height 1245
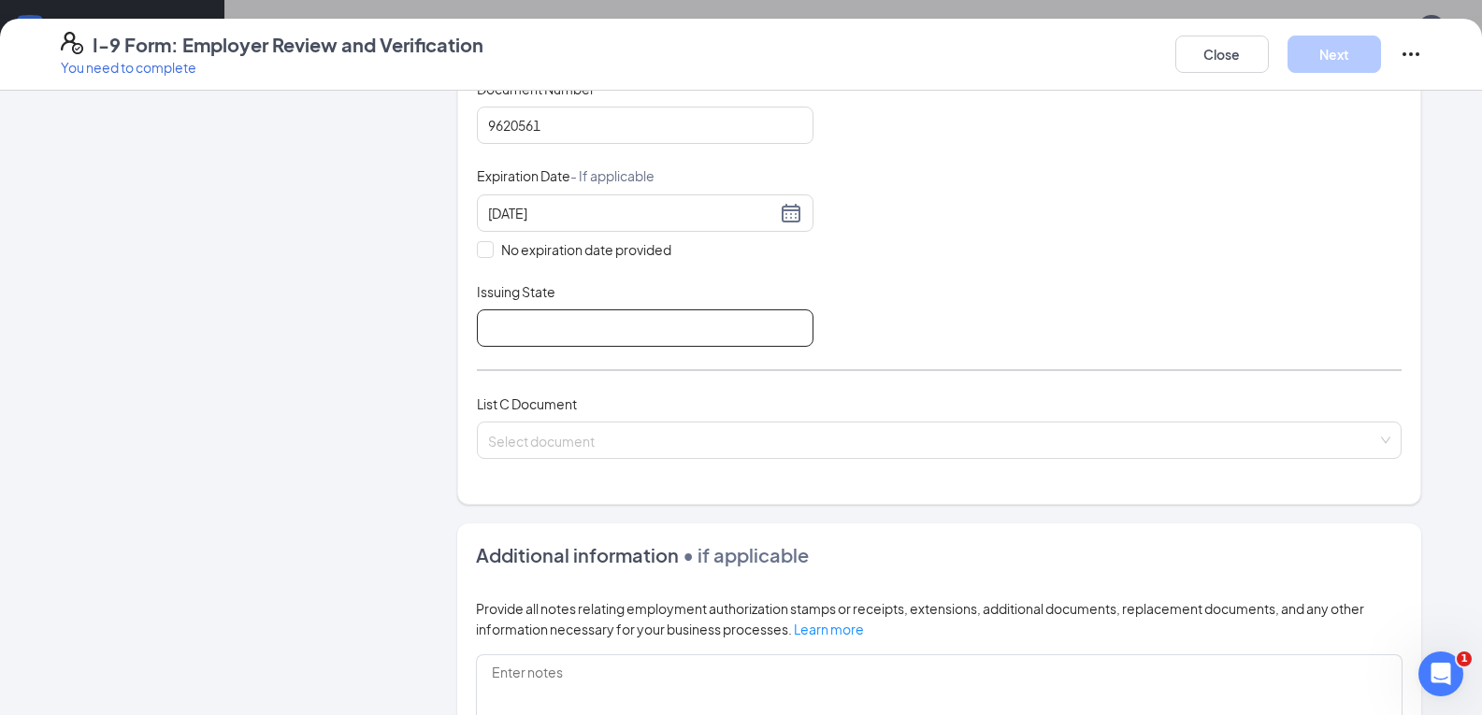
click at [523, 341] on input "Issuing State" at bounding box center [645, 327] width 337 height 37
type input "s"
type input "State of [US_STATE]"
click at [295, 349] on div "Employer Information 2 Document Information 3 Review 4 Sign" at bounding box center [231, 357] width 340 height 1245
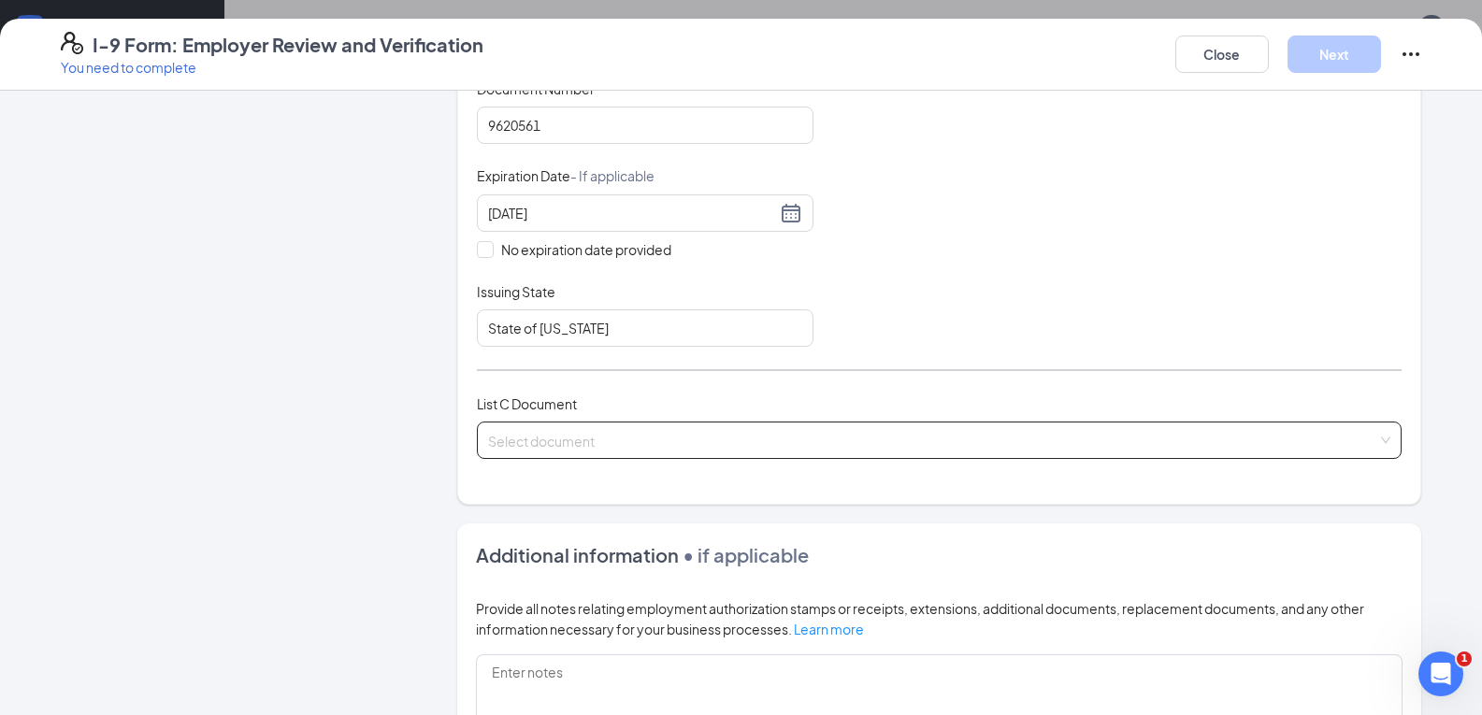
click at [544, 440] on input "search" at bounding box center [932, 437] width 889 height 28
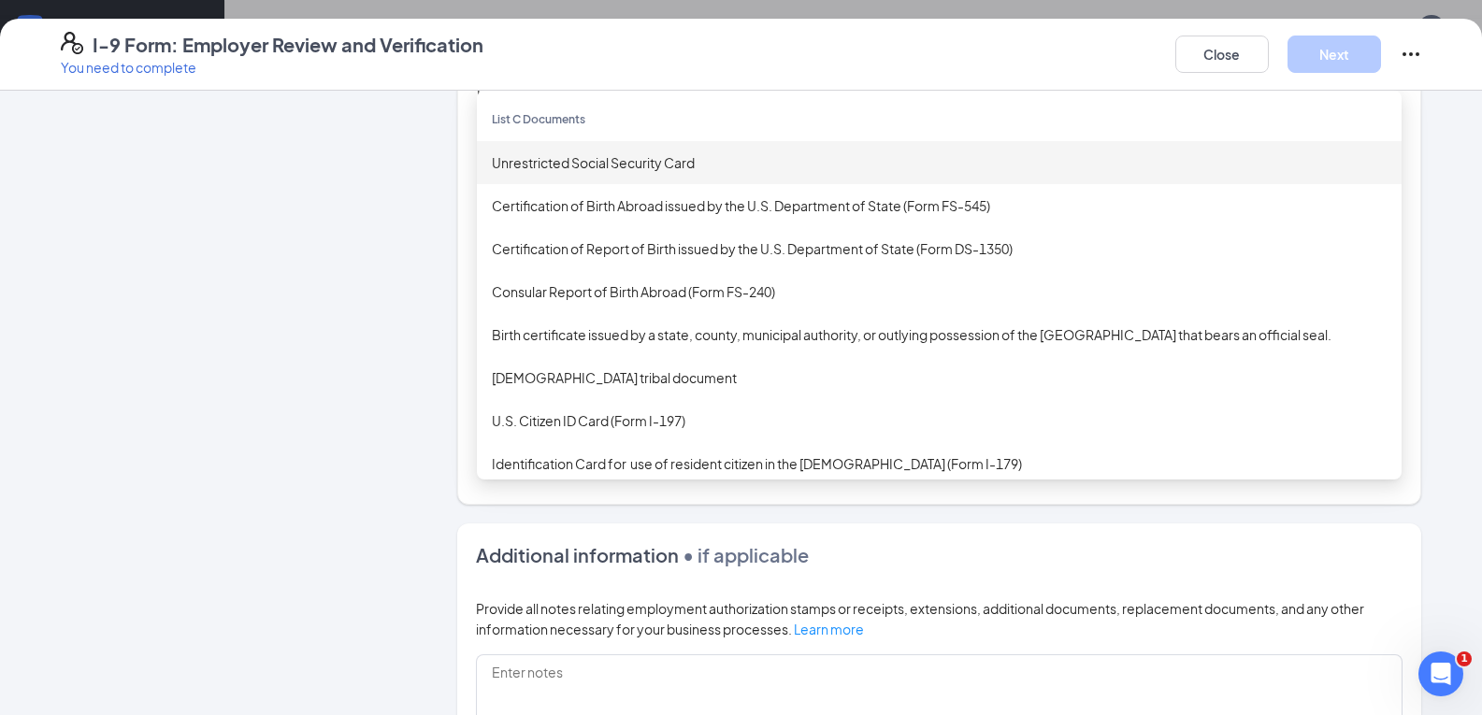
click at [557, 157] on div "Unrestricted Social Security Card" at bounding box center [939, 162] width 895 height 21
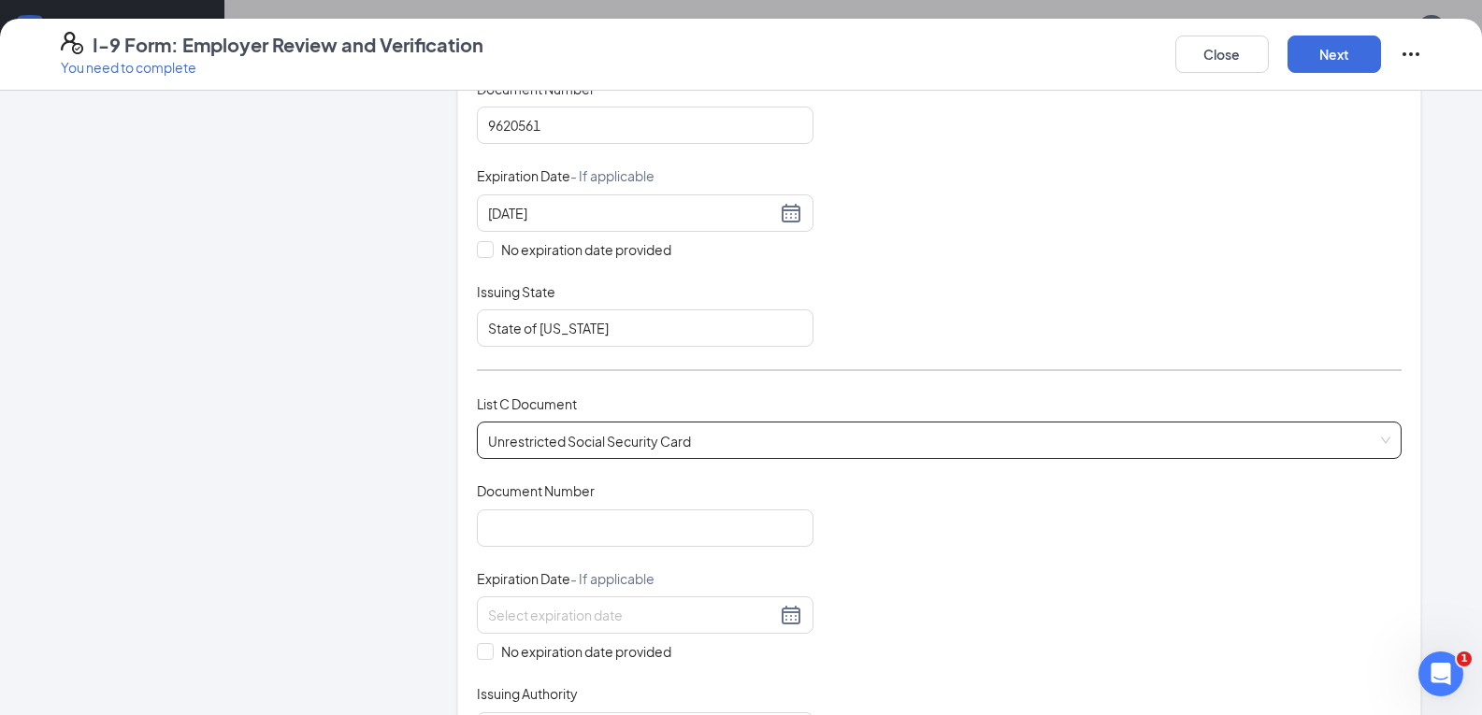
click at [742, 427] on span "Unrestricted Social Security Card" at bounding box center [939, 441] width 902 height 36
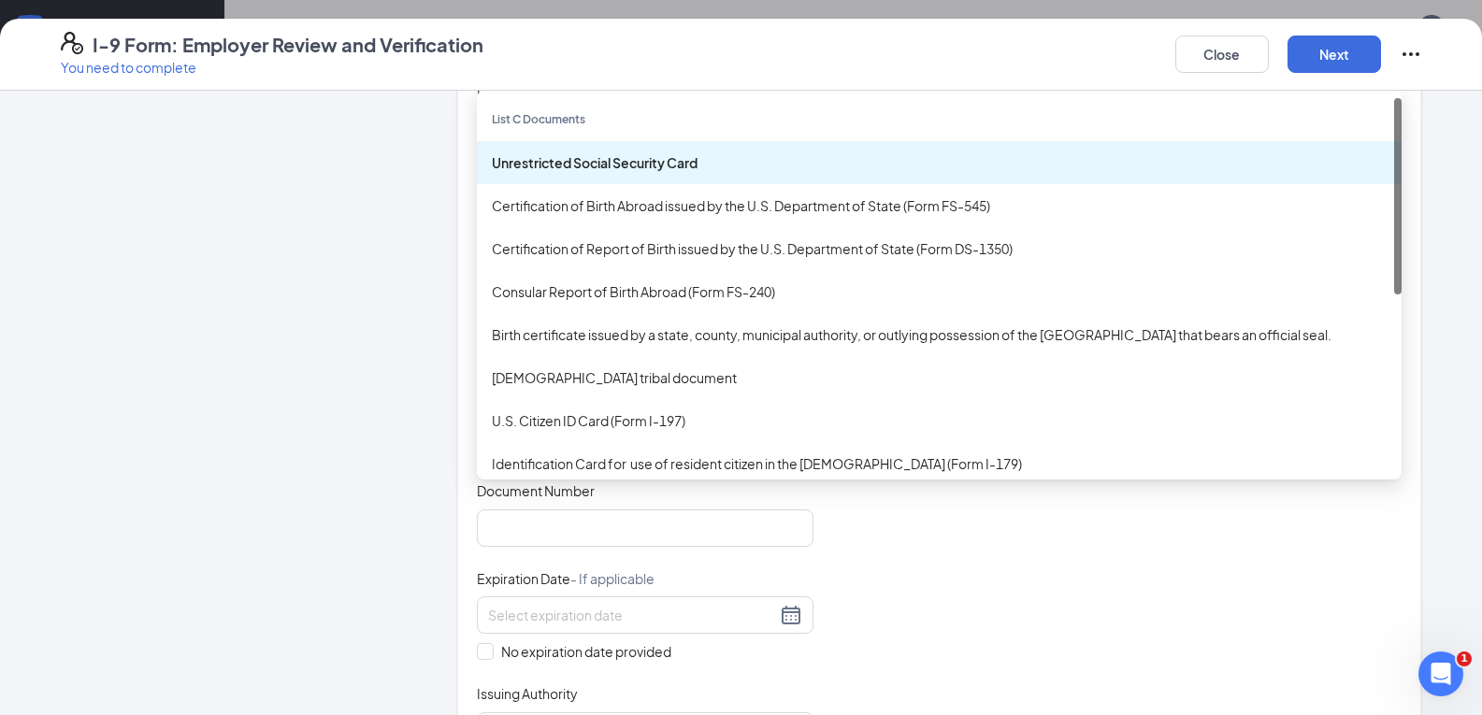
click at [563, 165] on div "Unrestricted Social Security Card" at bounding box center [939, 162] width 895 height 21
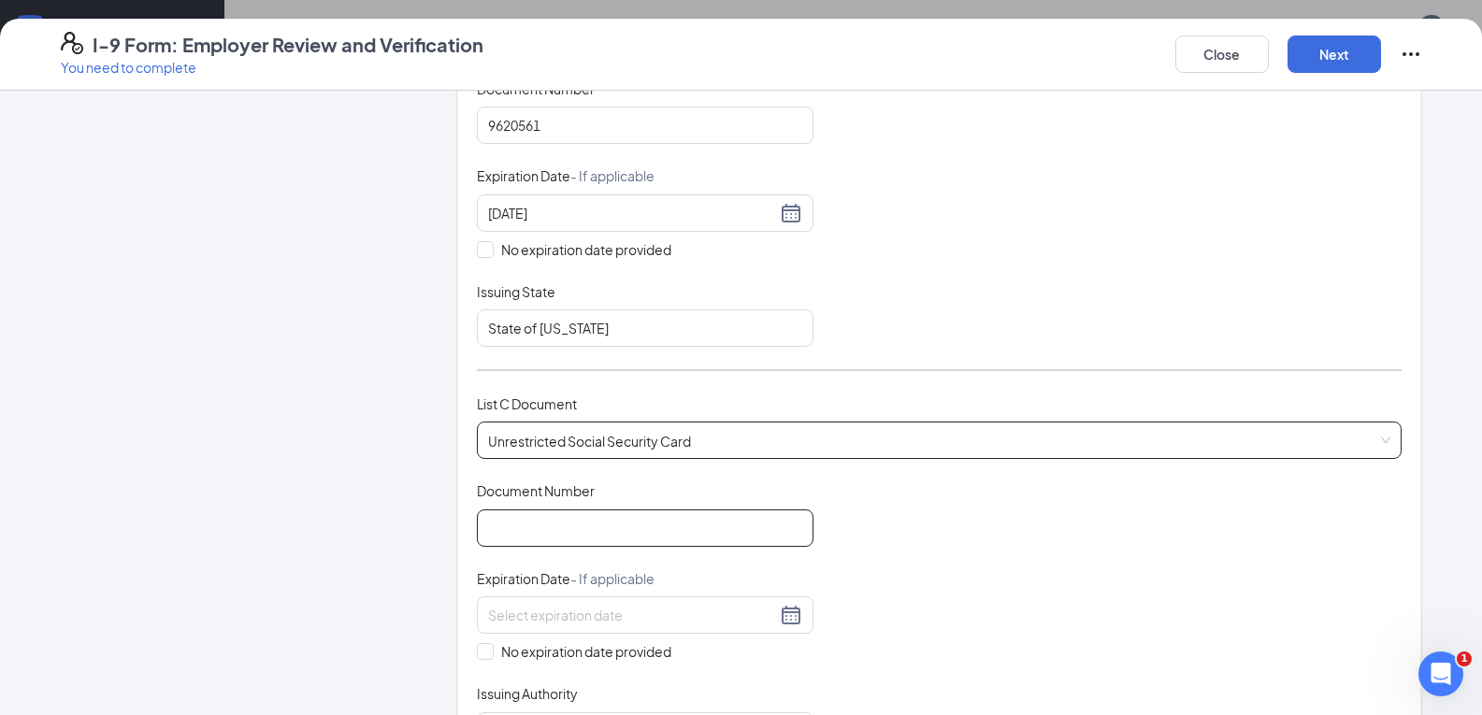
click at [564, 533] on input "Document Number" at bounding box center [645, 527] width 337 height 37
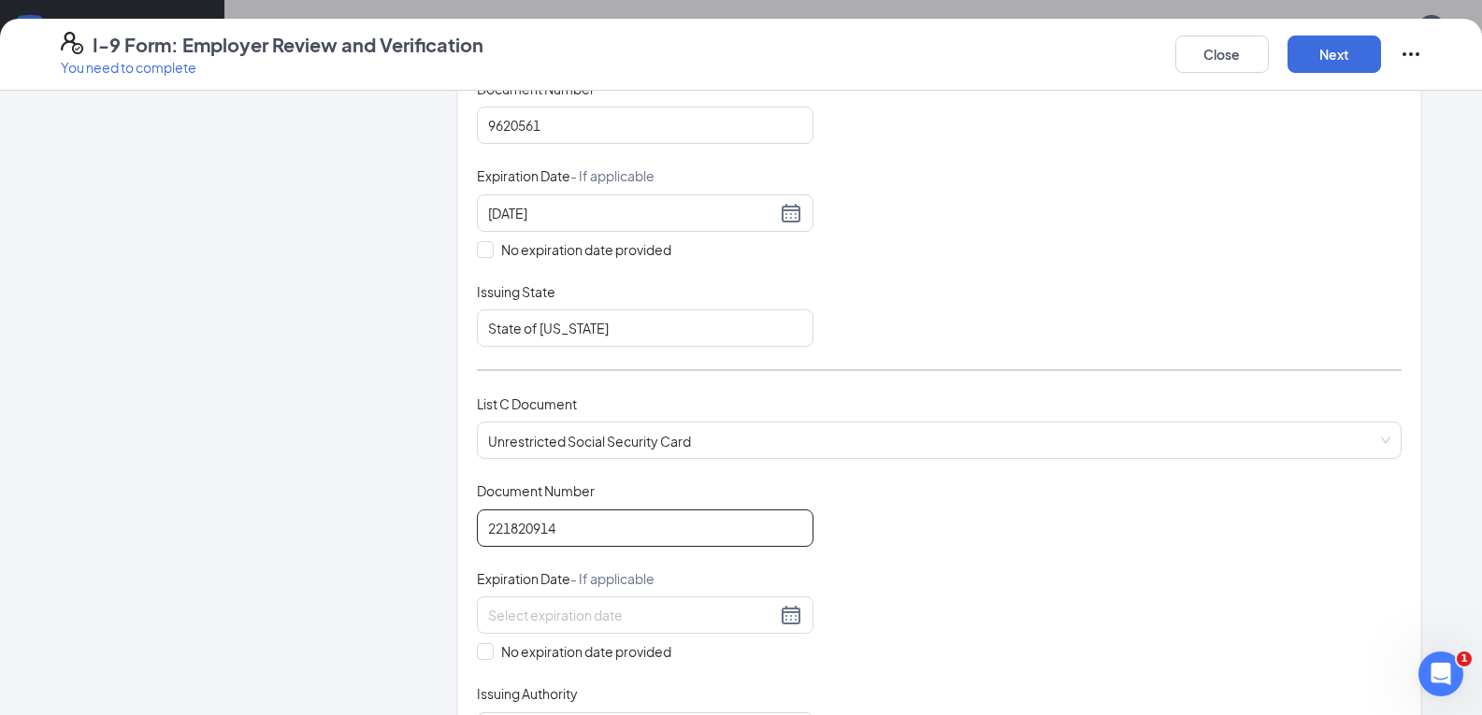
type input "221820914"
click at [139, 583] on div "Employer Information 2 Document Information 3 Review 4 Sign" at bounding box center [231, 503] width 340 height 1536
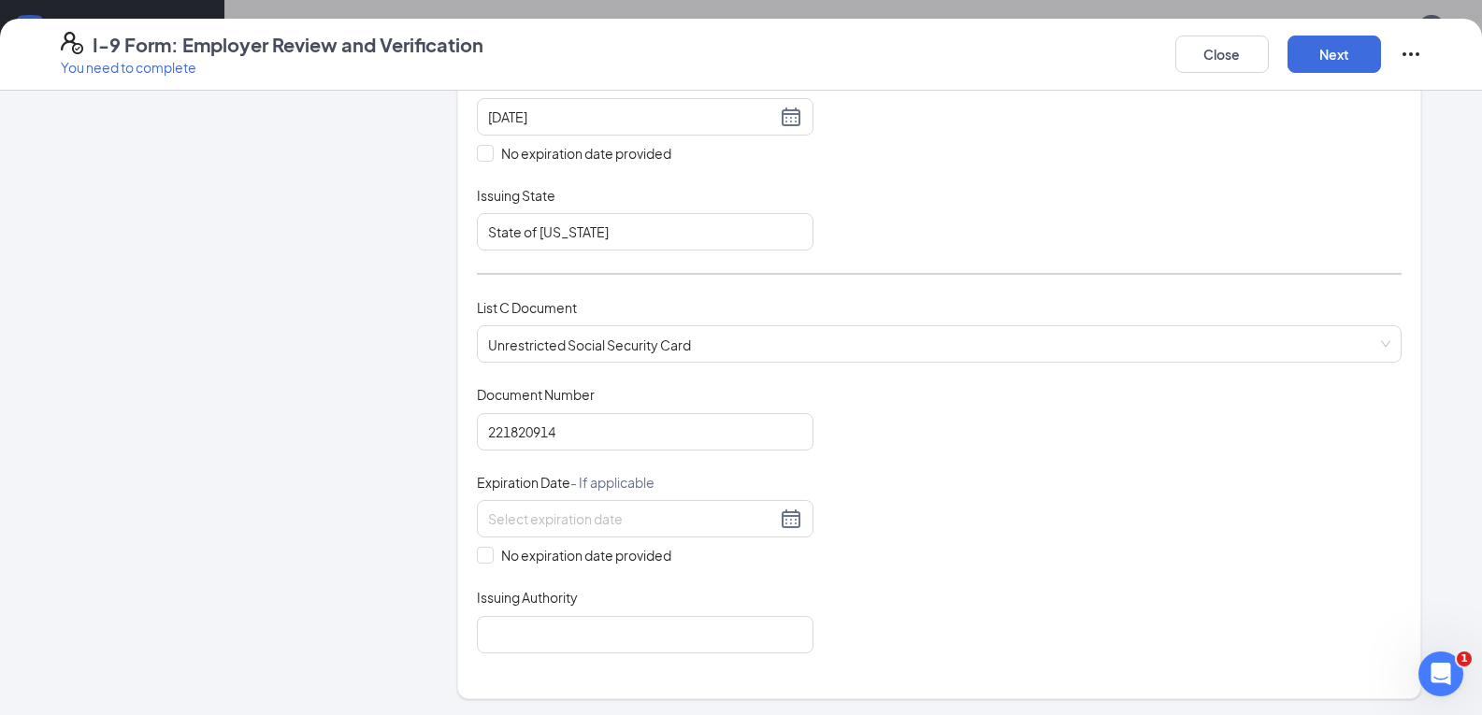
scroll to position [561, 0]
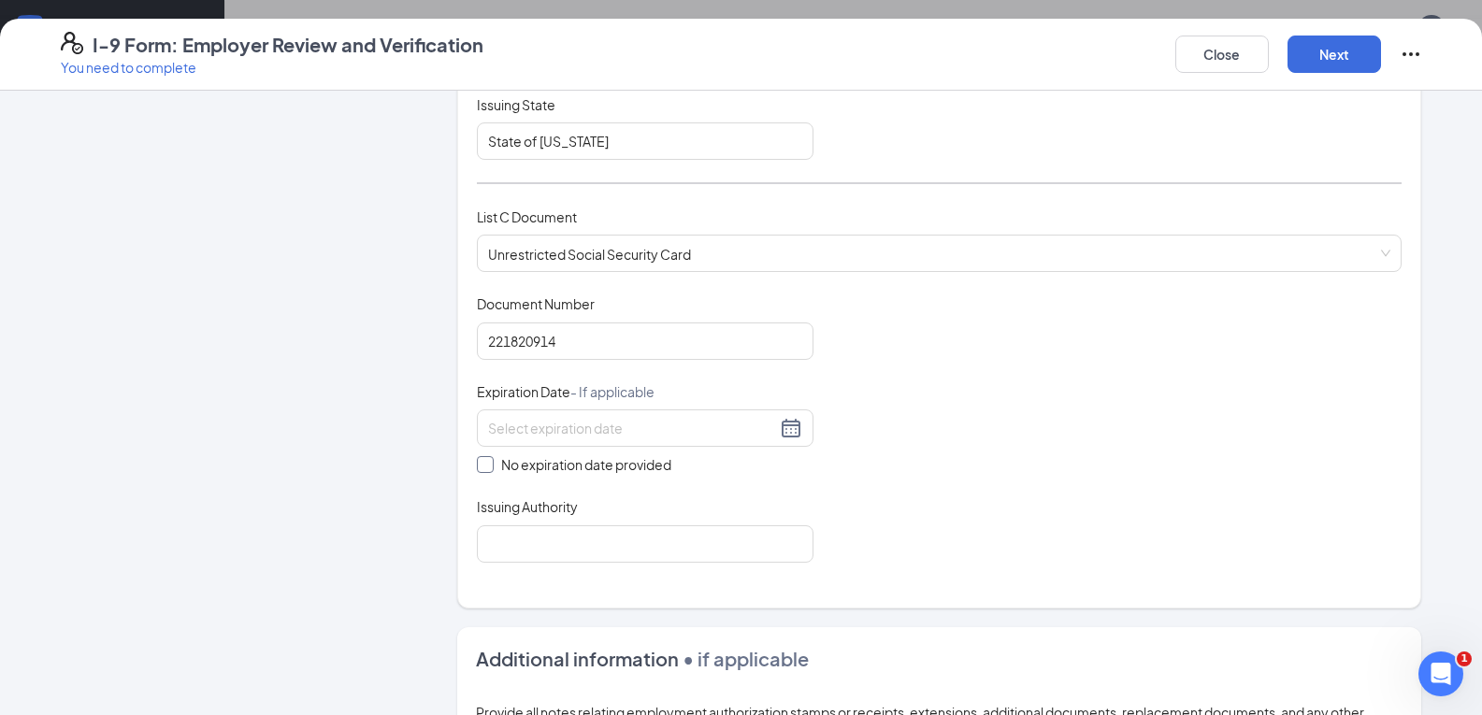
click at [477, 467] on input "No expiration date provided" at bounding box center [483, 462] width 13 height 13
checkbox input "true"
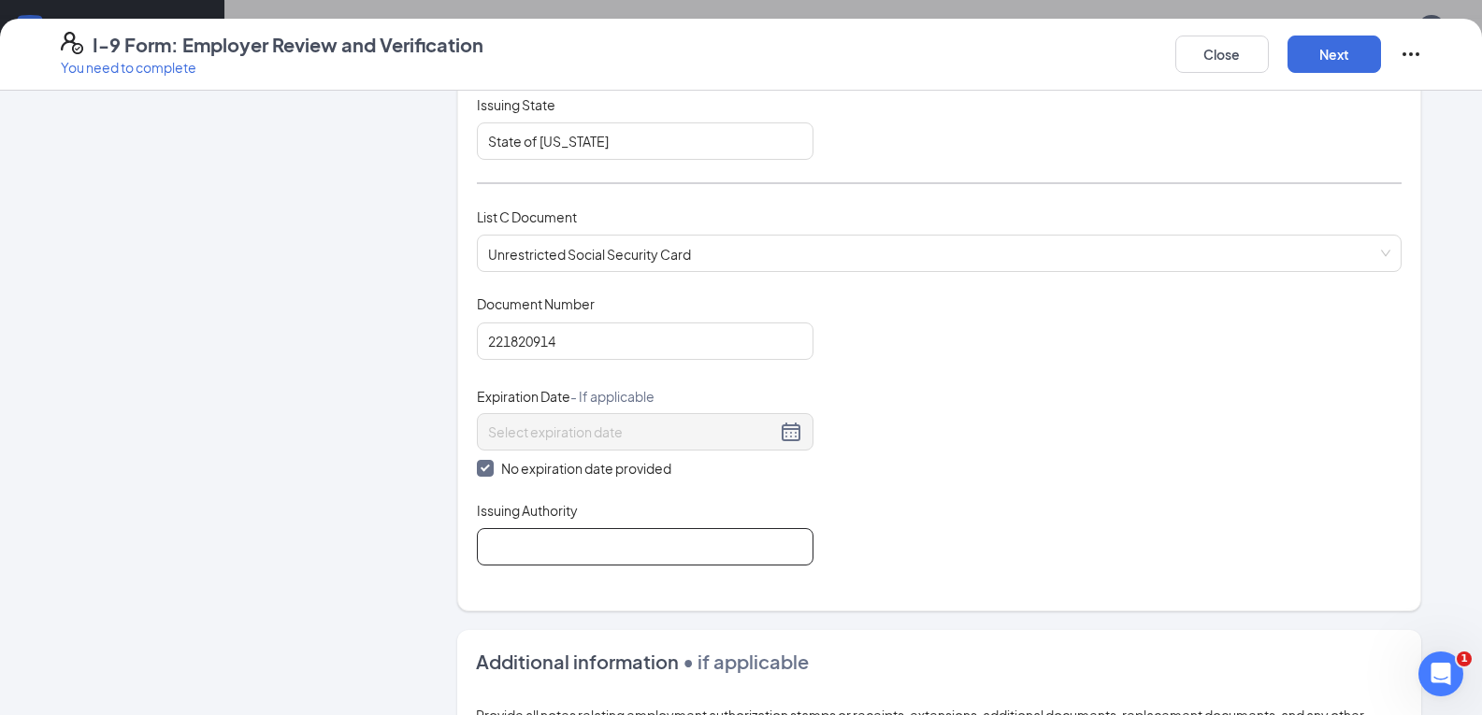
click at [500, 556] on input "Issuing Authority" at bounding box center [645, 546] width 337 height 37
type input "Social Security Admi"
click at [233, 446] on div "Employer Information 2 Document Information 3 Review 4 Sign" at bounding box center [231, 318] width 340 height 1539
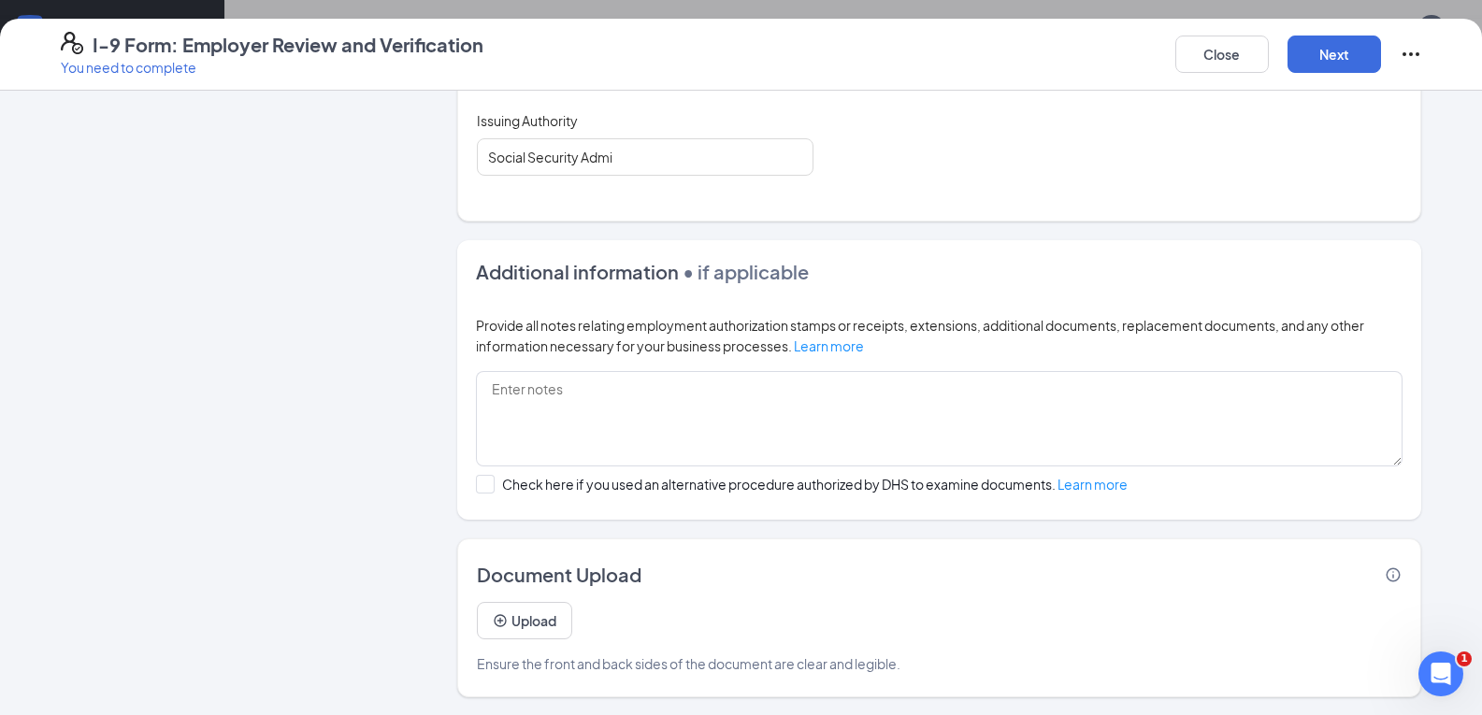
scroll to position [952, 0]
click at [1320, 64] on button "Next" at bounding box center [1333, 54] width 93 height 37
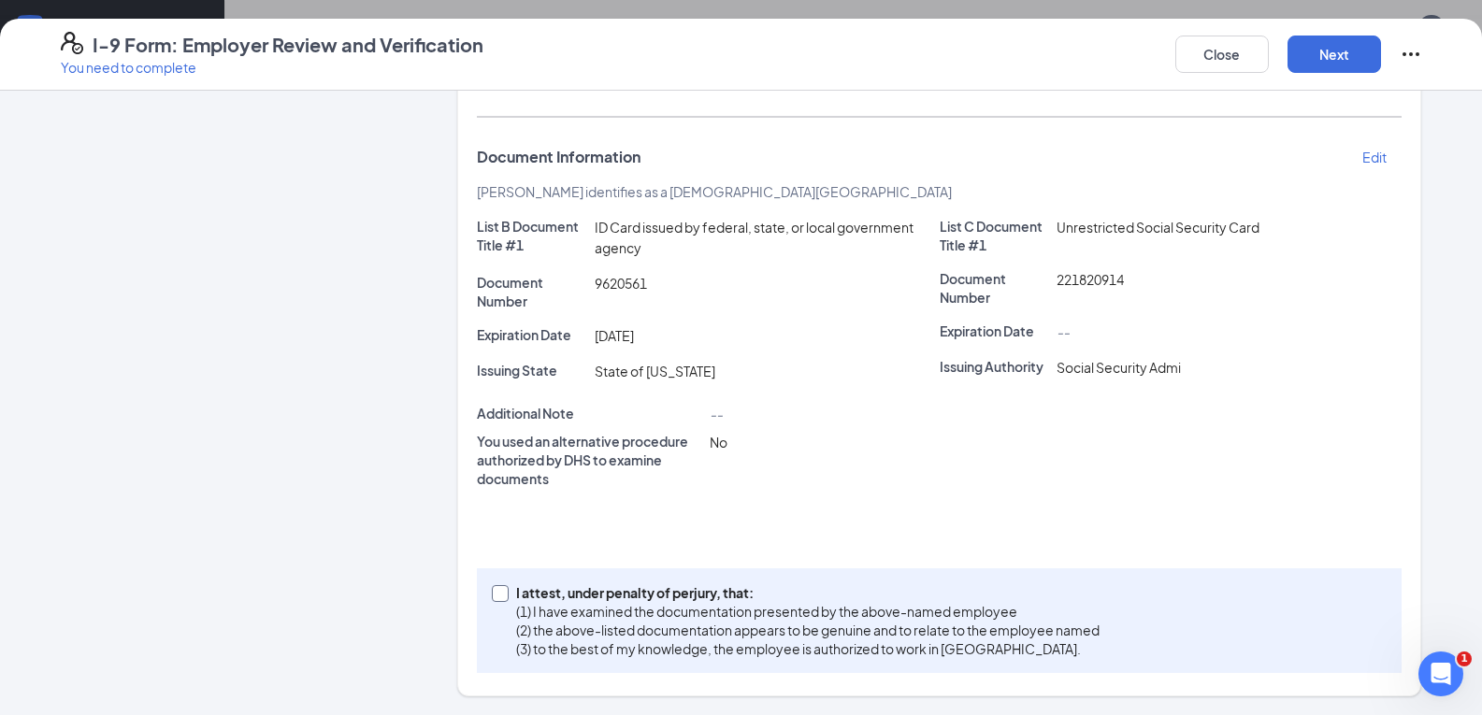
click at [492, 597] on input "I attest, under penalty of [PERSON_NAME], that: (1) I have examined the documen…" at bounding box center [498, 591] width 13 height 13
checkbox input "true"
click at [1331, 58] on button "Next" at bounding box center [1333, 54] width 93 height 37
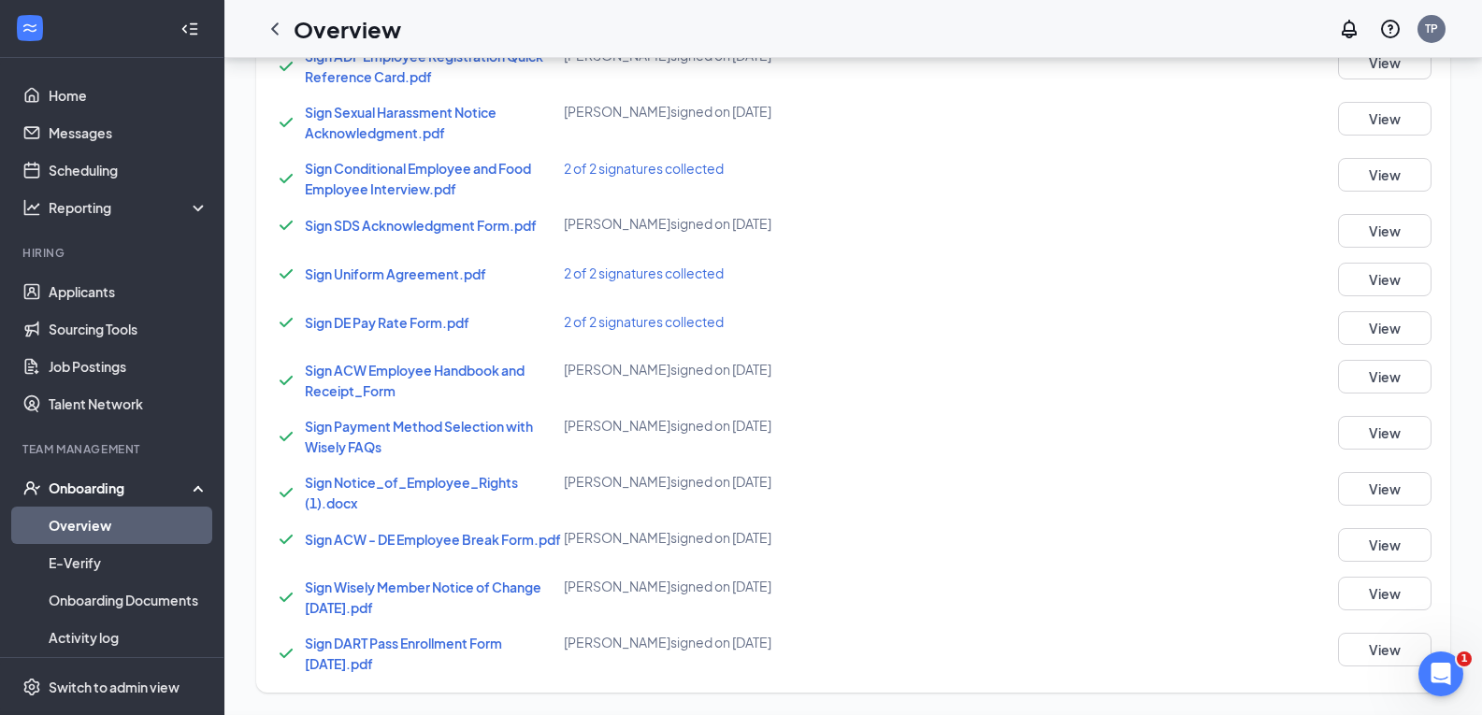
scroll to position [1073, 0]
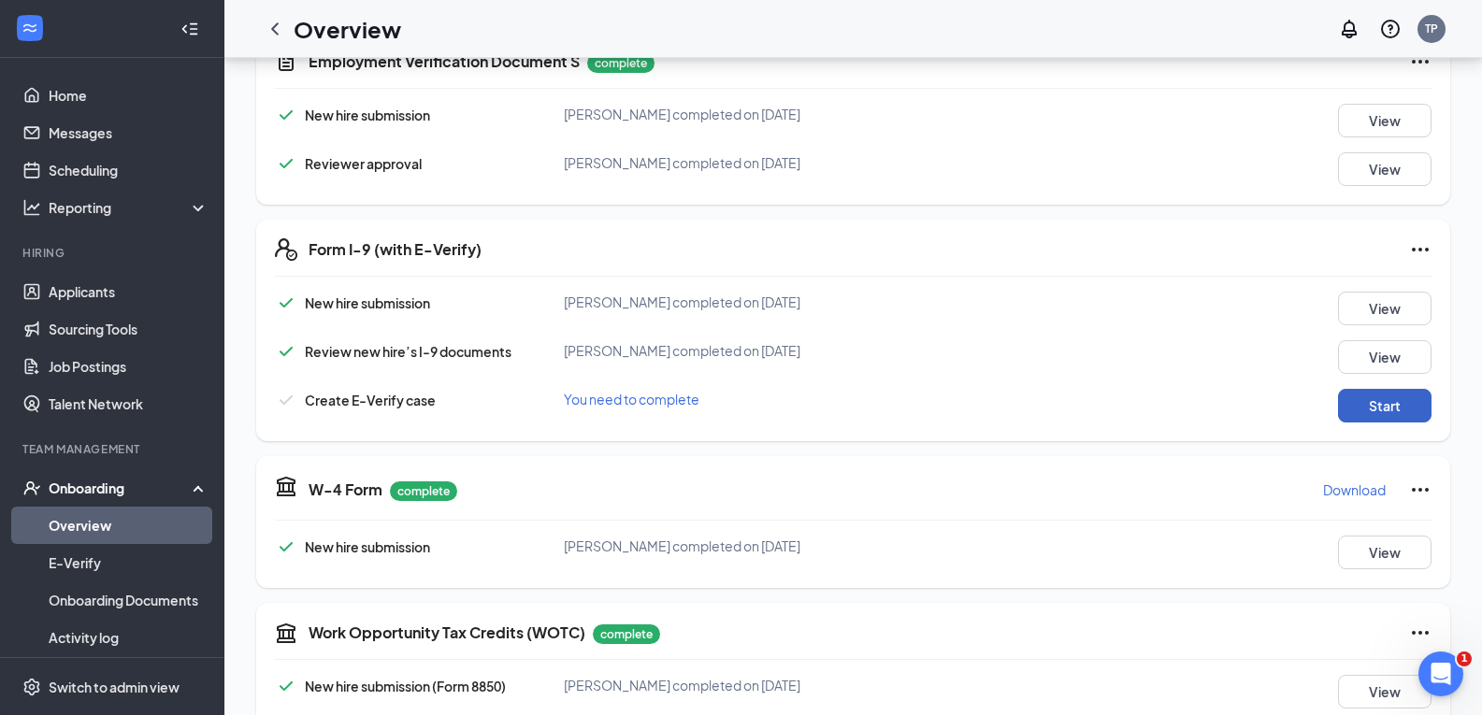
click at [1371, 418] on button "Start" at bounding box center [1384, 406] width 93 height 34
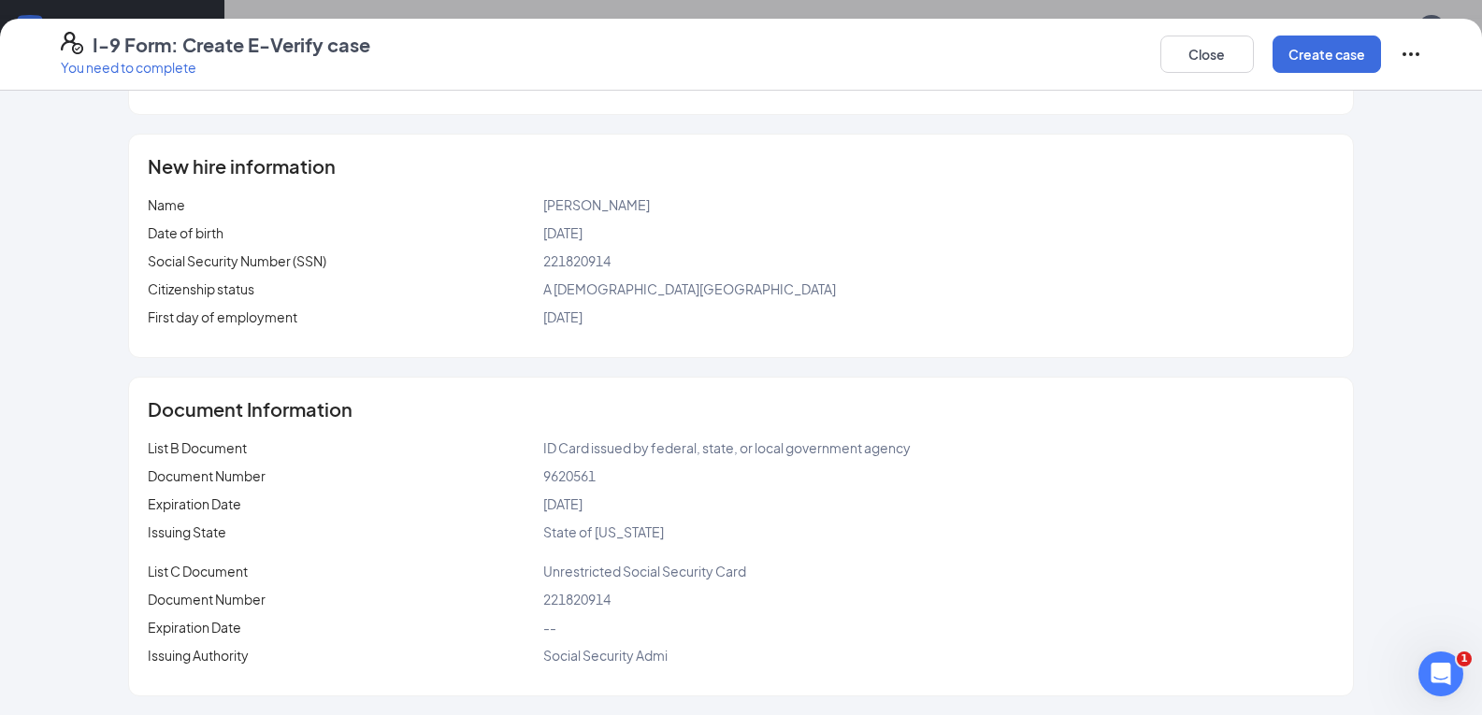
scroll to position [1260, 0]
click at [1334, 39] on button "Create case" at bounding box center [1326, 54] width 108 height 37
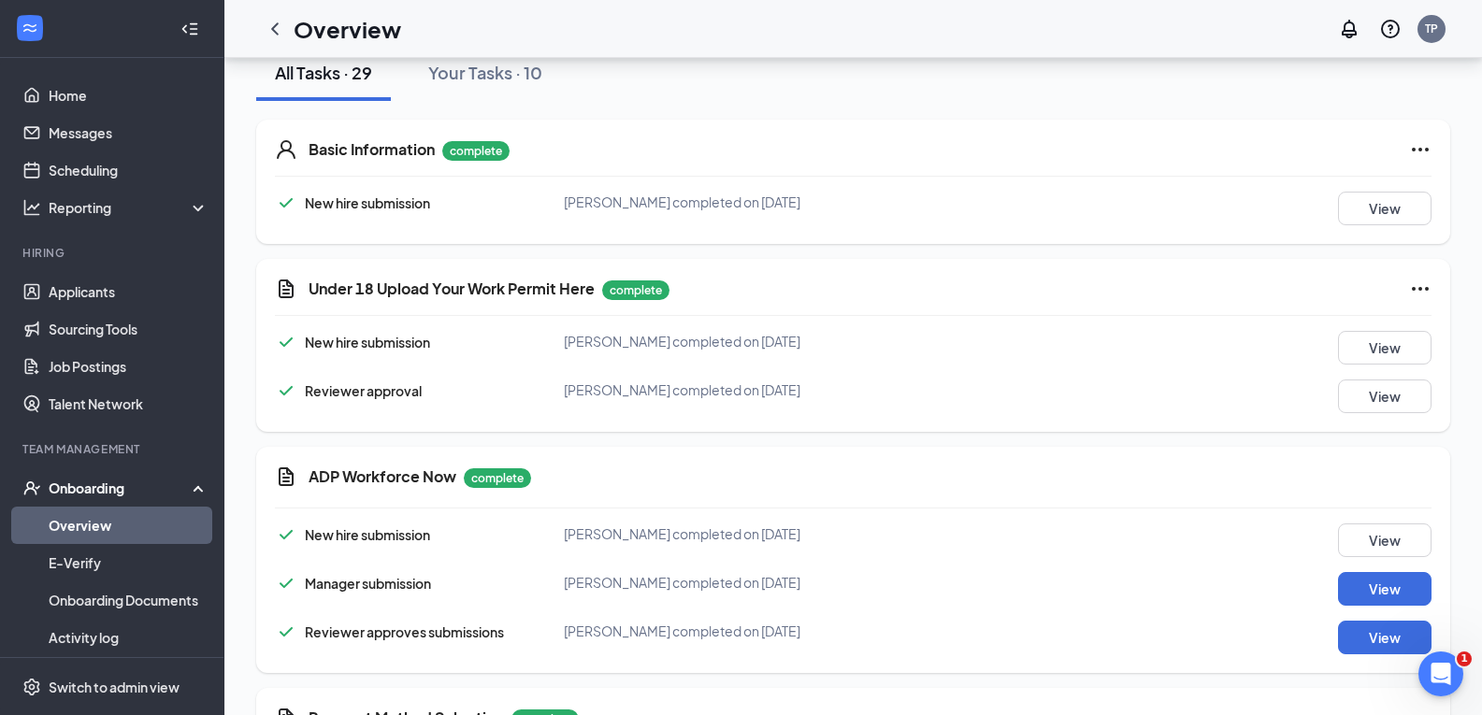
scroll to position [0, 0]
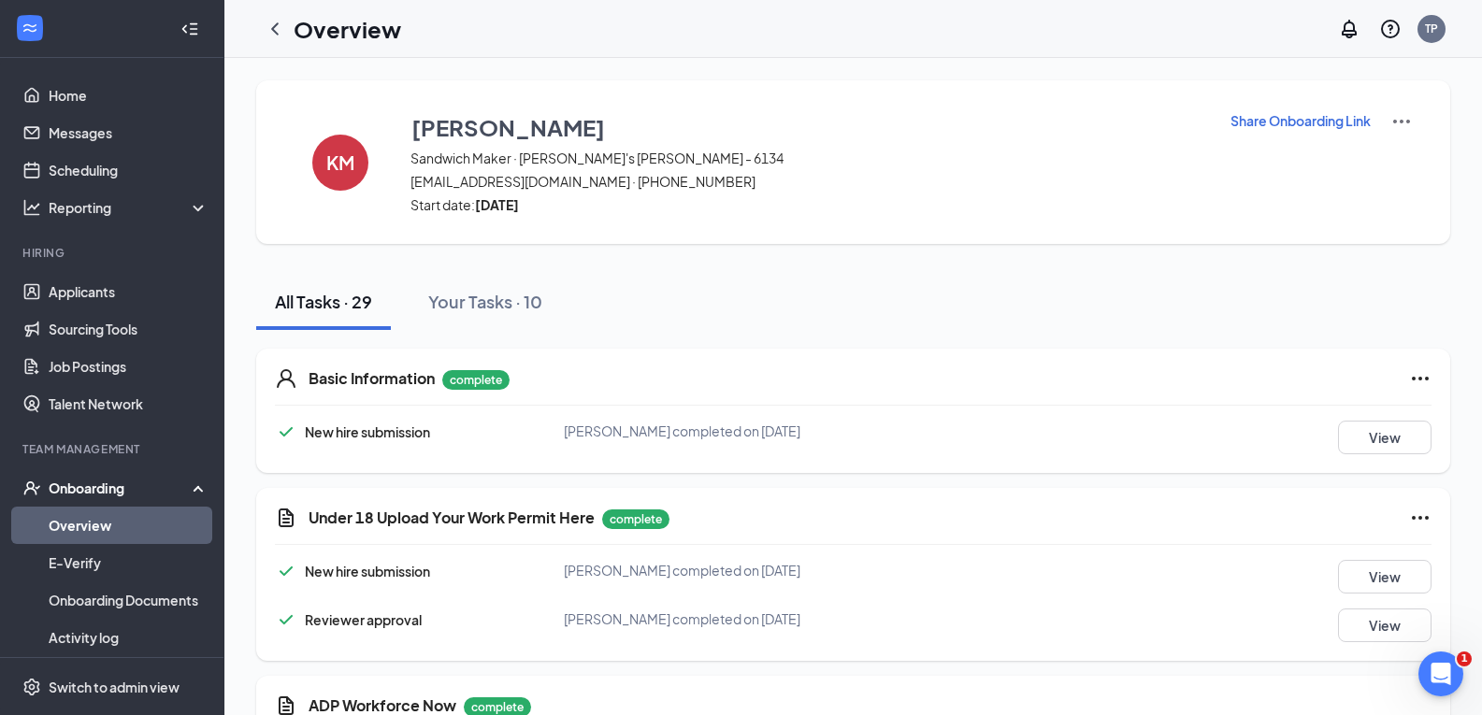
drag, startPoint x: 59, startPoint y: 526, endPoint x: 74, endPoint y: 507, distance: 24.7
click at [59, 526] on link "Overview" at bounding box center [129, 525] width 160 height 37
